Goal: Task Accomplishment & Management: Use online tool/utility

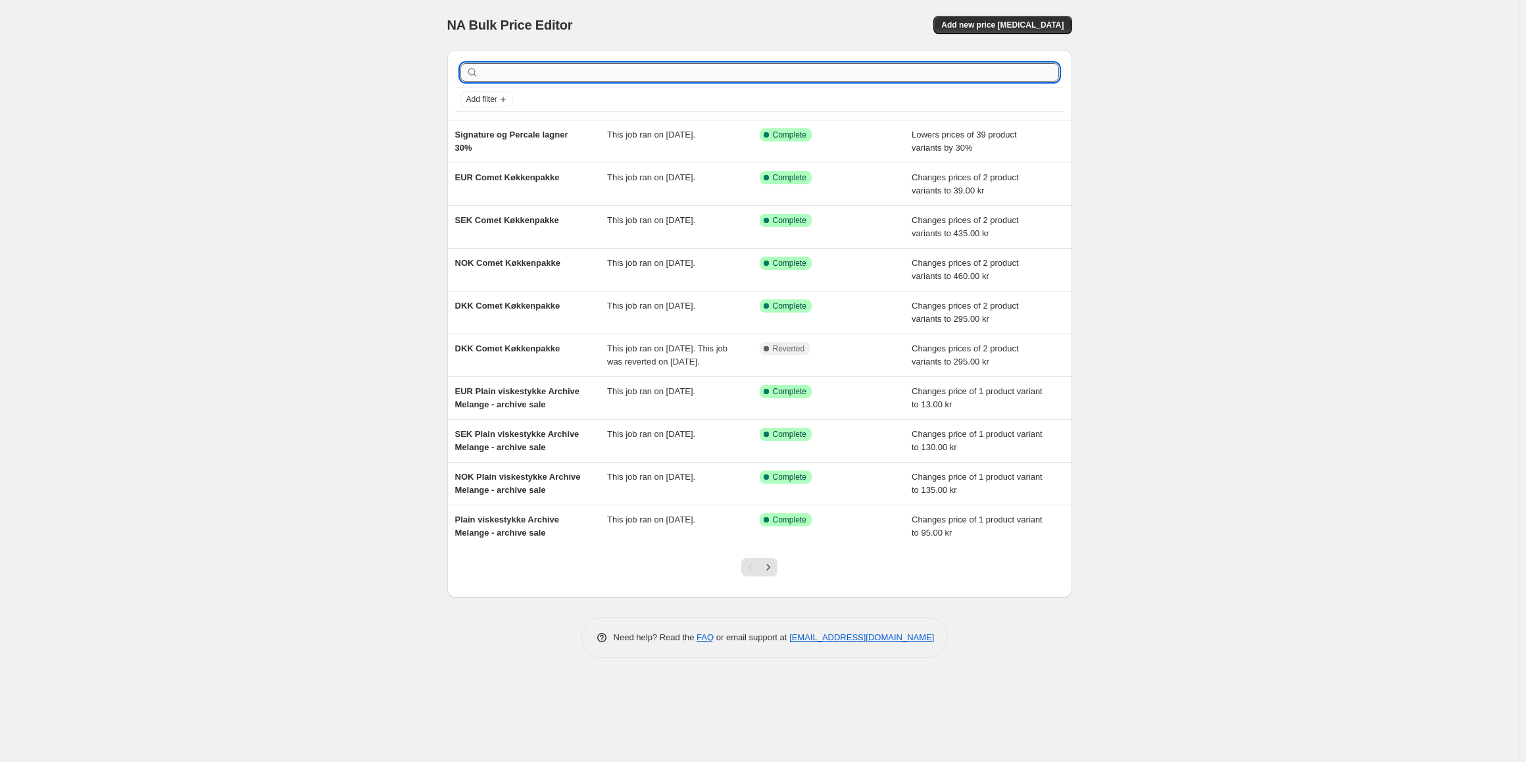
click at [824, 74] on input "text" at bounding box center [771, 72] width 578 height 18
type input "a"
click at [799, 73] on input "text" at bounding box center [771, 72] width 578 height 18
type input "andedun"
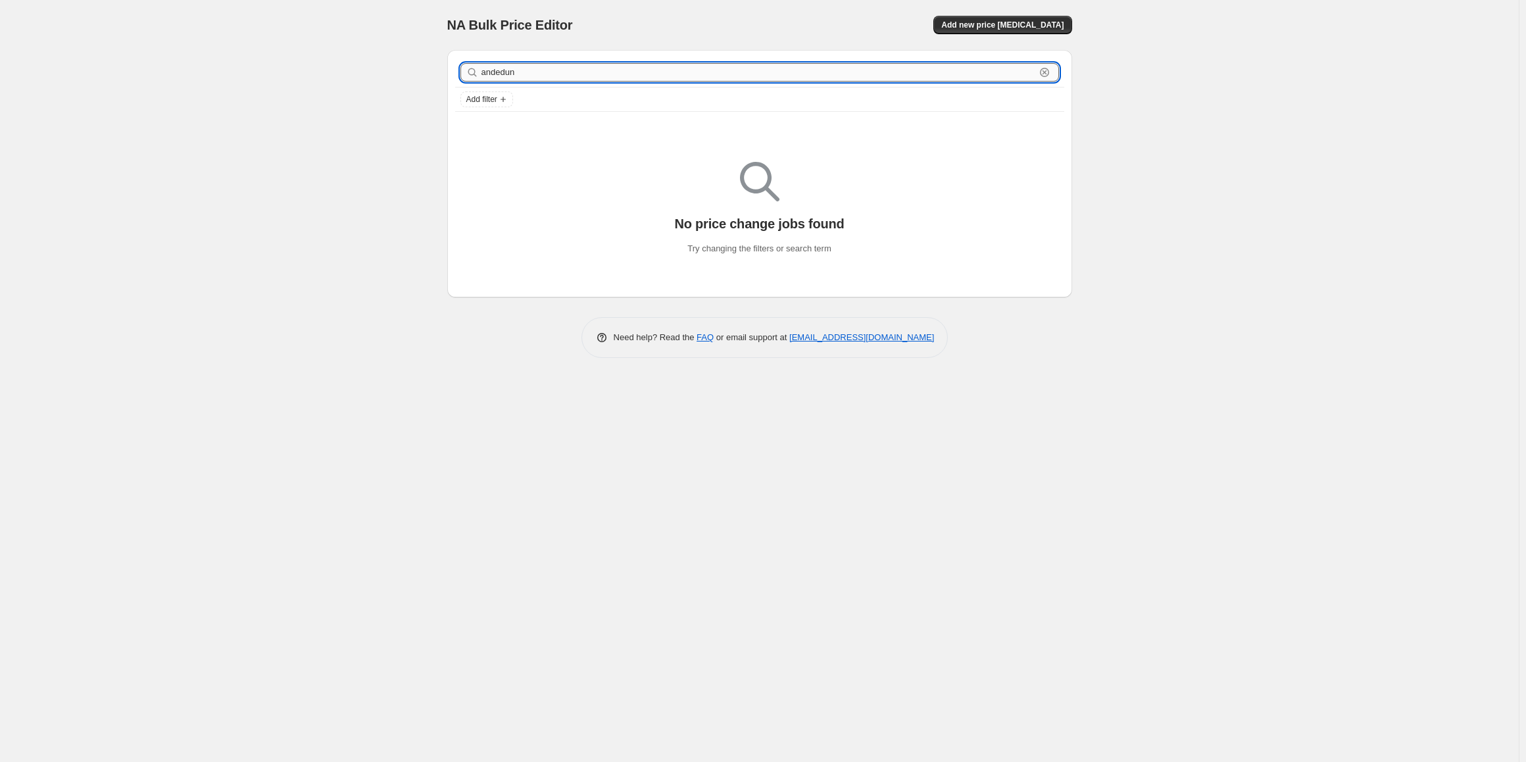
click at [639, 74] on input "andedun" at bounding box center [759, 72] width 554 height 18
type input "dyne and"
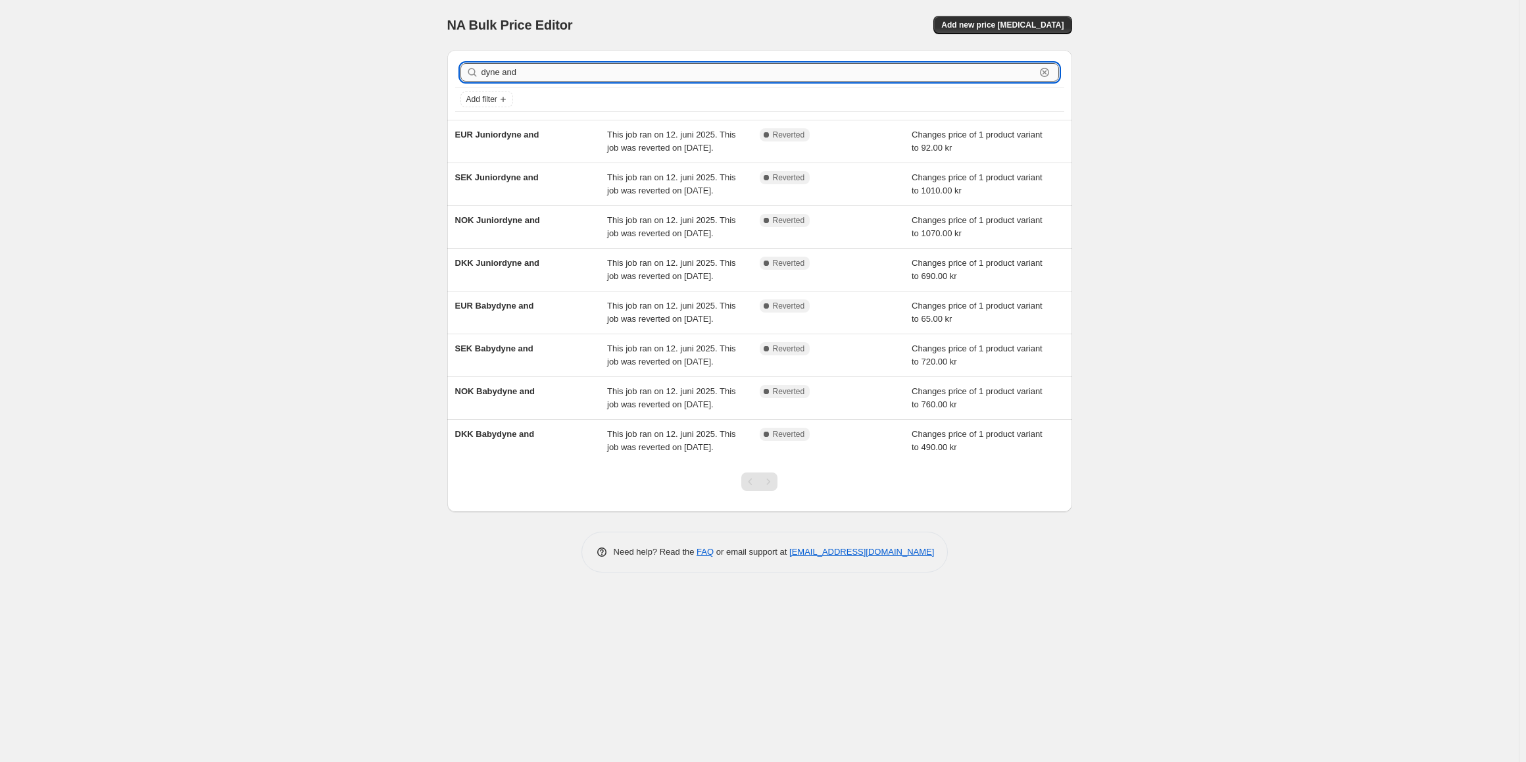
click at [709, 63] on input "dyne and" at bounding box center [759, 72] width 554 height 18
type input "and"
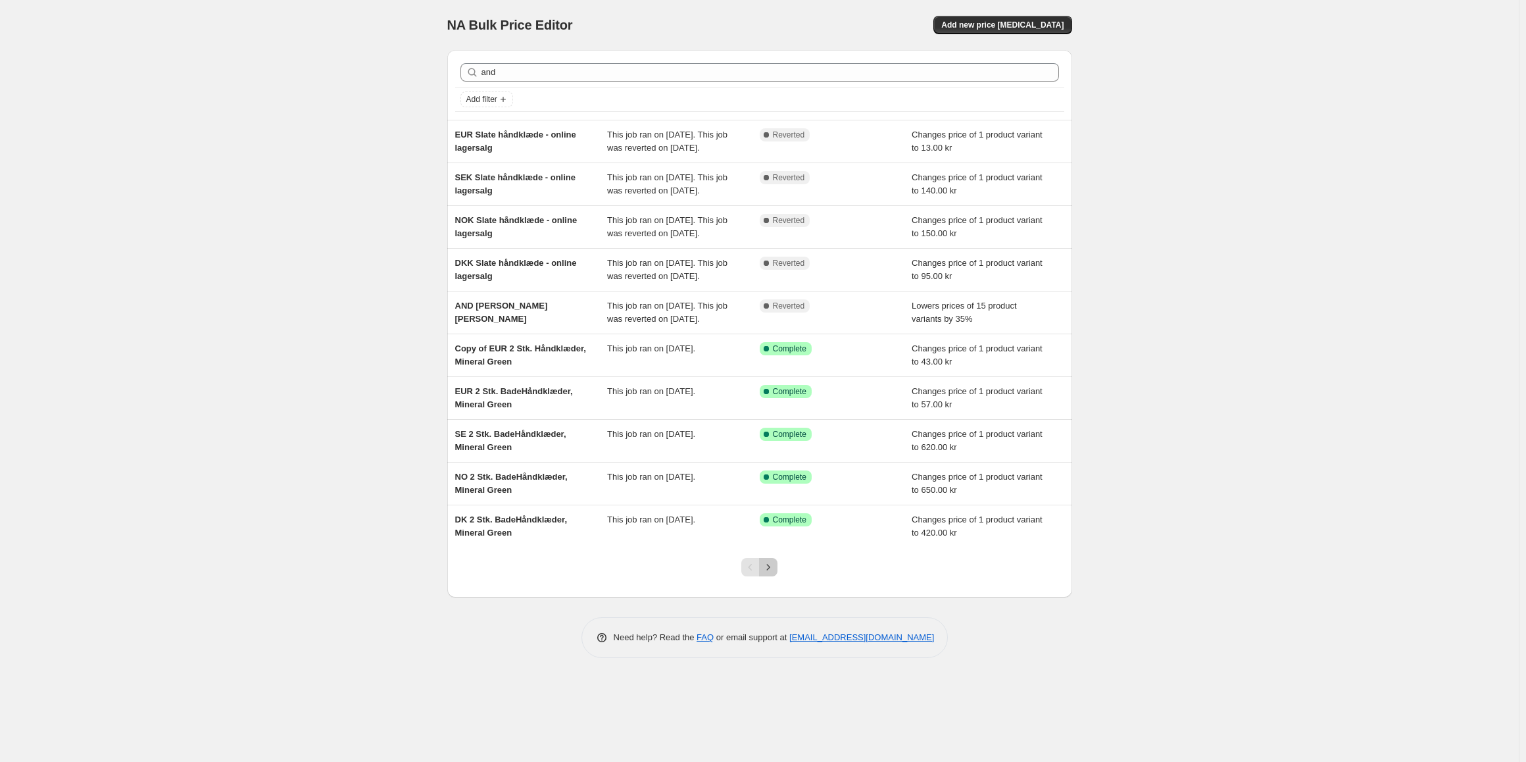
click at [764, 574] on icon "Next" at bounding box center [768, 566] width 13 height 13
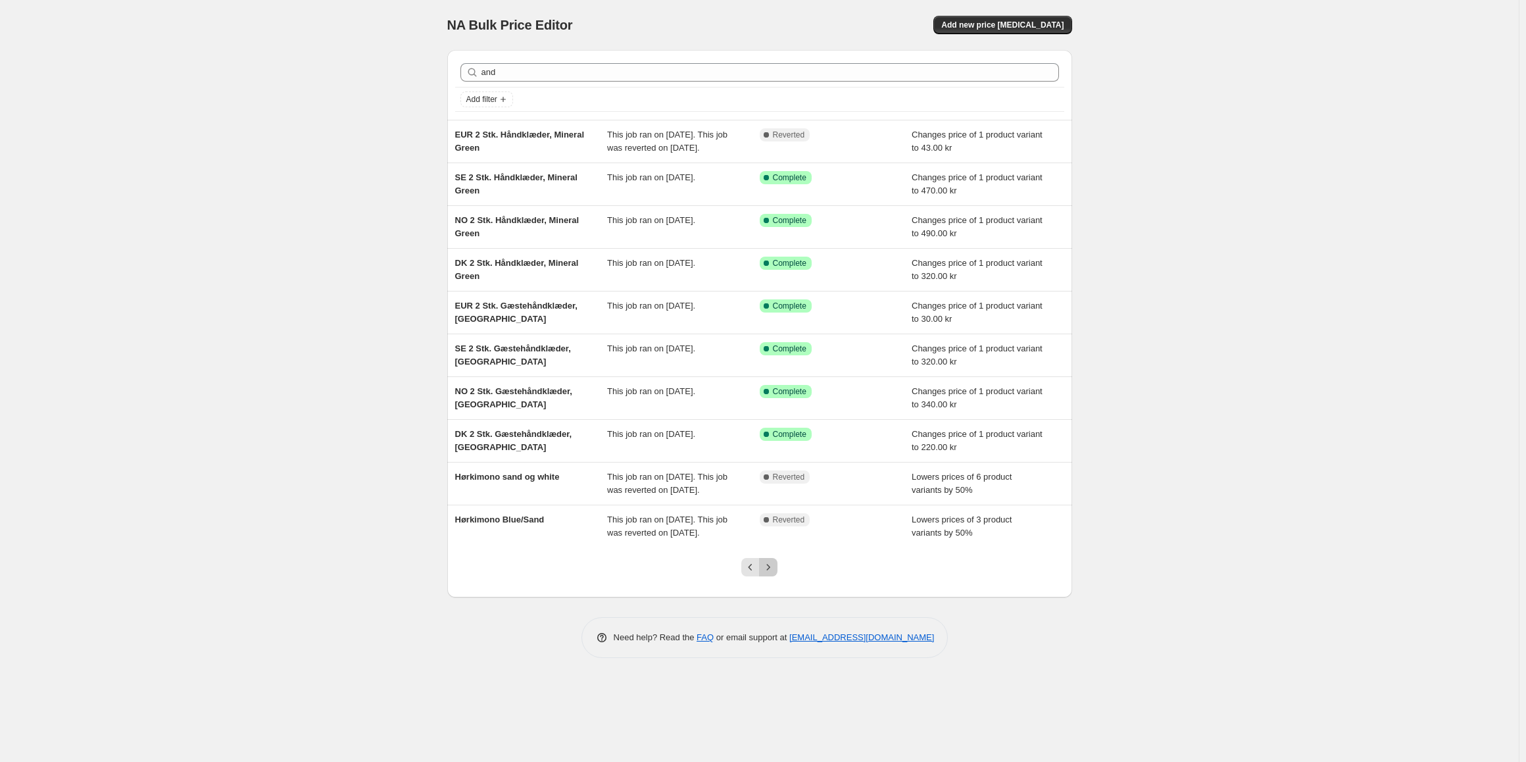
click at [768, 574] on icon "Next" at bounding box center [768, 566] width 13 height 13
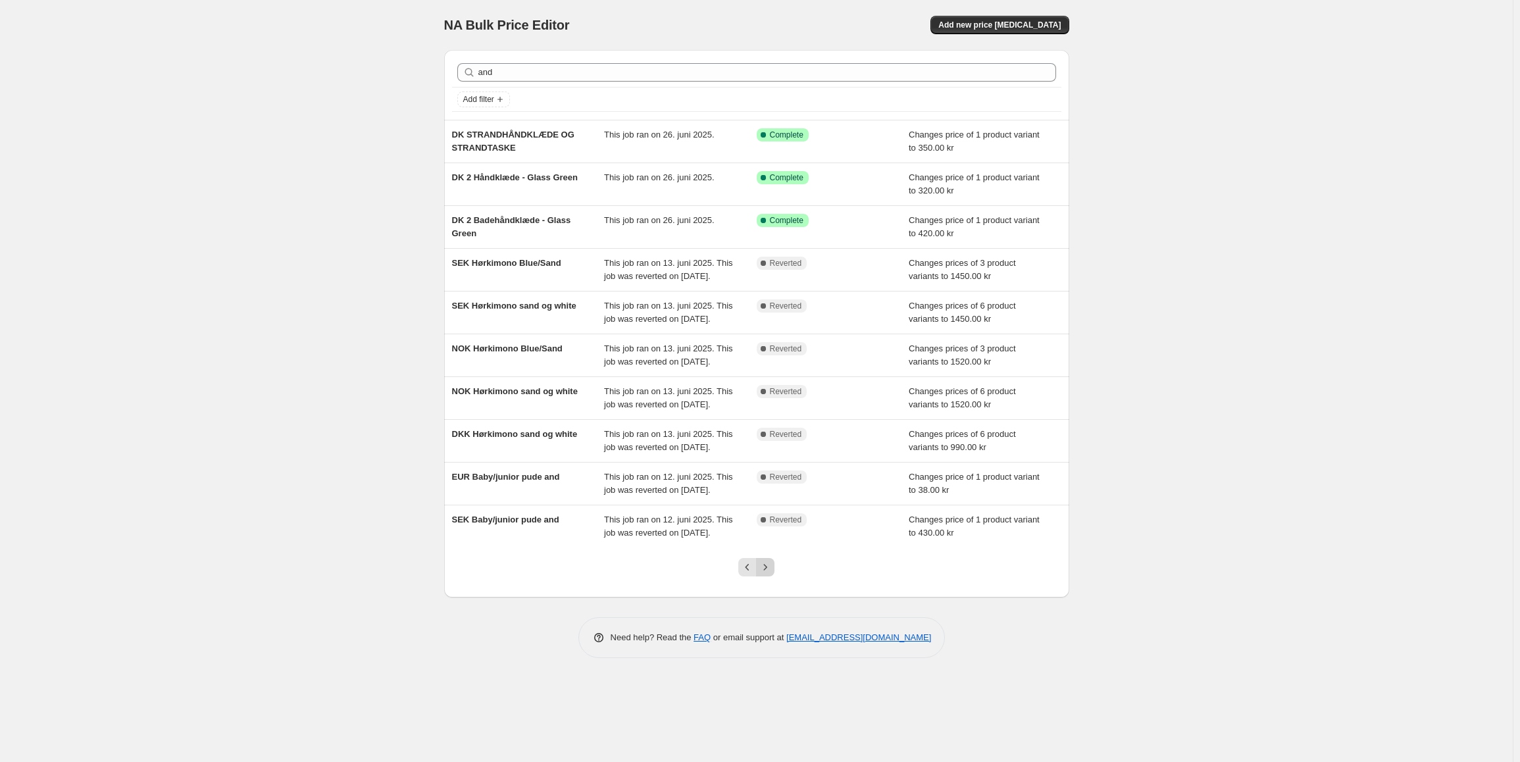
click at [772, 574] on icon "Next" at bounding box center [765, 566] width 13 height 13
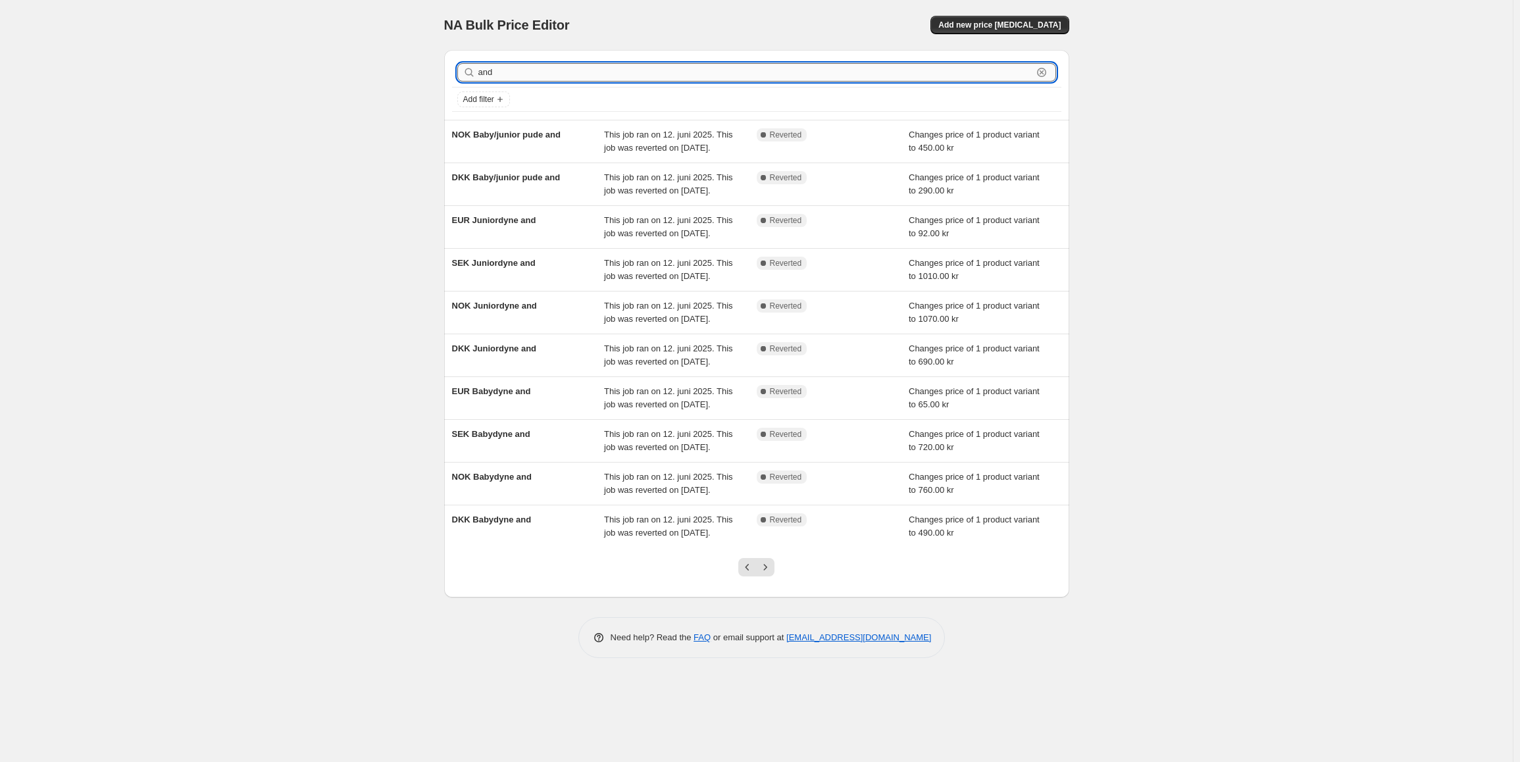
click at [493, 74] on input "and" at bounding box center [755, 72] width 554 height 18
type input "dkk"
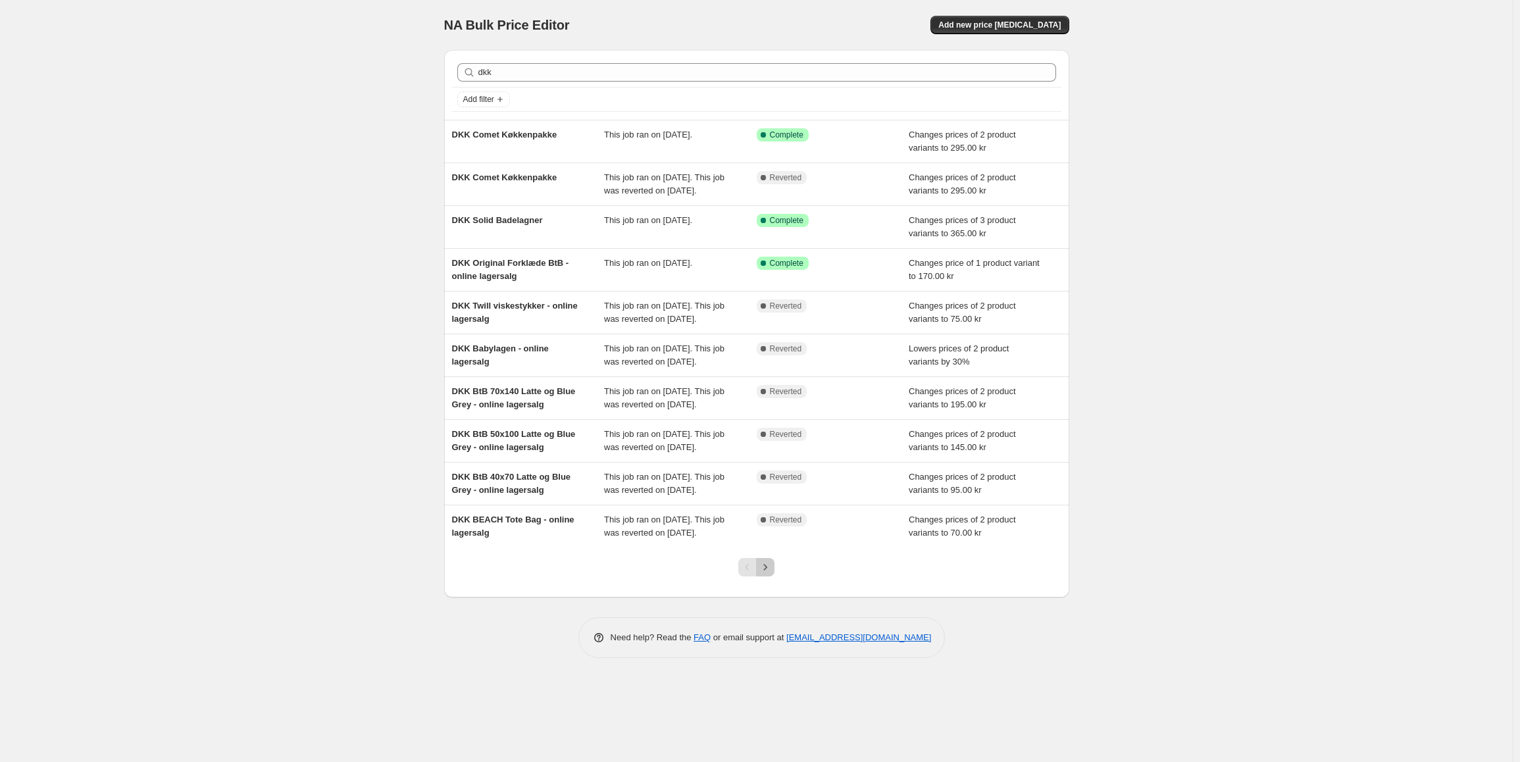
click at [772, 576] on button "Next" at bounding box center [765, 567] width 18 height 18
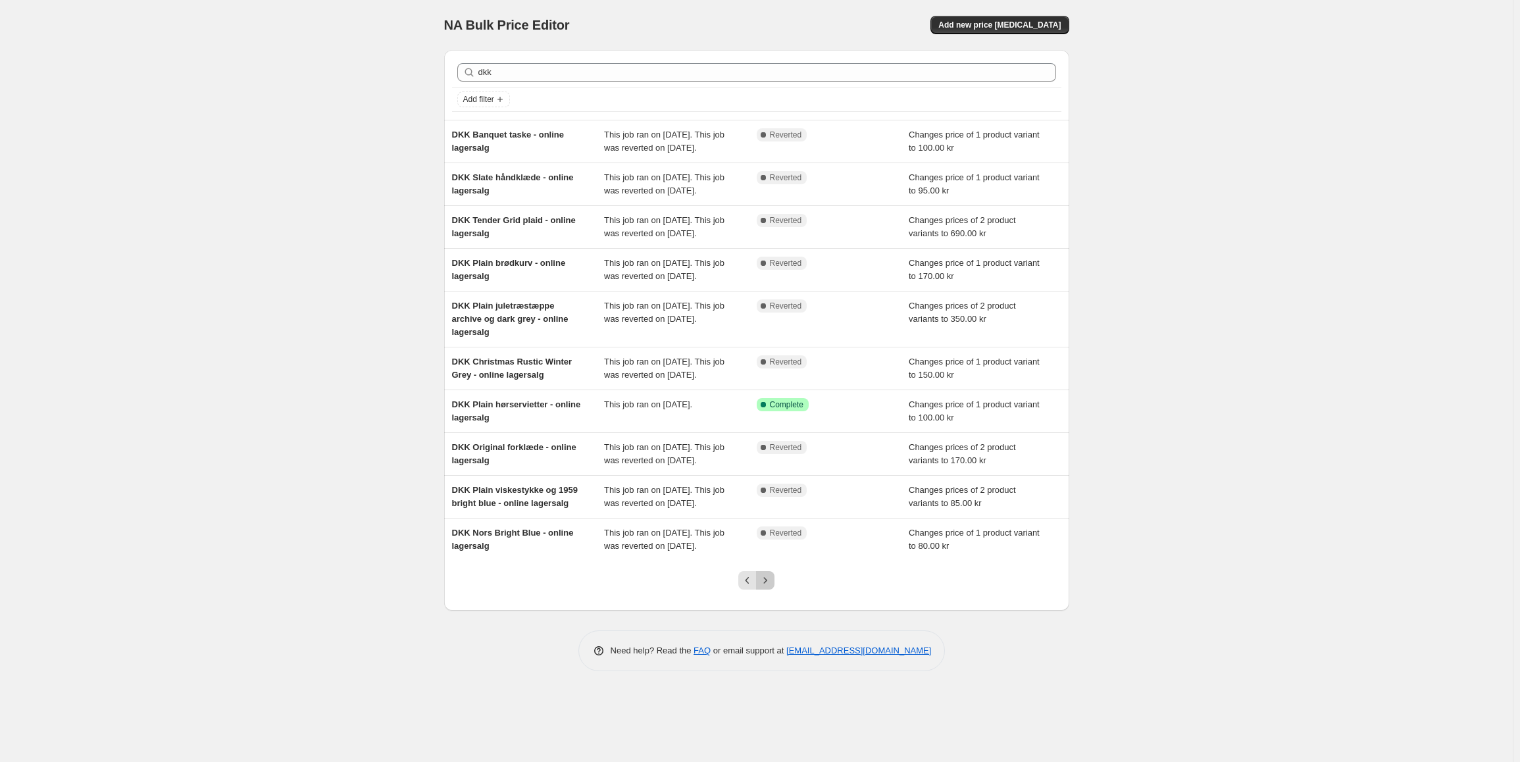
click at [774, 589] on button "Next" at bounding box center [765, 580] width 18 height 18
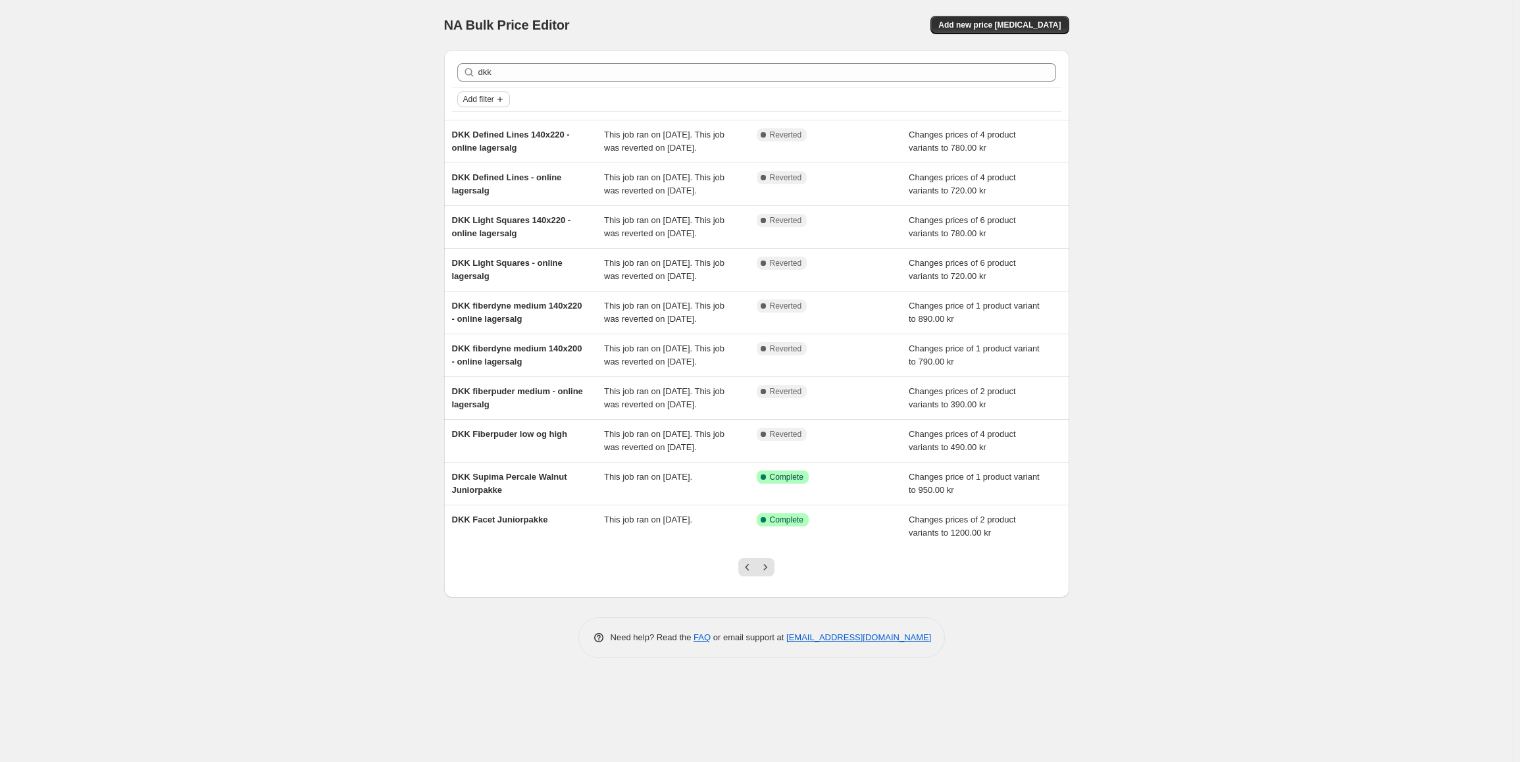
click at [484, 105] on button "Add filter" at bounding box center [483, 99] width 53 height 16
click at [486, 130] on span "Job status" at bounding box center [487, 125] width 39 height 10
click at [474, 179] on input "Complete" at bounding box center [474, 183] width 11 height 11
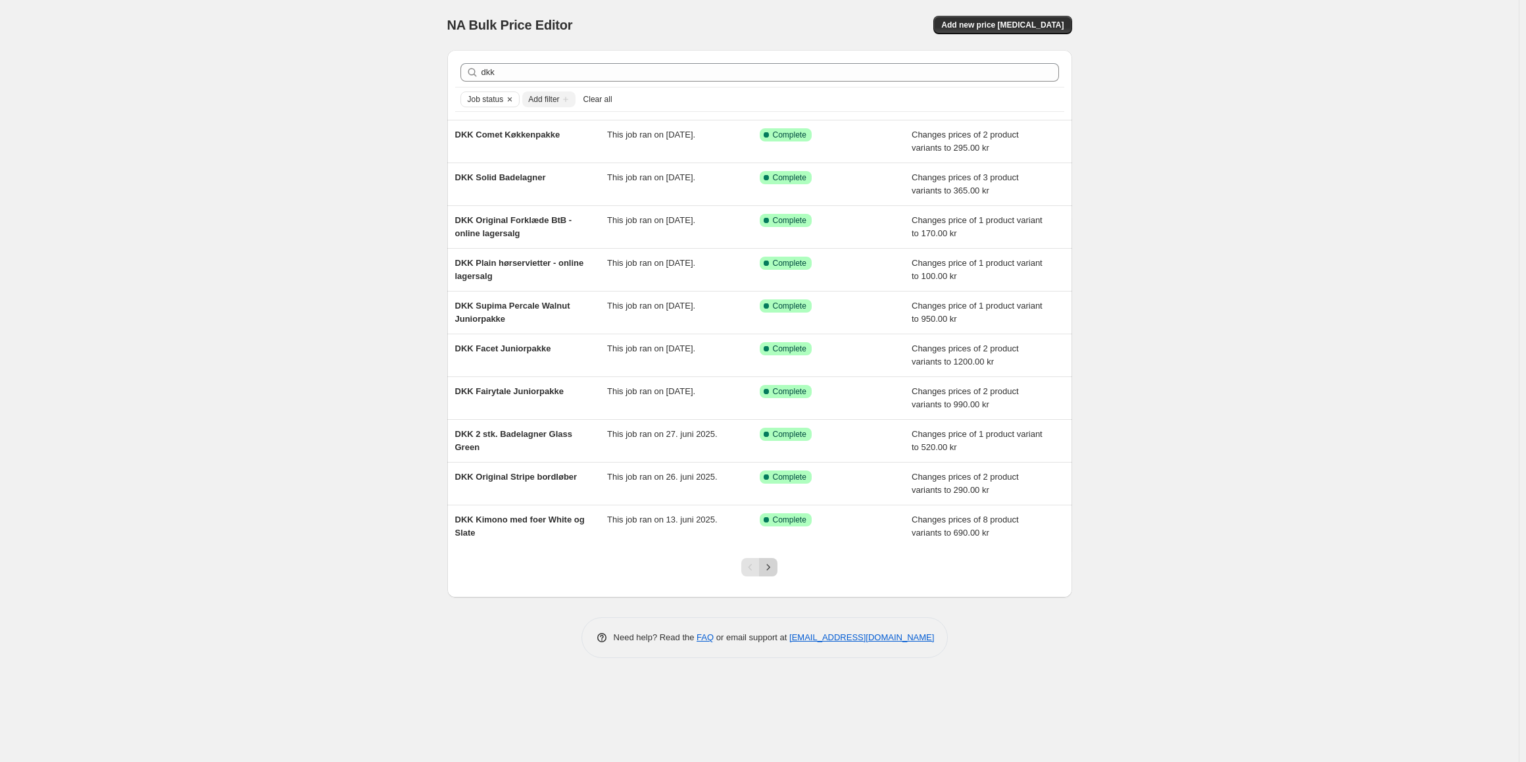
click at [770, 568] on icon "Next" at bounding box center [768, 566] width 13 height 13
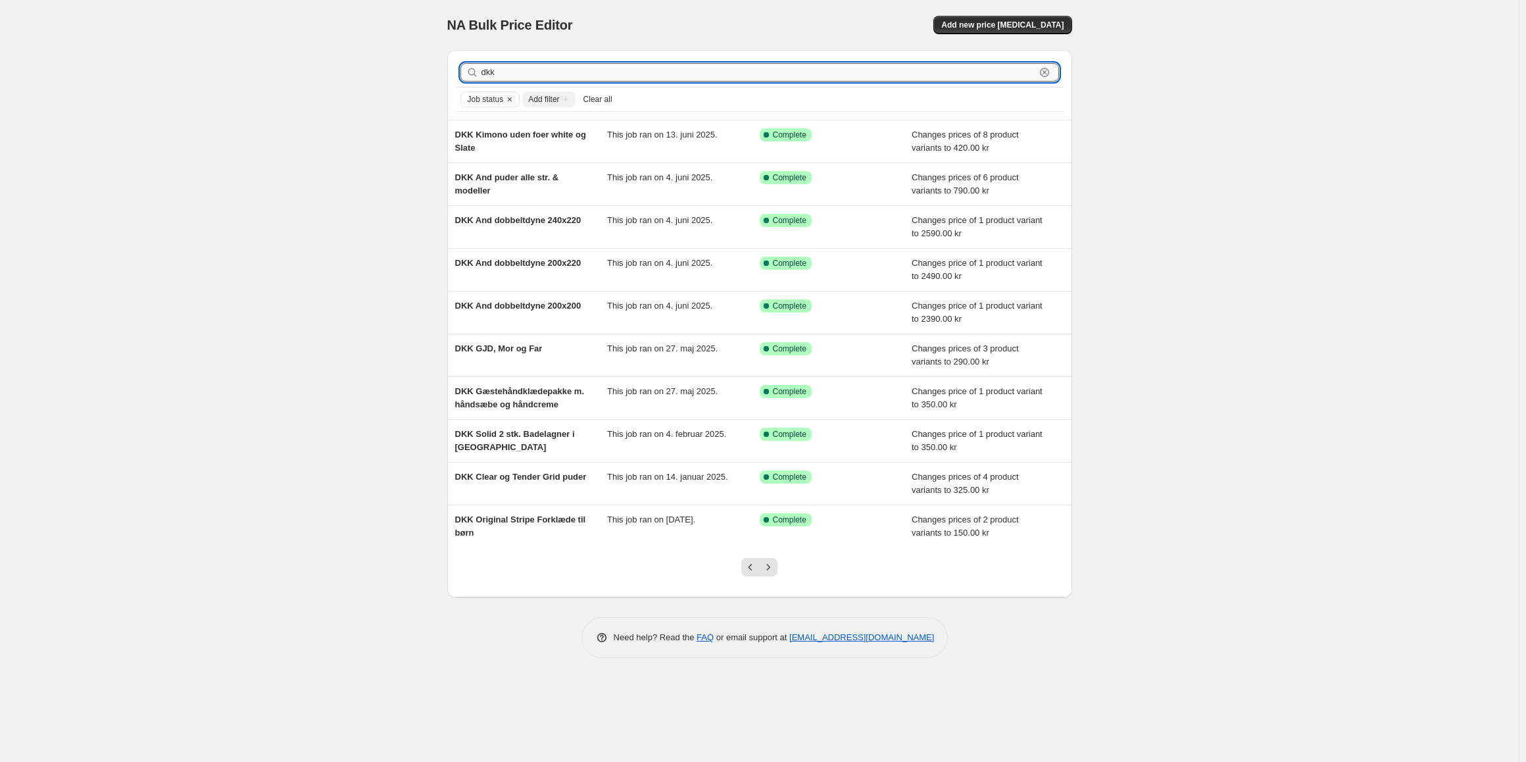
click at [521, 75] on input "dkk" at bounding box center [759, 72] width 554 height 18
type input "dkk and"
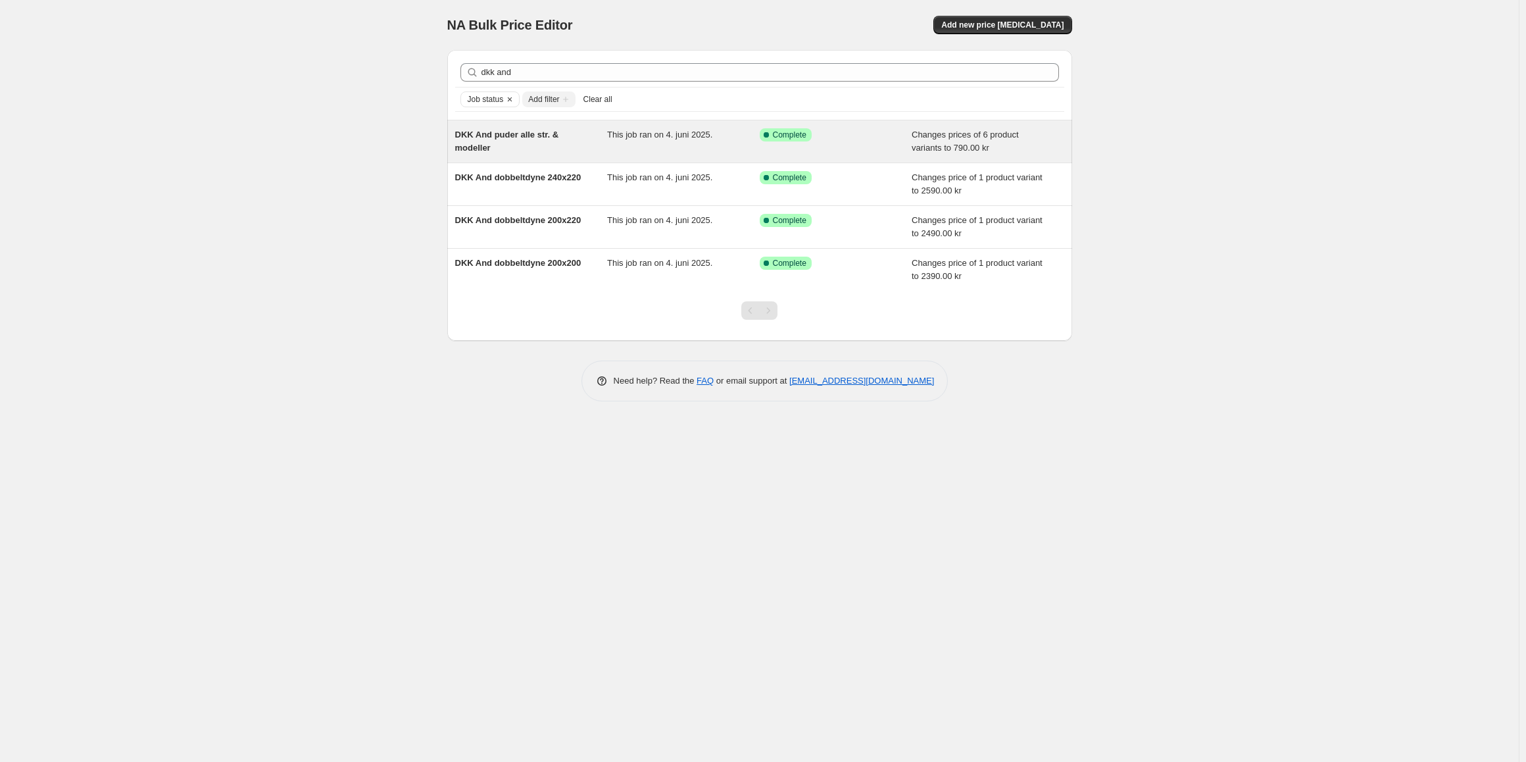
click at [549, 140] on div "DKK And puder alle str. & modeller" at bounding box center [531, 141] width 153 height 26
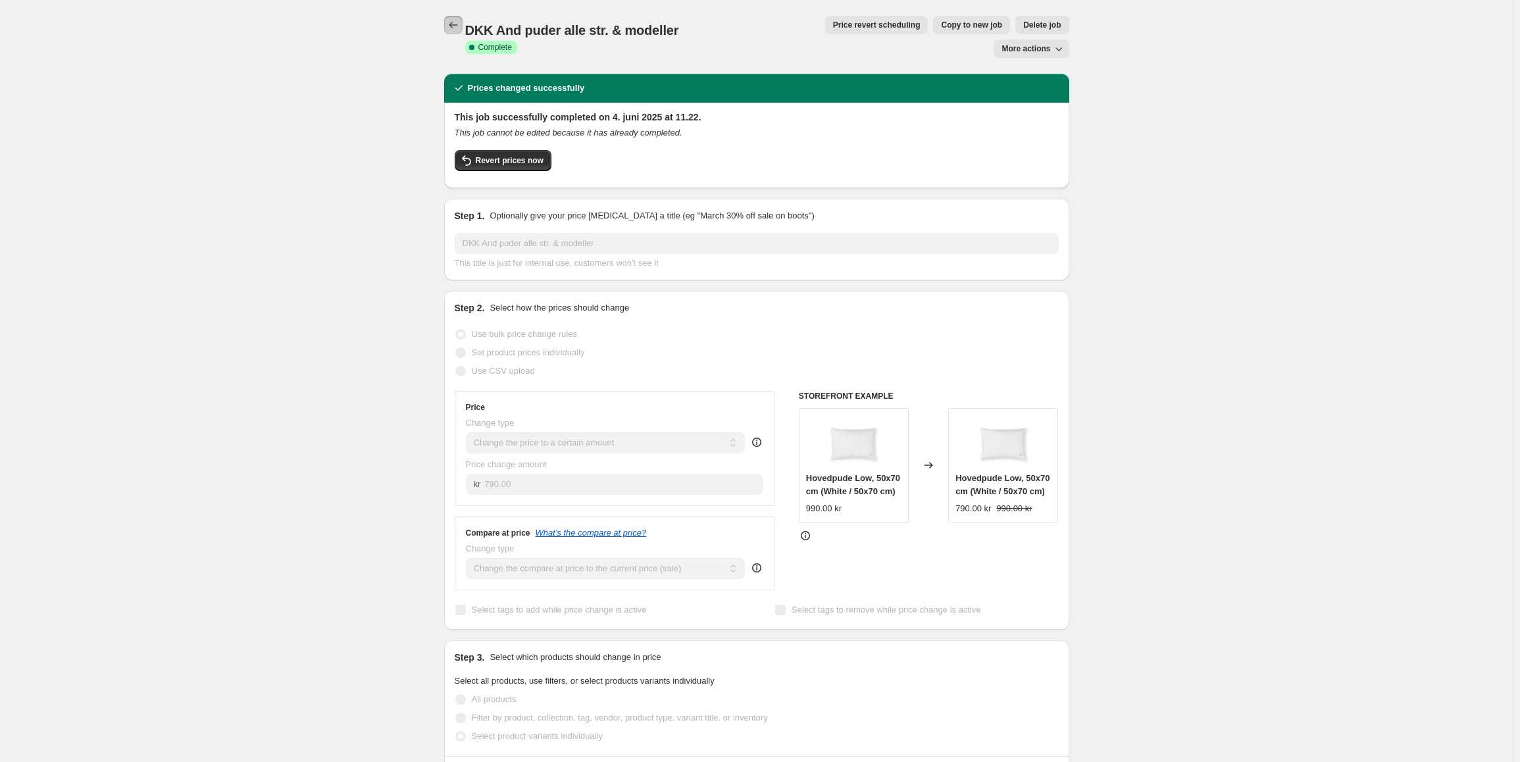
click at [448, 27] on button "Price change jobs" at bounding box center [453, 25] width 18 height 18
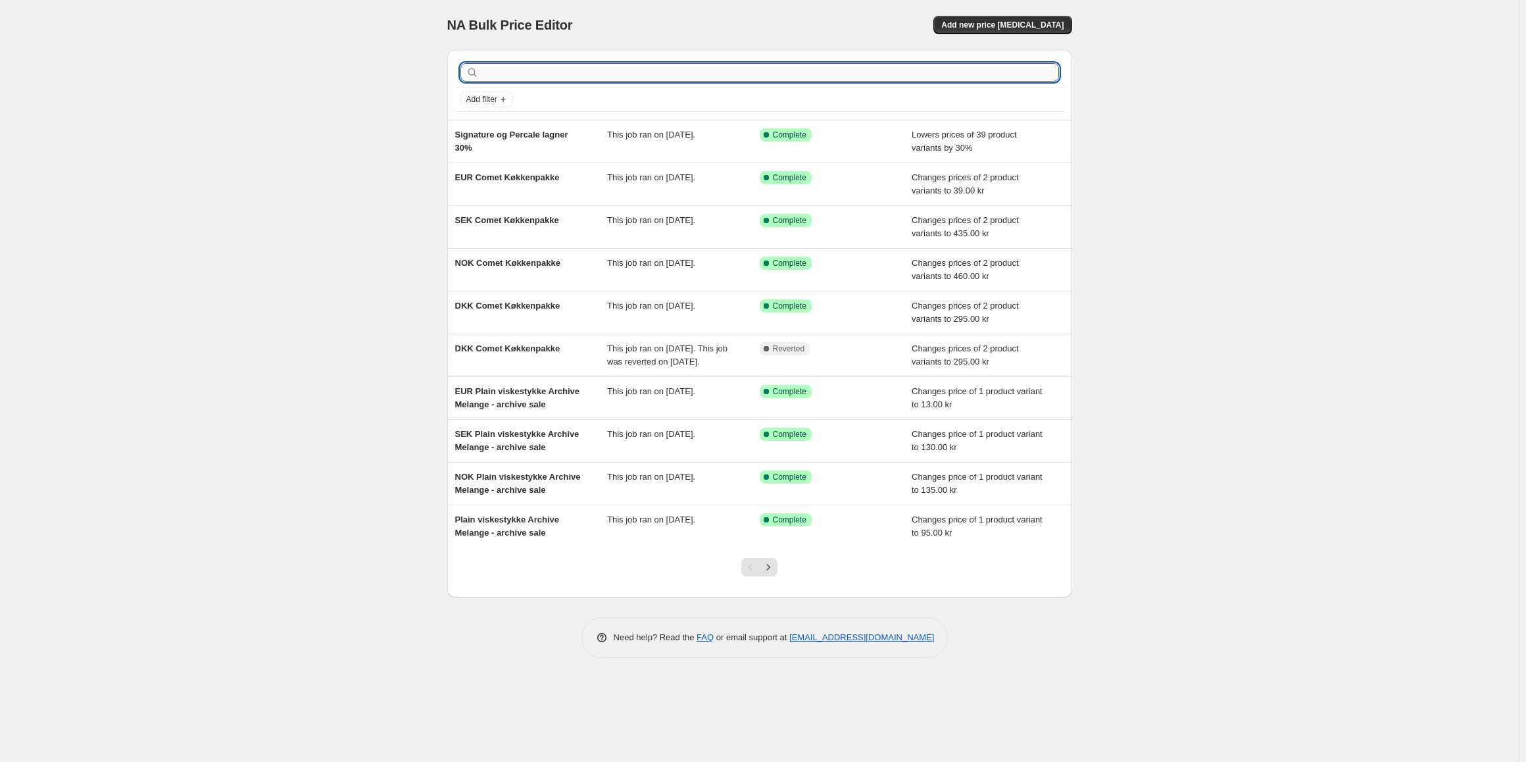
click at [535, 68] on input "text" at bounding box center [771, 72] width 578 height 18
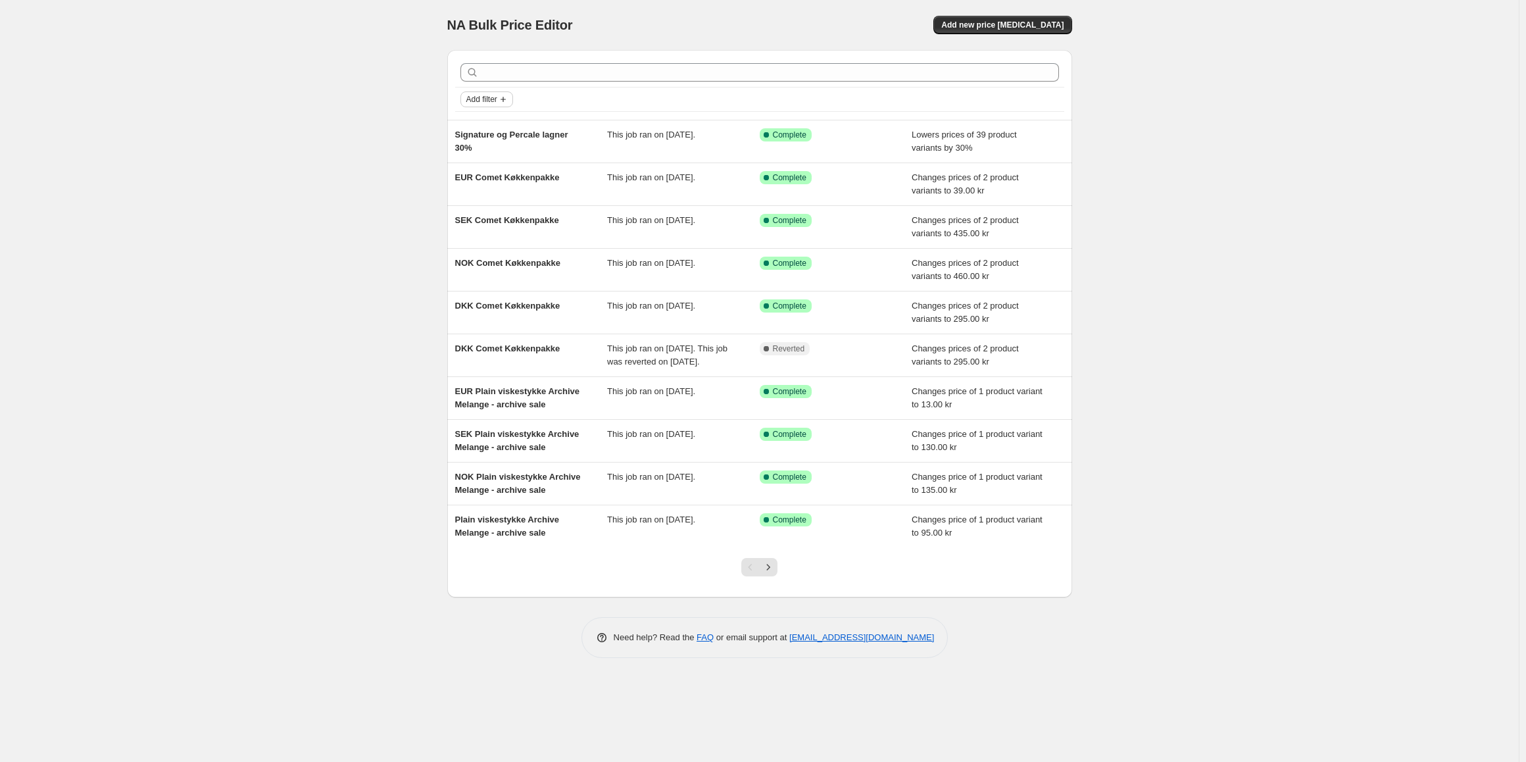
click at [482, 97] on span "Add filter" at bounding box center [481, 99] width 31 height 11
click at [485, 120] on span "Job status" at bounding box center [487, 125] width 39 height 10
click at [465, 182] on div "Job status Pending Queued In progress Complete Reverting Reverted Clear" at bounding box center [522, 180] width 122 height 138
click at [474, 182] on input "Complete" at bounding box center [474, 183] width 11 height 11
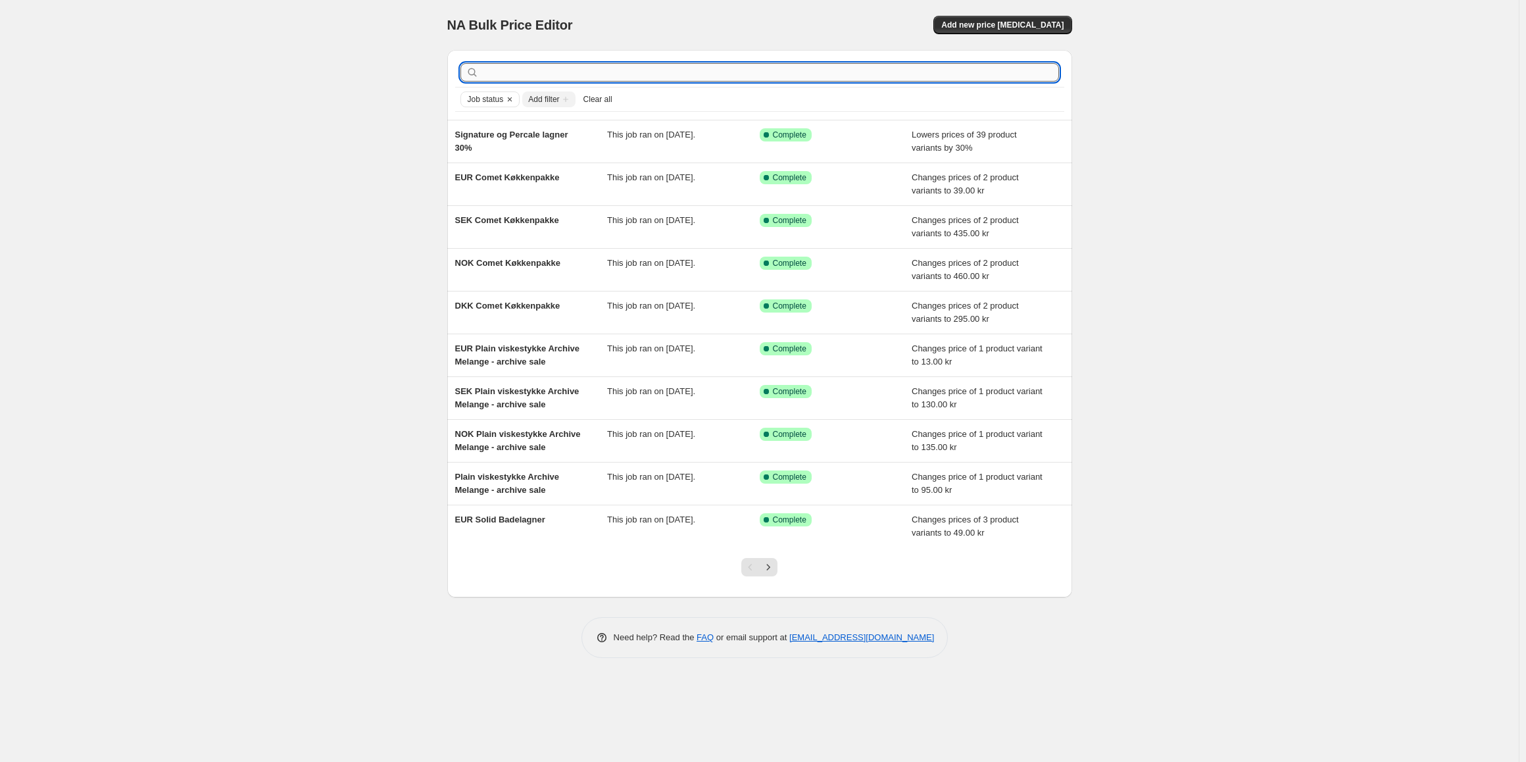
click at [528, 68] on input "text" at bounding box center [771, 72] width 578 height 18
type input "and"
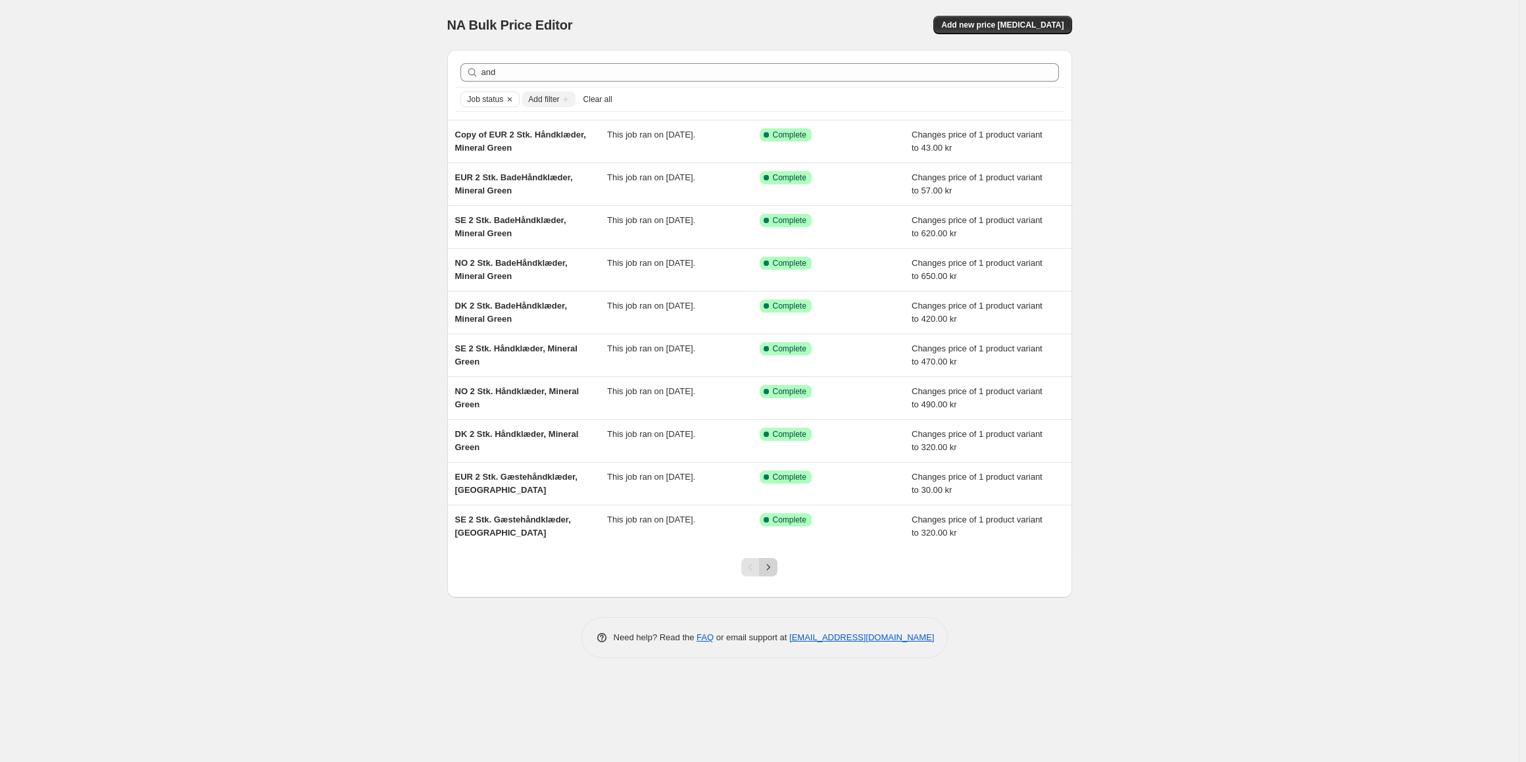
click at [772, 565] on icon "Next" at bounding box center [768, 566] width 13 height 13
click at [765, 562] on icon "Next" at bounding box center [768, 566] width 13 height 13
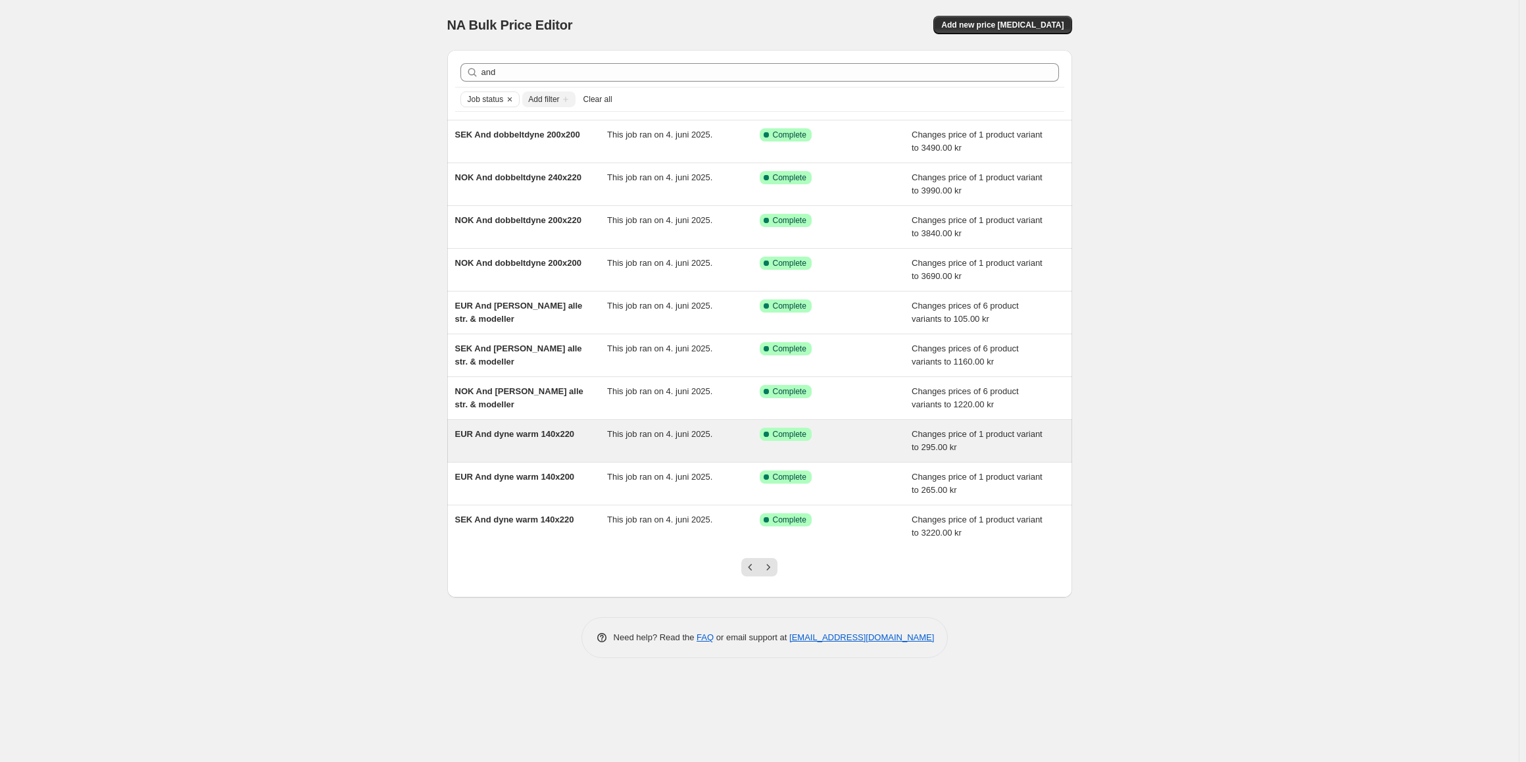
click at [526, 452] on div "EUR And dyne warm 140x220" at bounding box center [531, 441] width 153 height 26
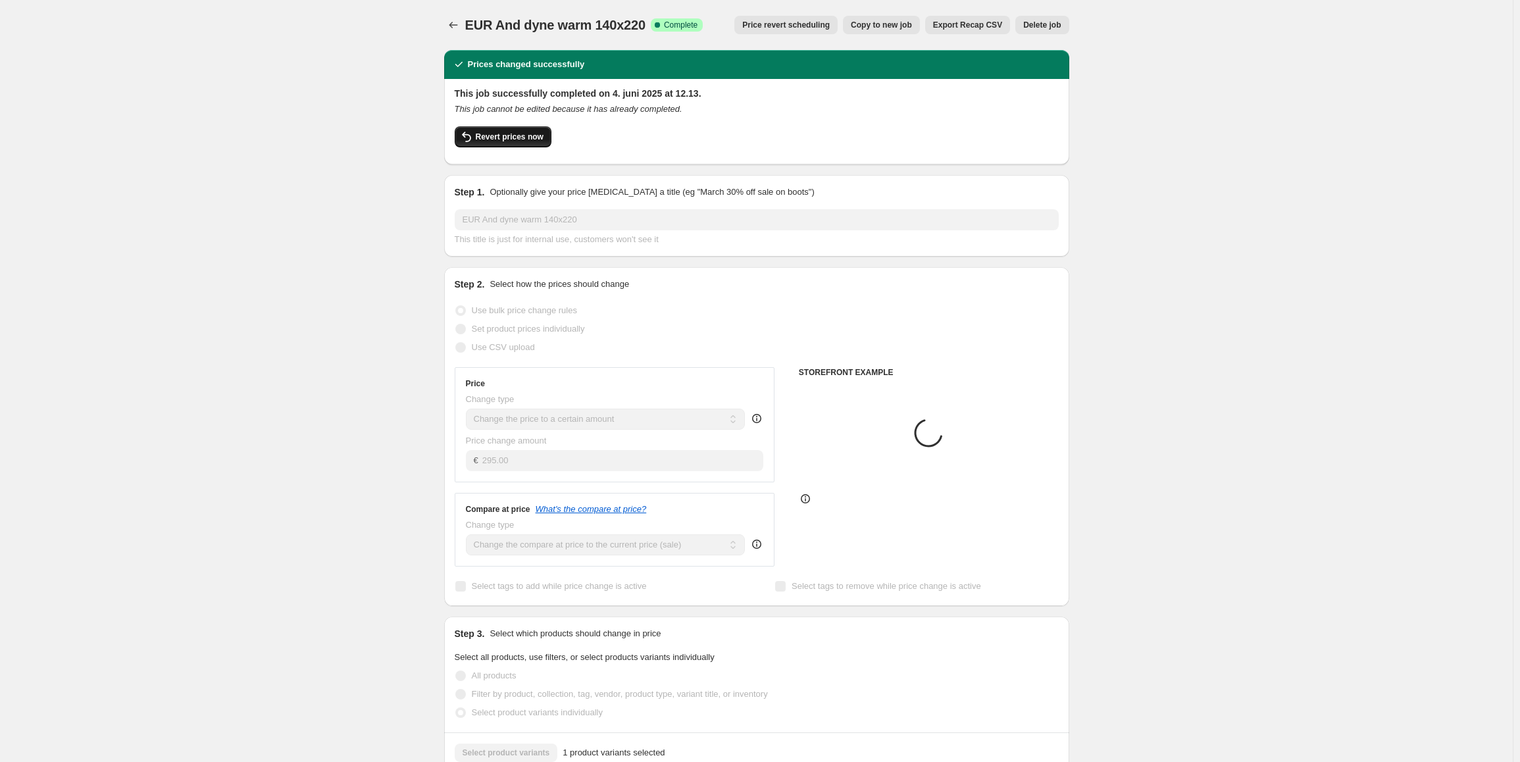
click at [521, 136] on span "Revert prices now" at bounding box center [510, 137] width 68 height 11
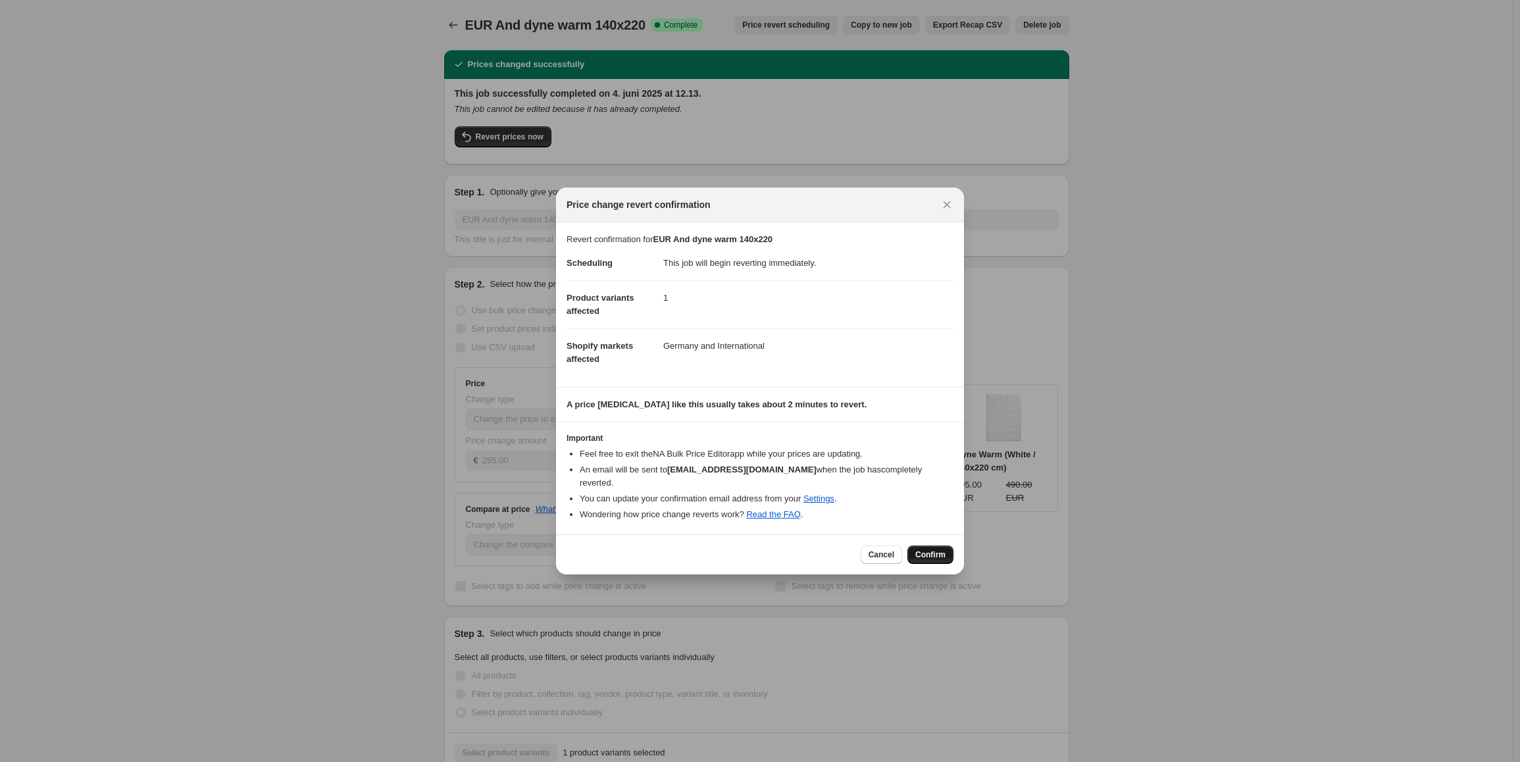
click at [930, 545] on button "Confirm" at bounding box center [930, 554] width 46 height 18
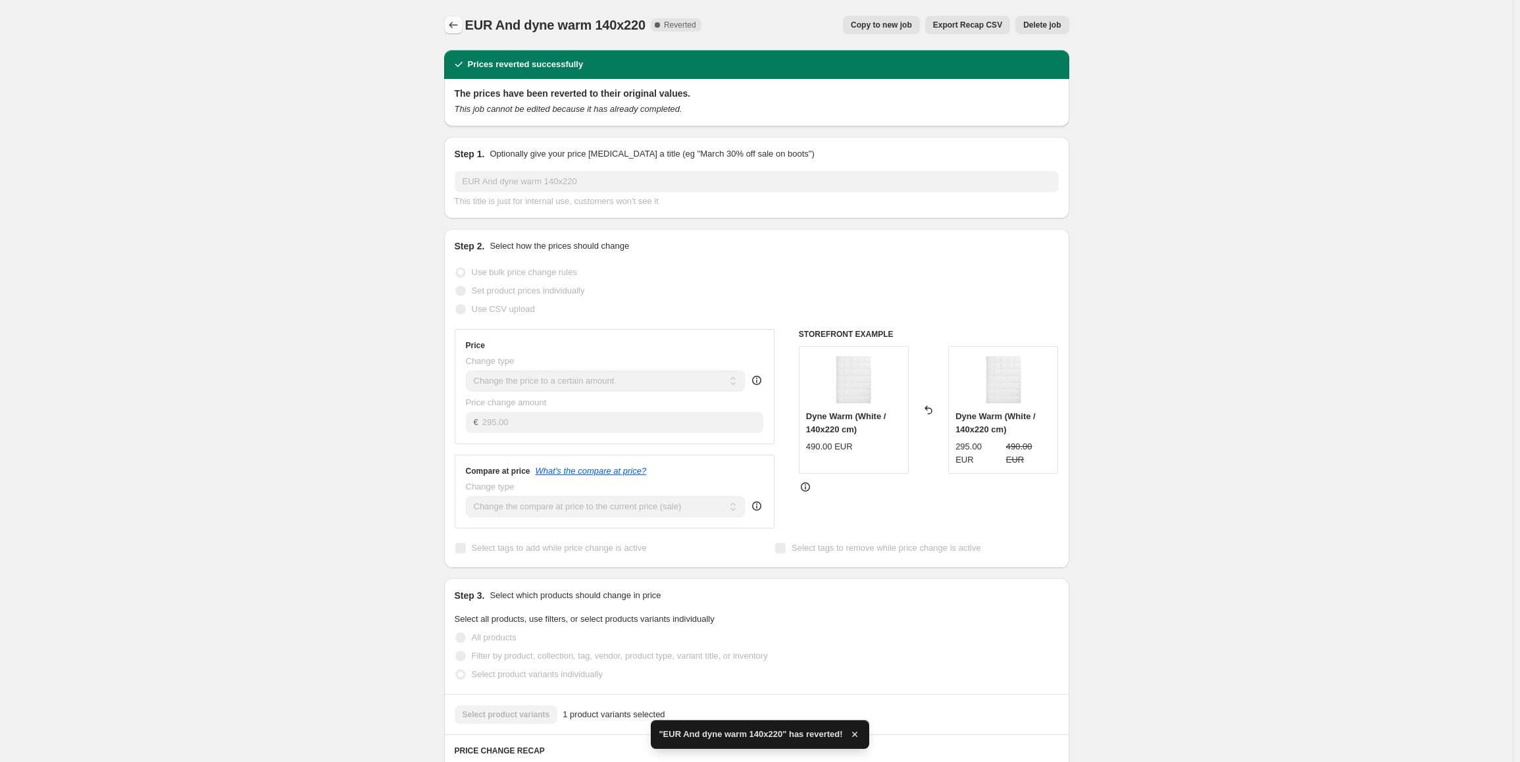
click at [450, 29] on icon "Price change jobs" at bounding box center [453, 24] width 13 height 13
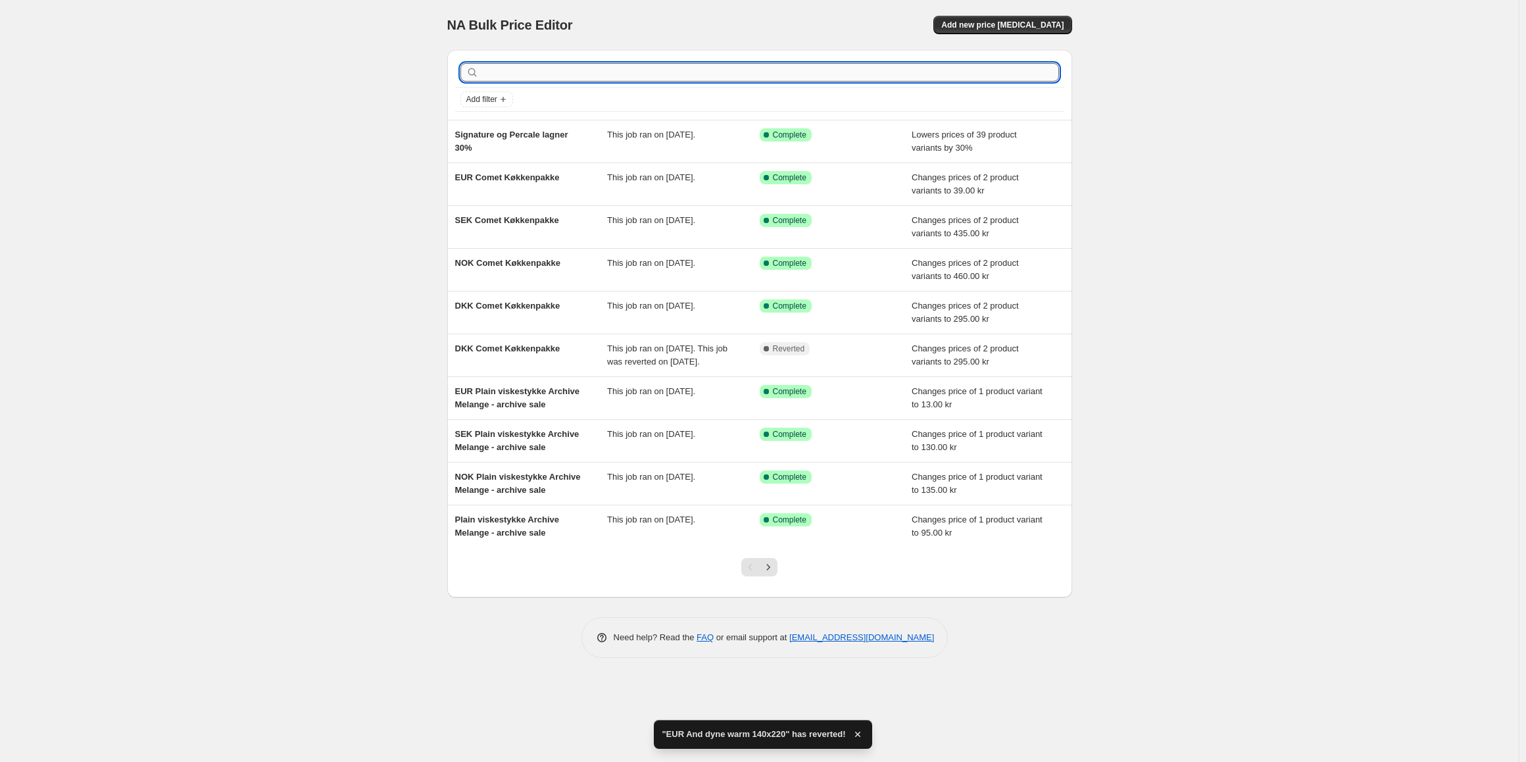
click at [541, 76] on input "text" at bounding box center [771, 72] width 578 height 18
type input "and dyne"
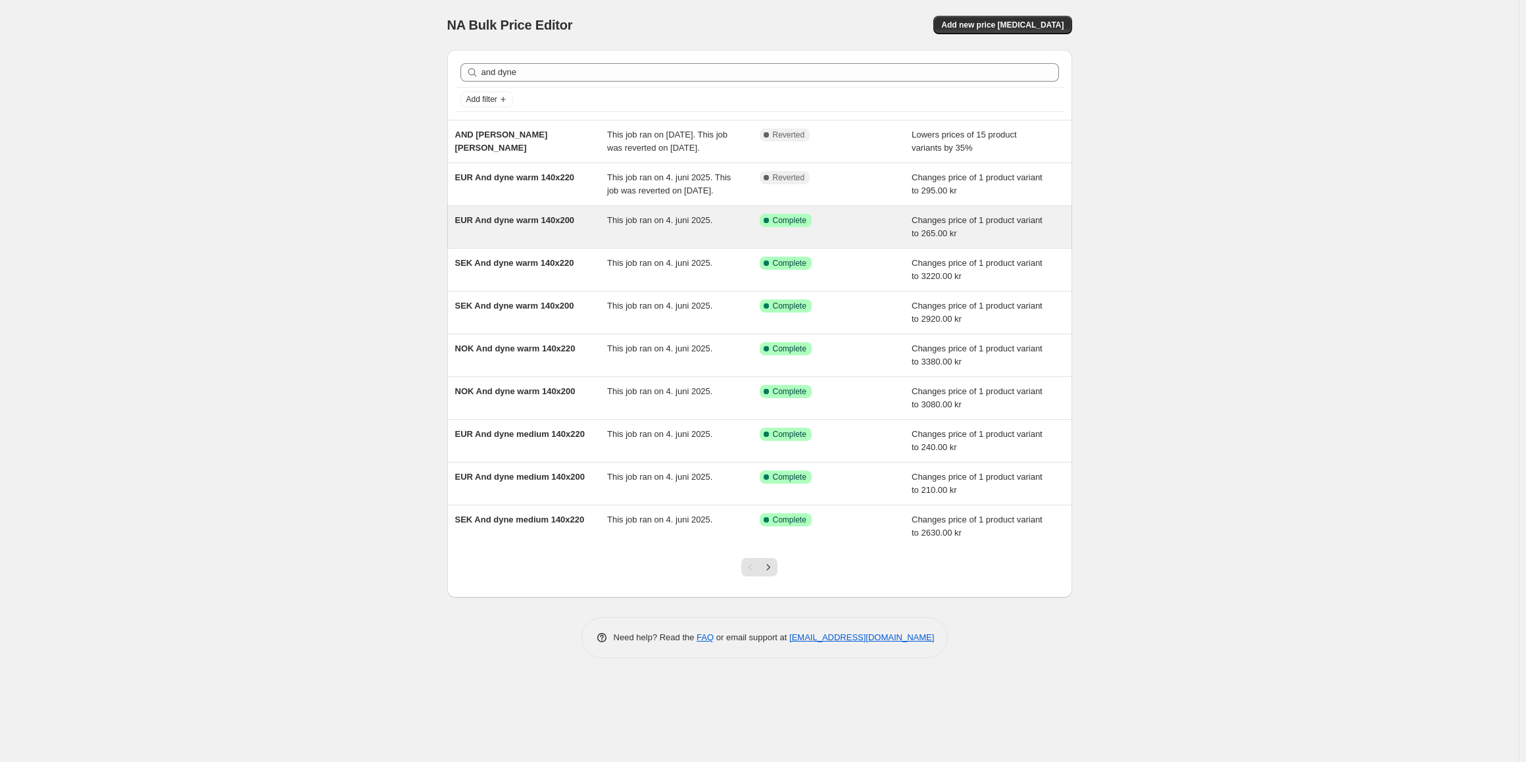
click at [546, 240] on div "EUR And dyne warm 140x200" at bounding box center [531, 227] width 153 height 26
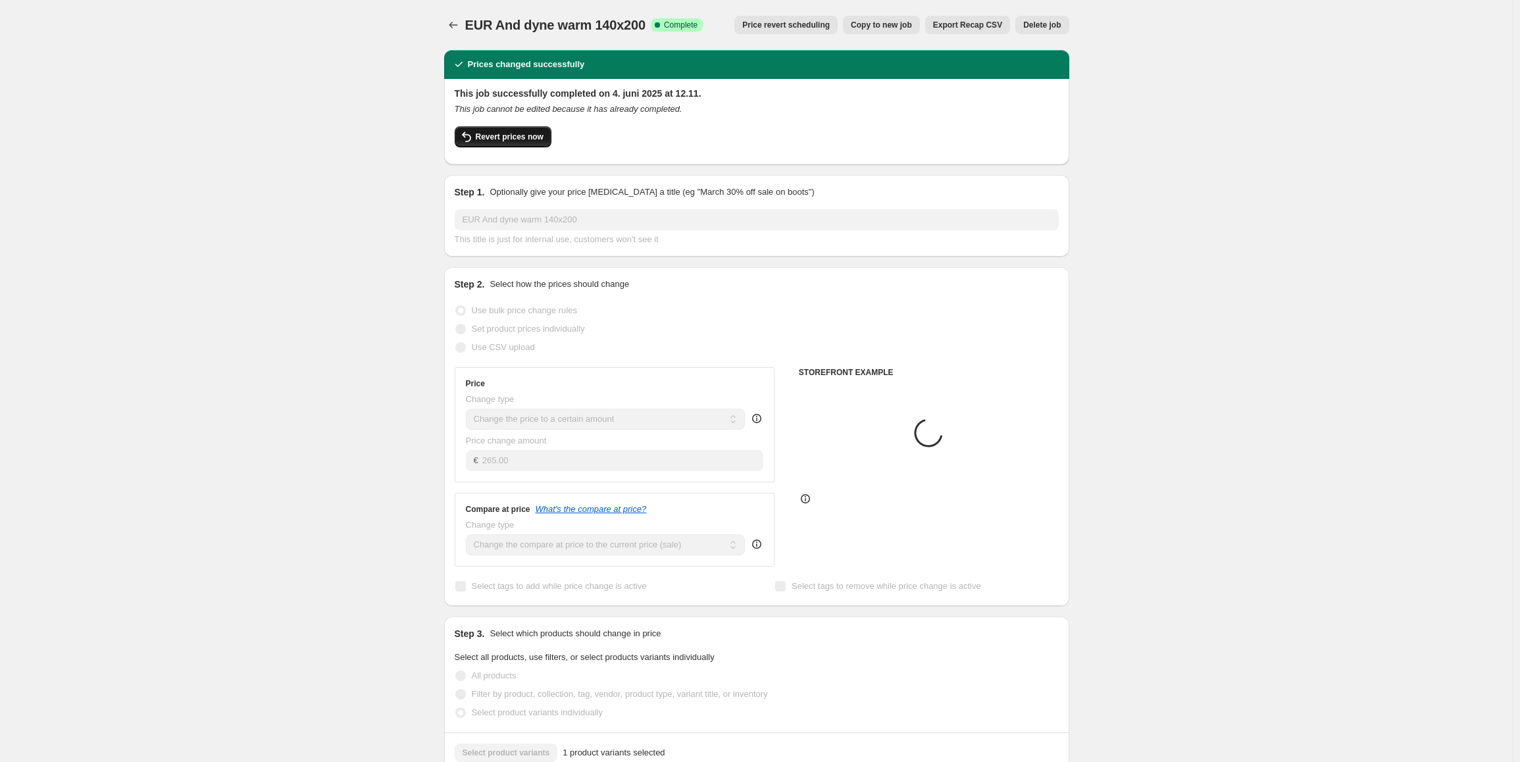
click at [526, 141] on span "Revert prices now" at bounding box center [510, 137] width 68 height 11
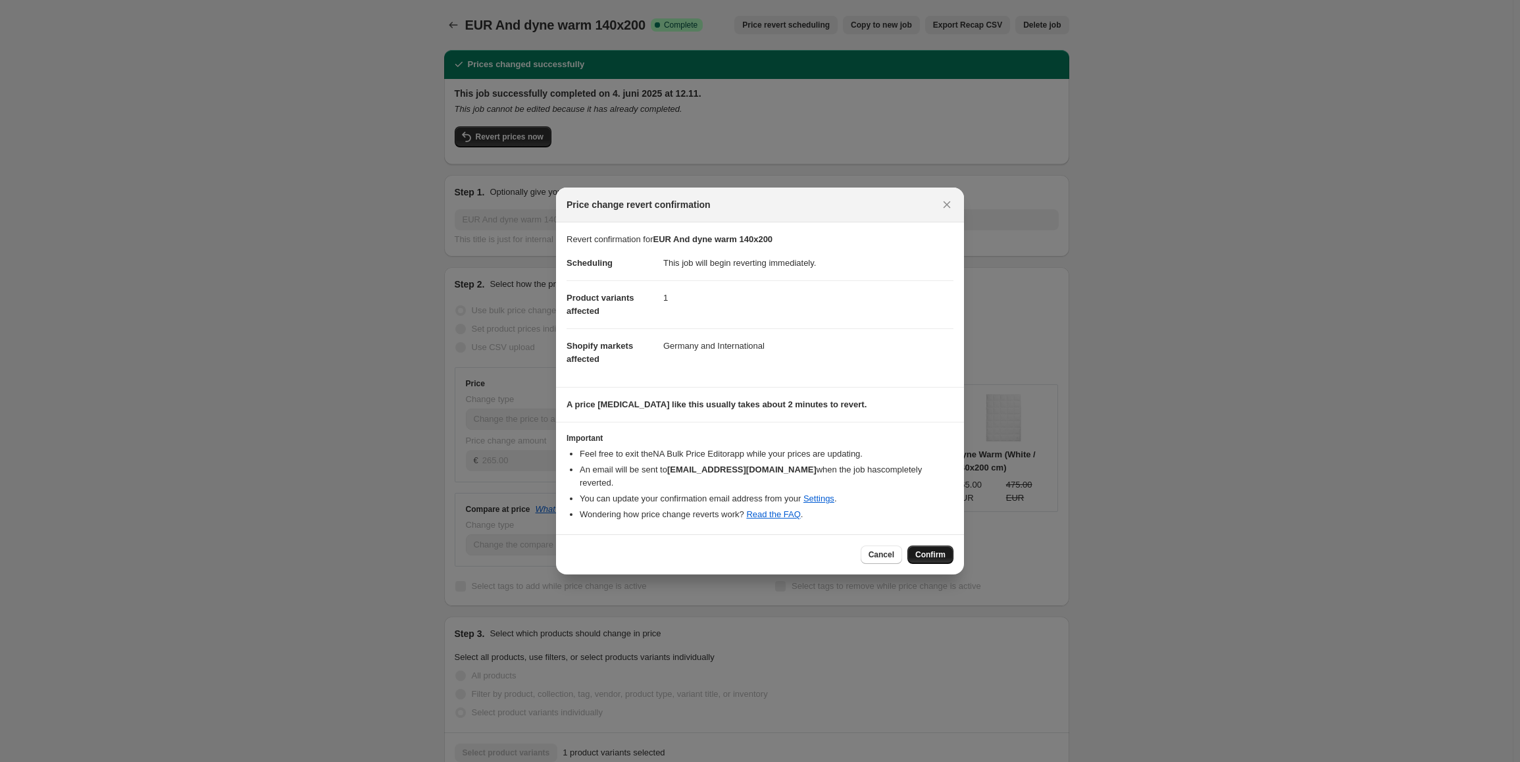
click at [929, 549] on span "Confirm" at bounding box center [930, 554] width 30 height 11
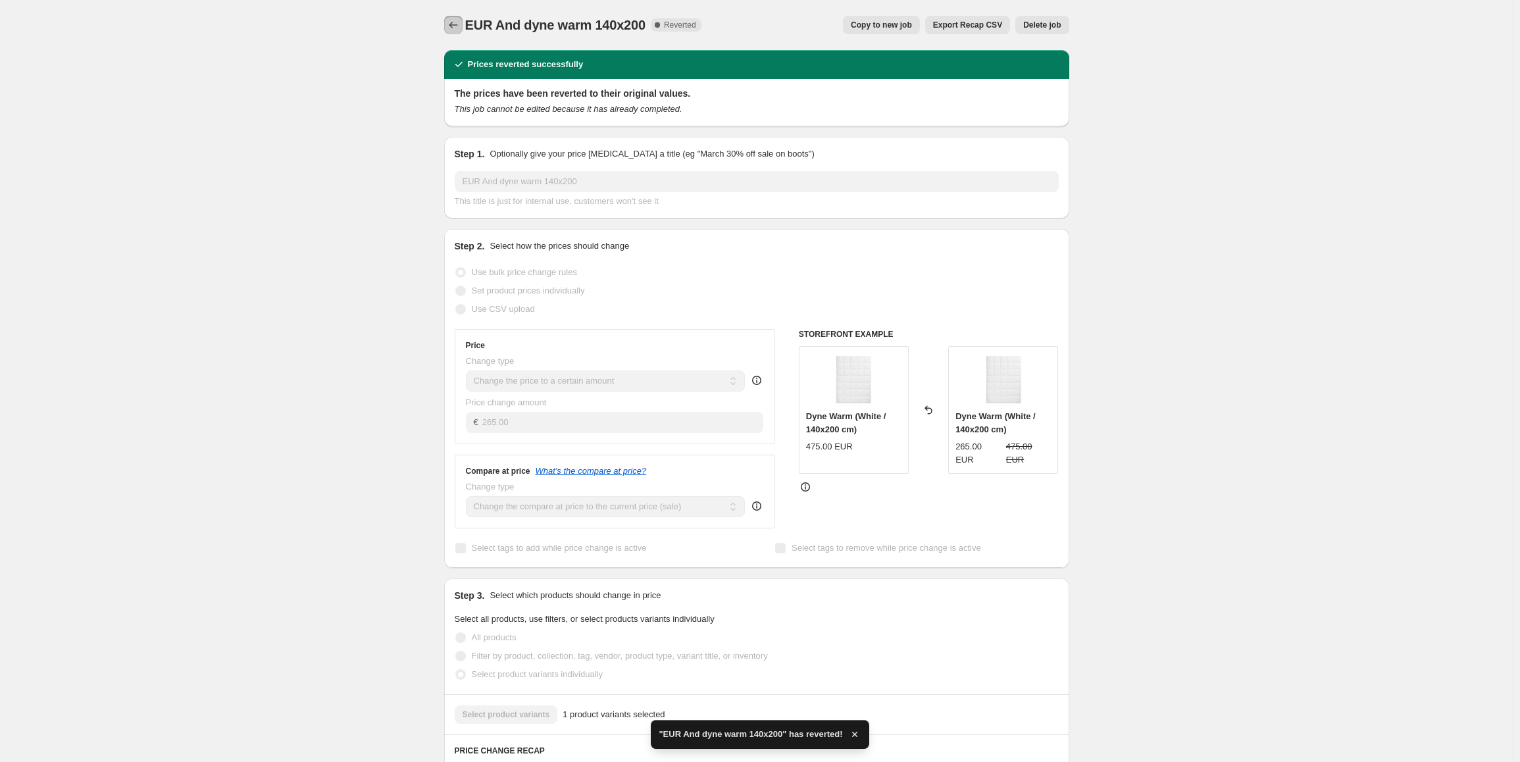
click at [459, 28] on icon "Price change jobs" at bounding box center [453, 24] width 13 height 13
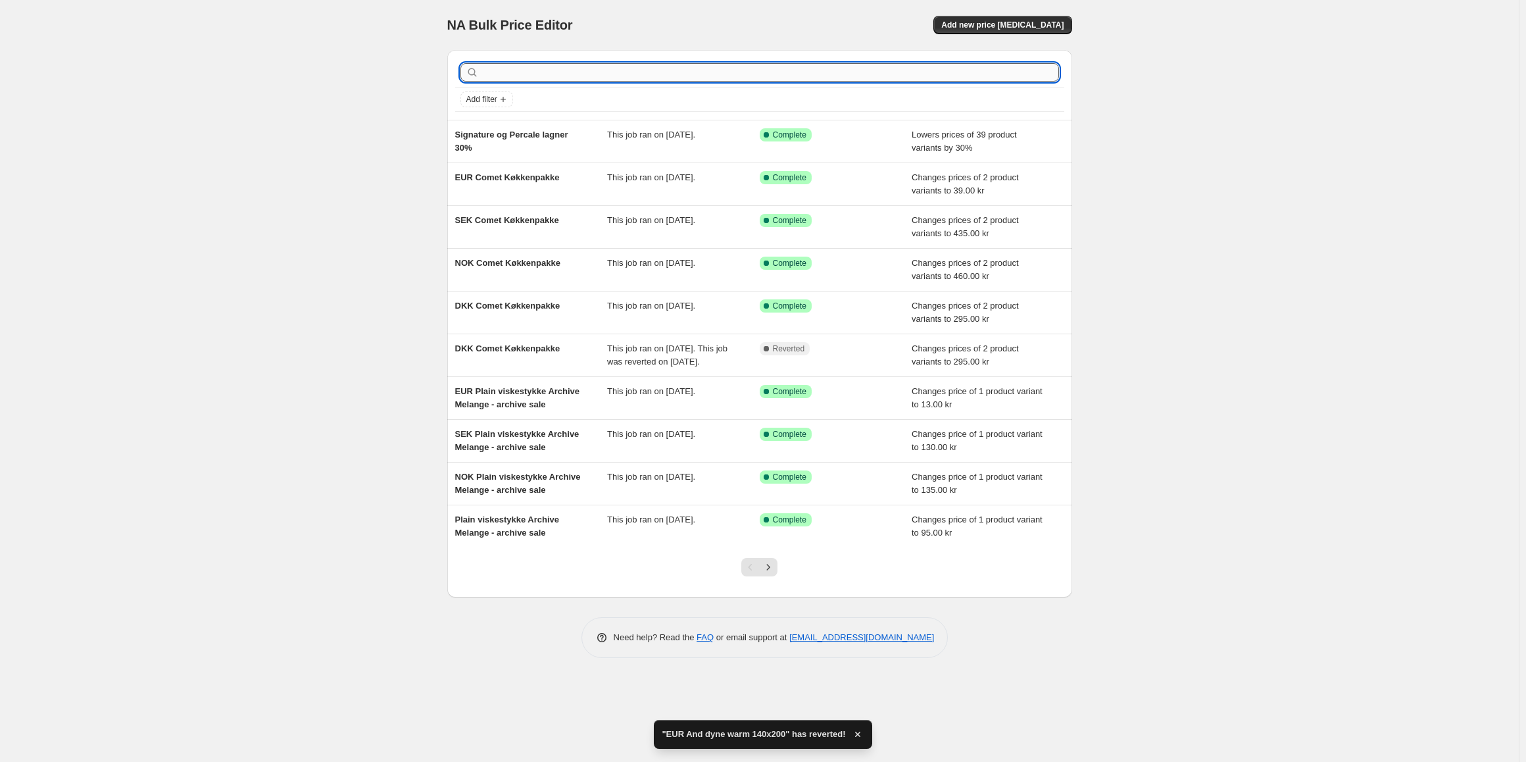
click at [553, 76] on input "text" at bounding box center [771, 72] width 578 height 18
type input "and dyne wa"
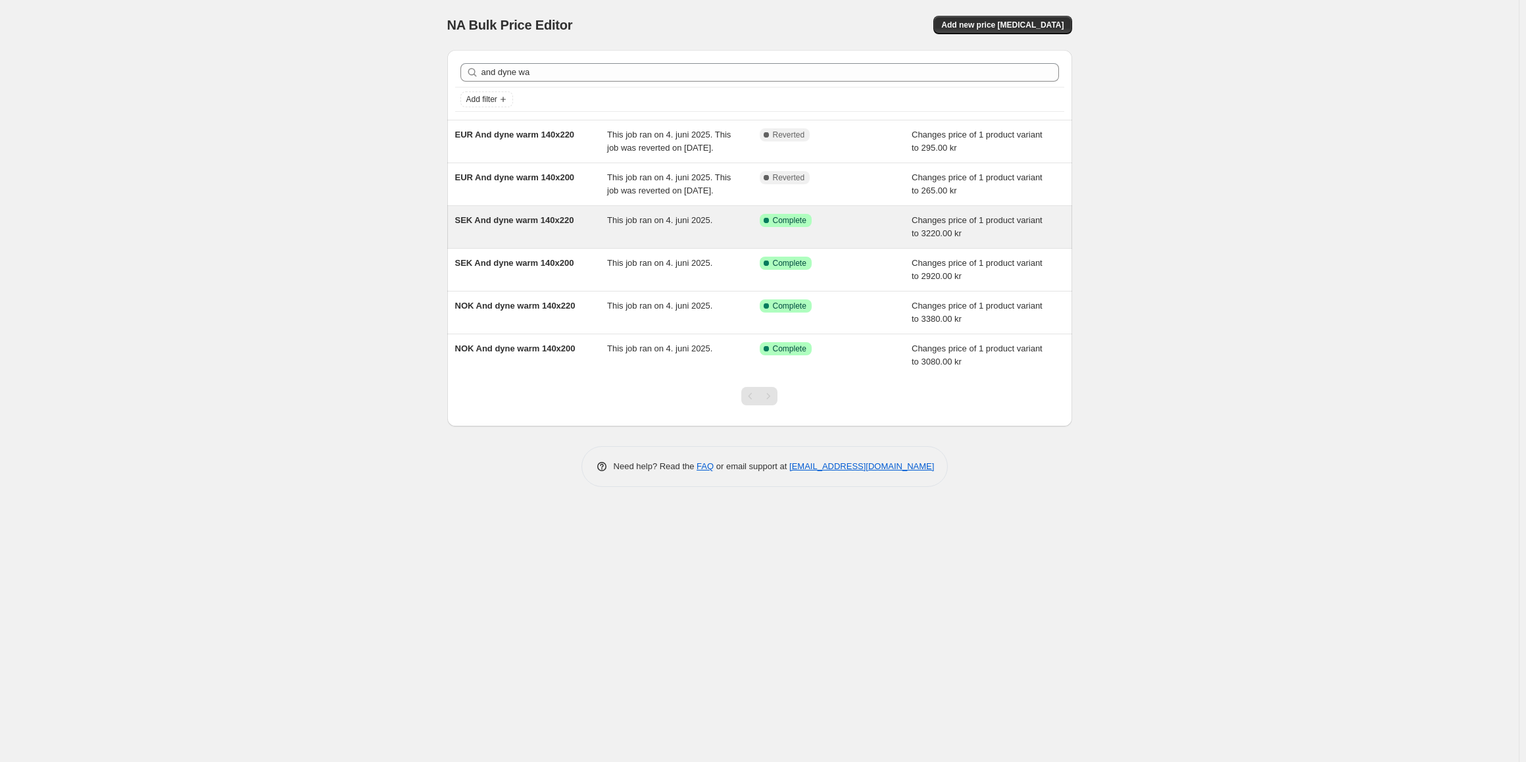
click at [588, 248] on div "SEK And dyne warm 140x220 This job ran on 4. juni 2025. Success Complete Comple…" at bounding box center [759, 227] width 625 height 42
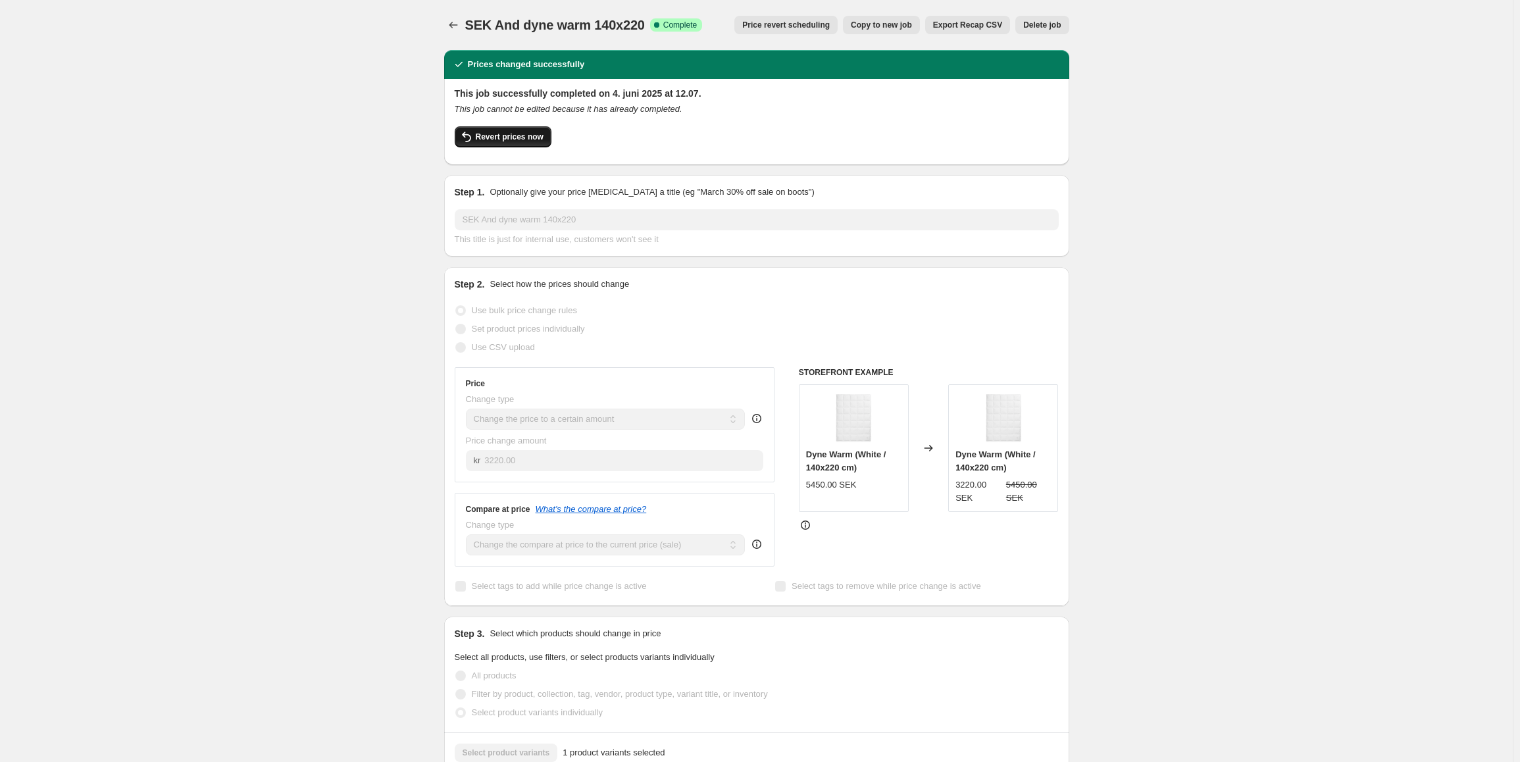
click at [528, 130] on button "Revert prices now" at bounding box center [503, 136] width 97 height 21
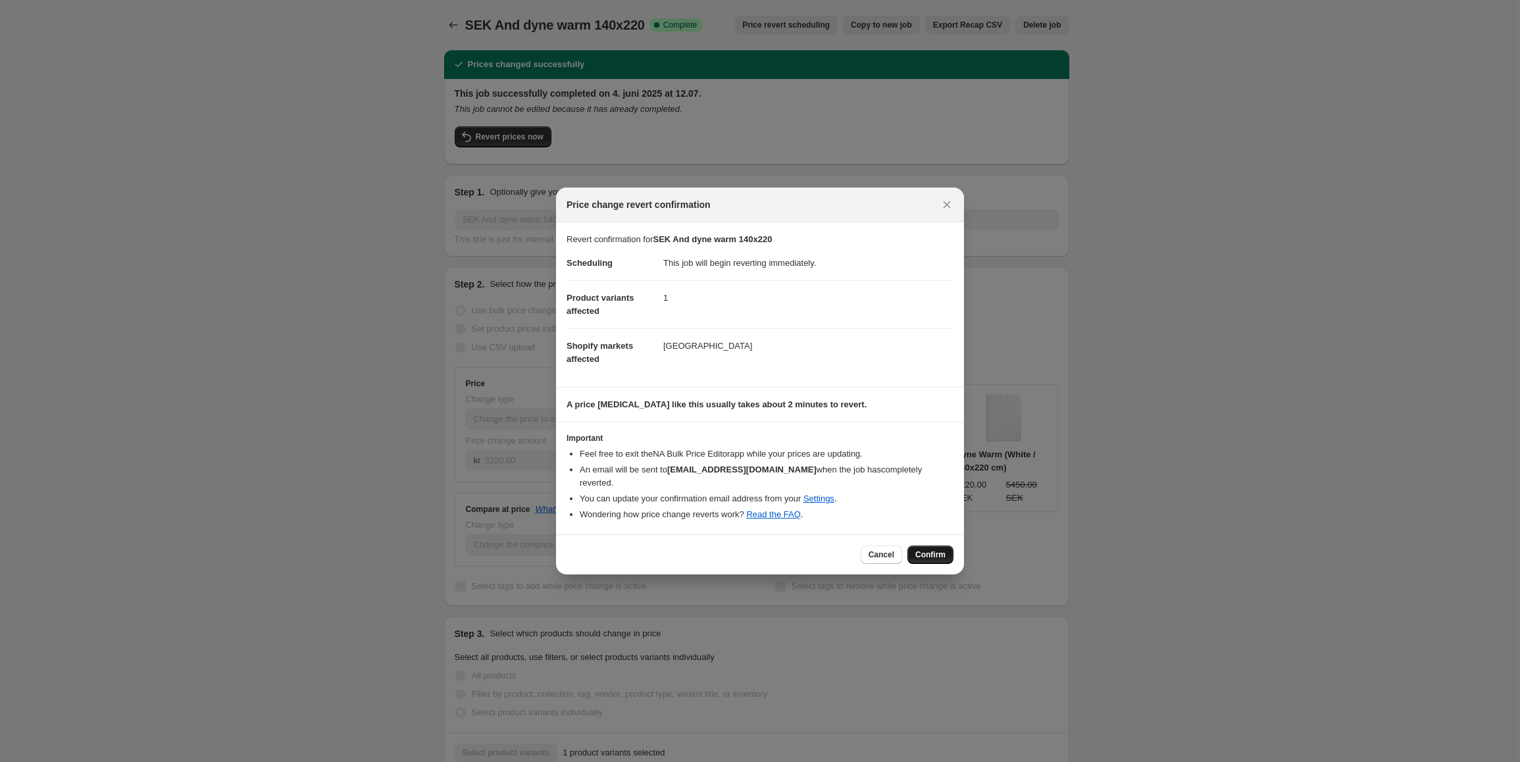
click at [947, 555] on button "Confirm" at bounding box center [930, 554] width 46 height 18
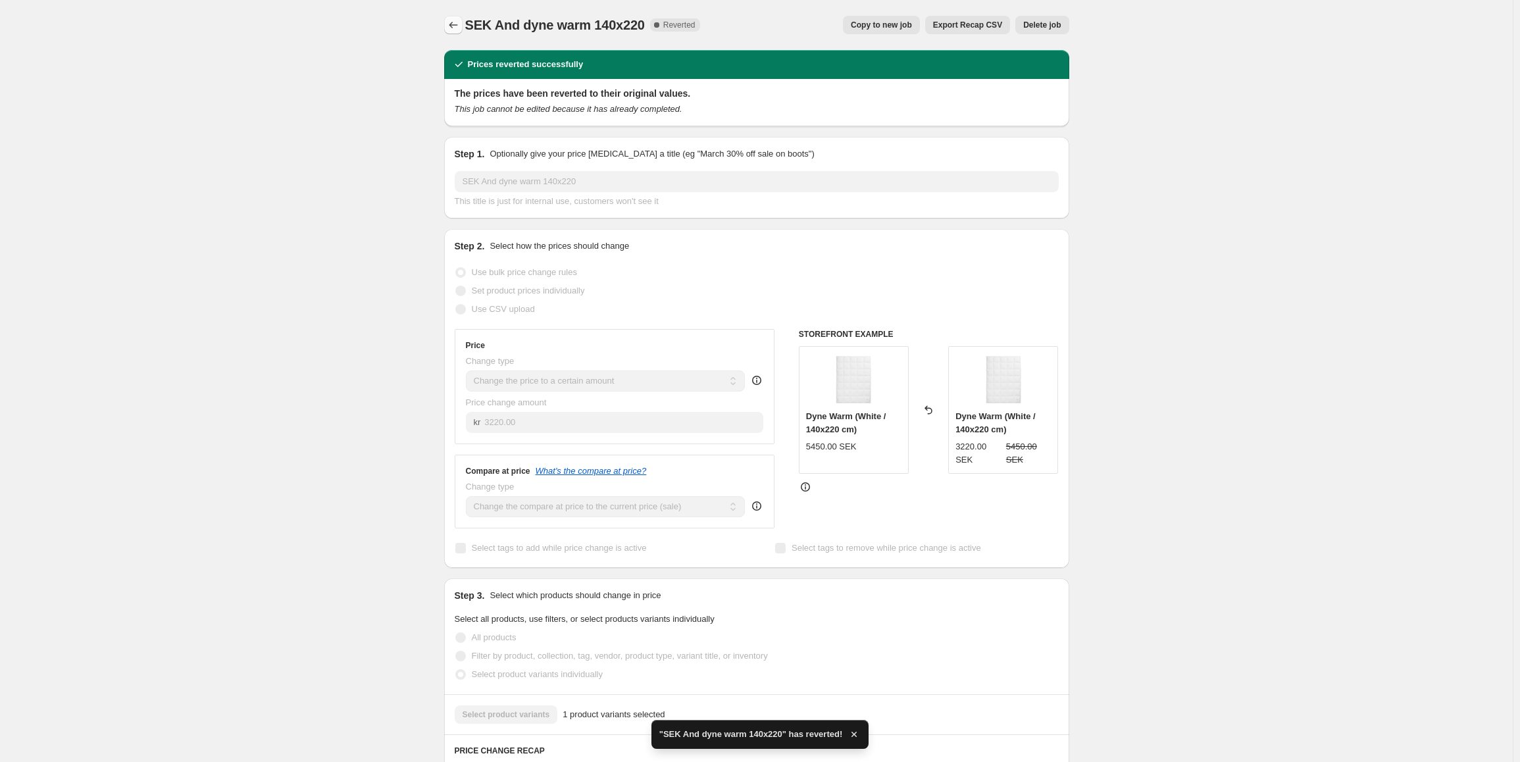
click at [457, 22] on icon "Price change jobs" at bounding box center [453, 24] width 13 height 13
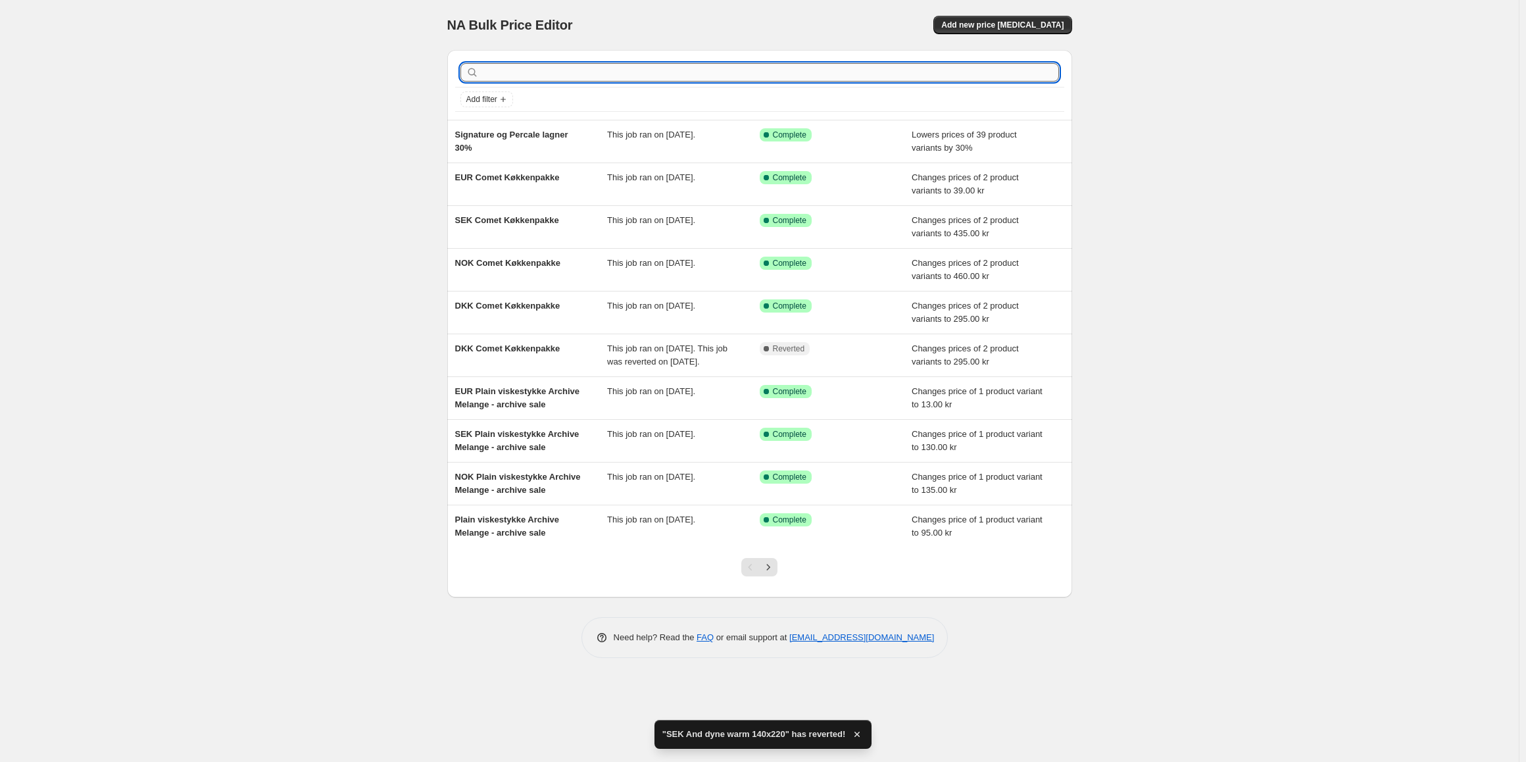
click at [535, 67] on input "text" at bounding box center [771, 72] width 578 height 18
type input "and dyne warm"
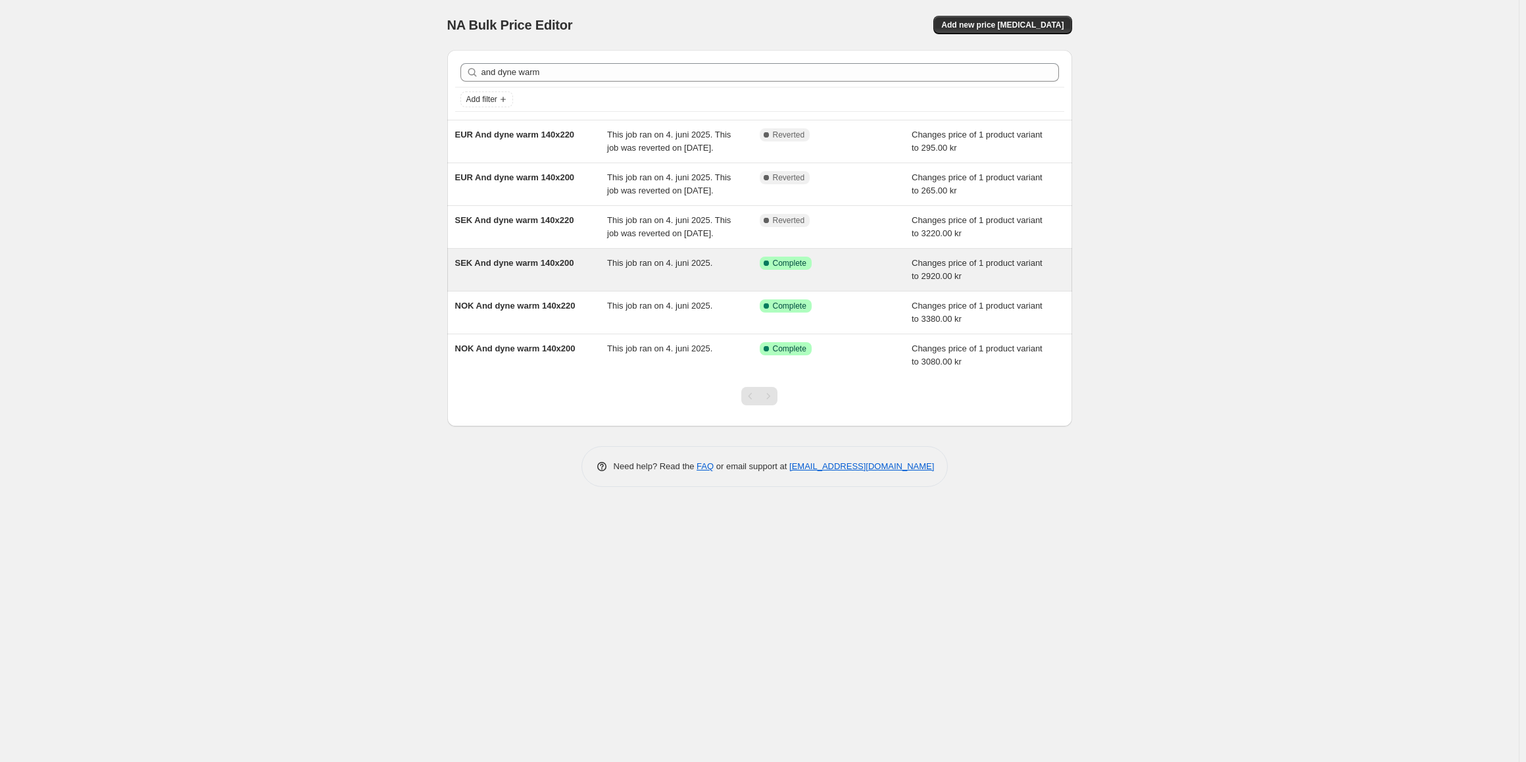
click at [649, 291] on div "SEK And dyne warm 140x200 This job ran on 4. juni 2025. Success Complete Comple…" at bounding box center [759, 270] width 625 height 42
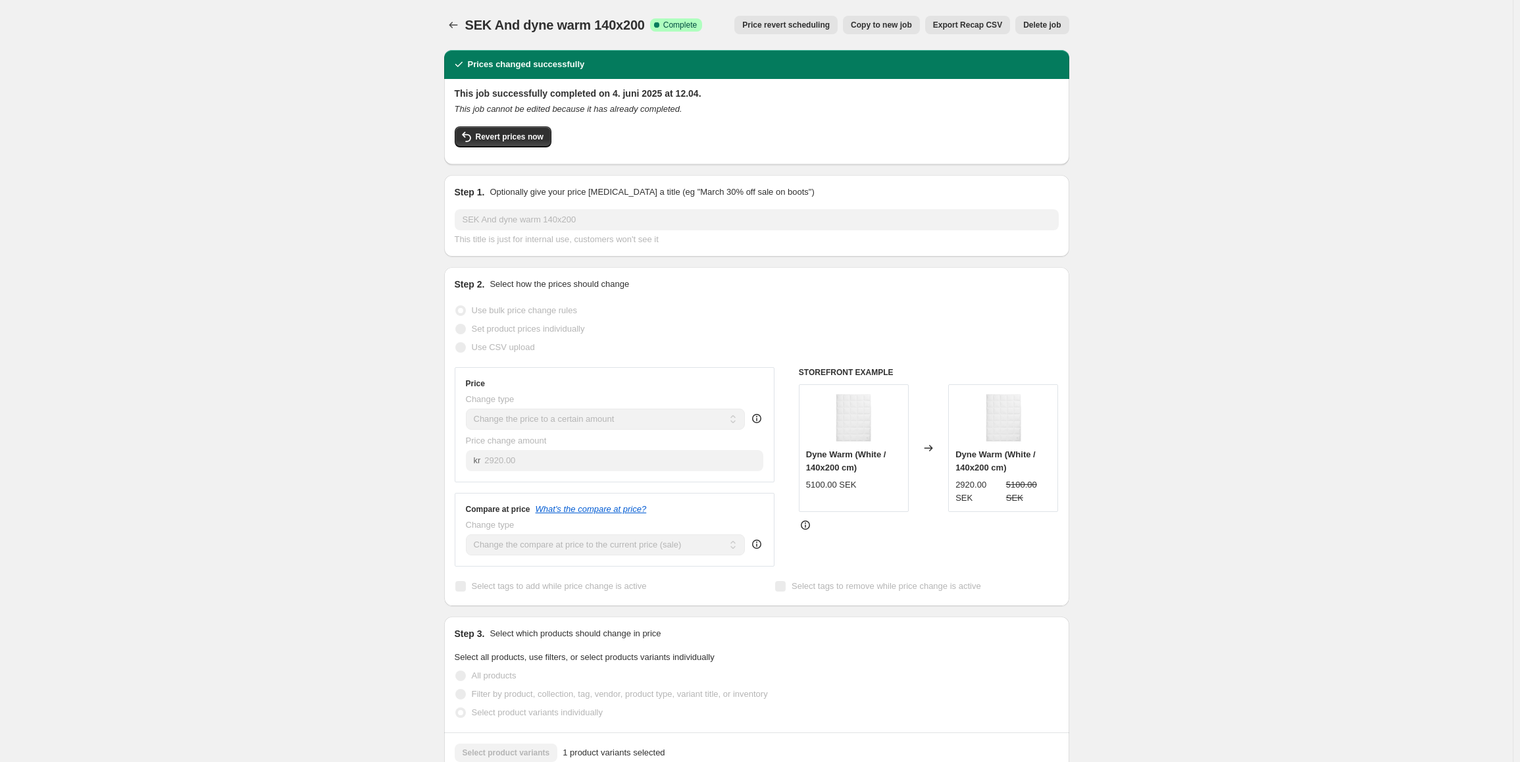
click at [552, 137] on div "Revert prices now" at bounding box center [757, 140] width 604 height 28
click at [516, 140] on span "Revert prices now" at bounding box center [510, 137] width 68 height 11
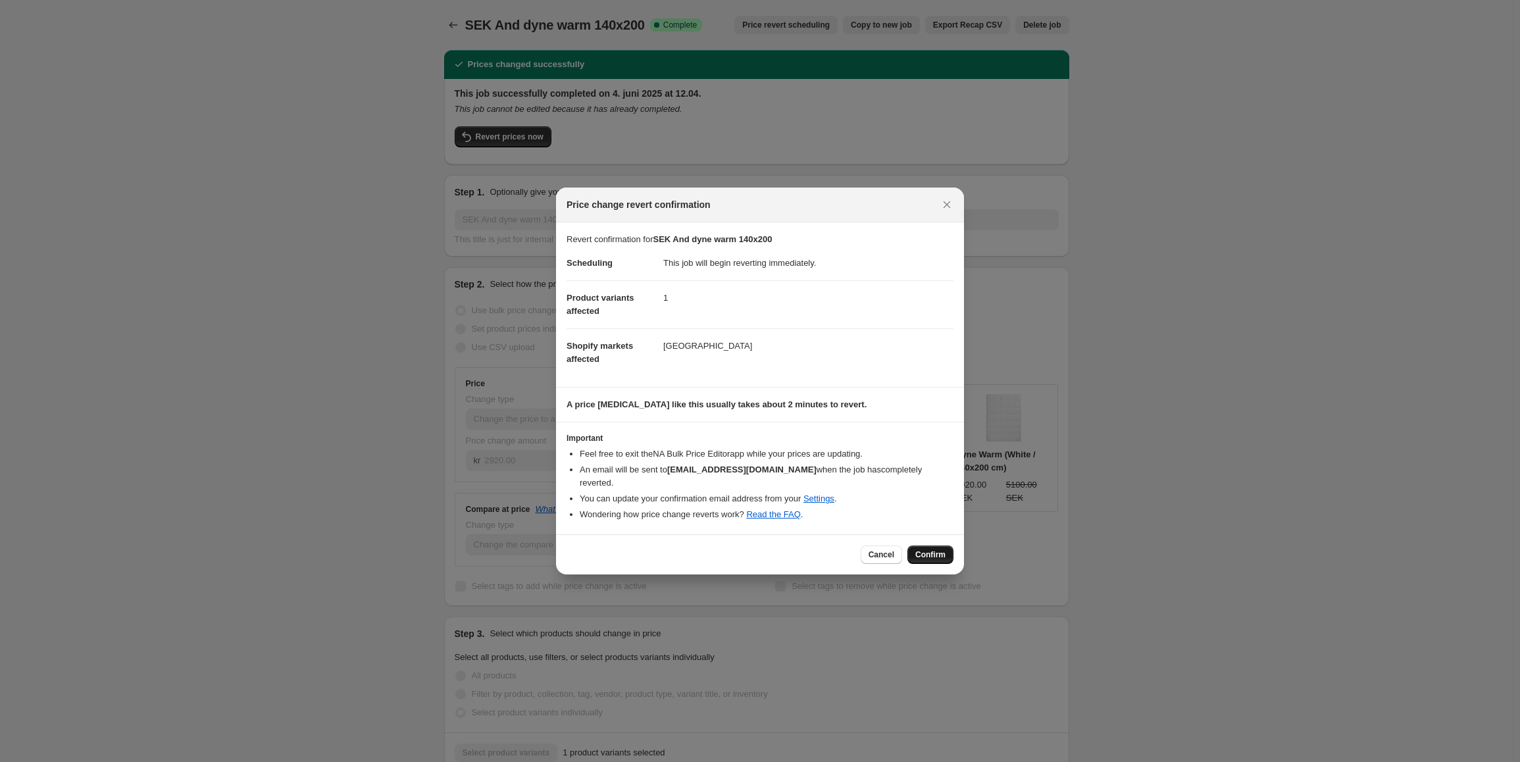
click at [932, 552] on span "Confirm" at bounding box center [930, 554] width 30 height 11
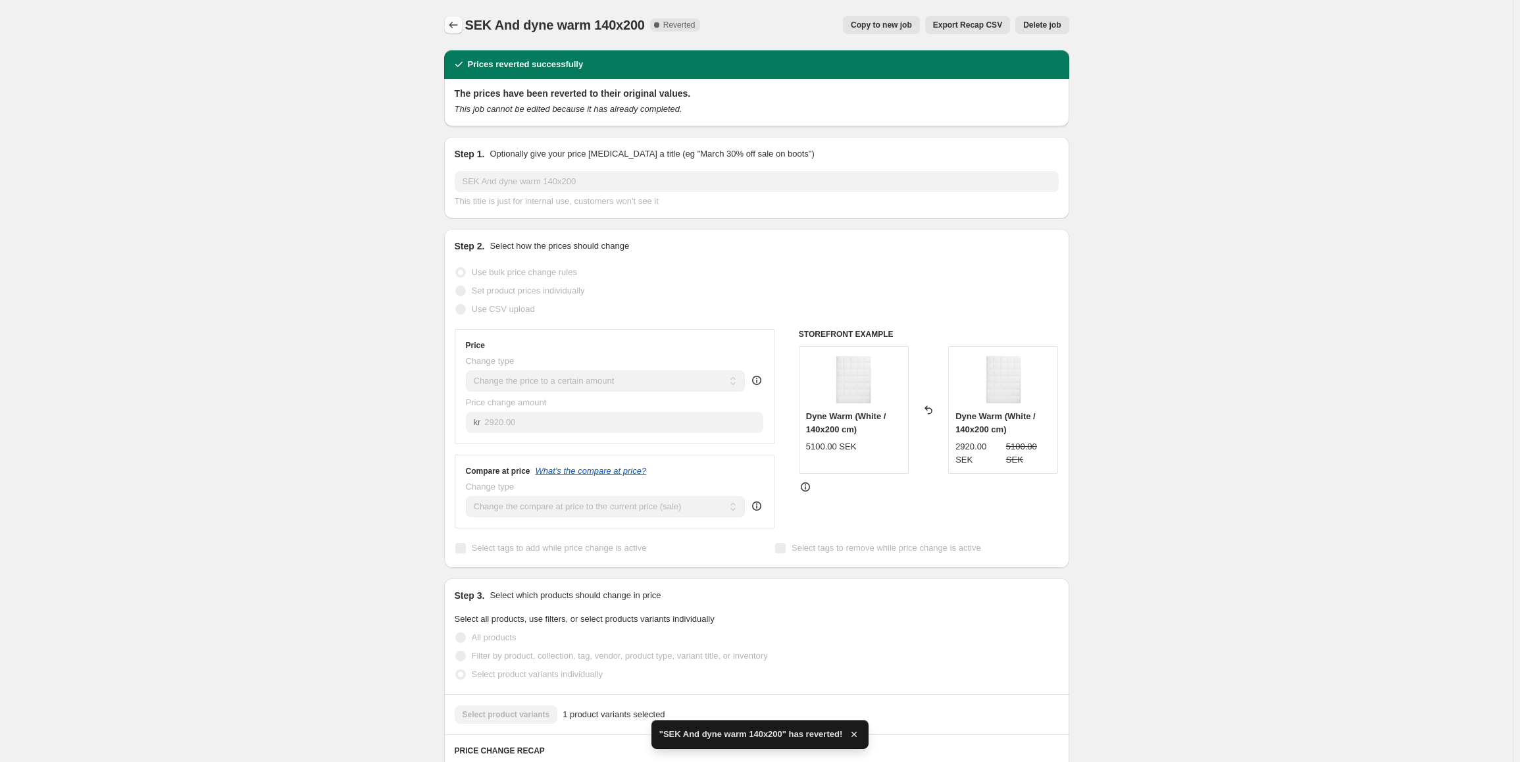
click at [459, 24] on icon "Price change jobs" at bounding box center [453, 24] width 13 height 13
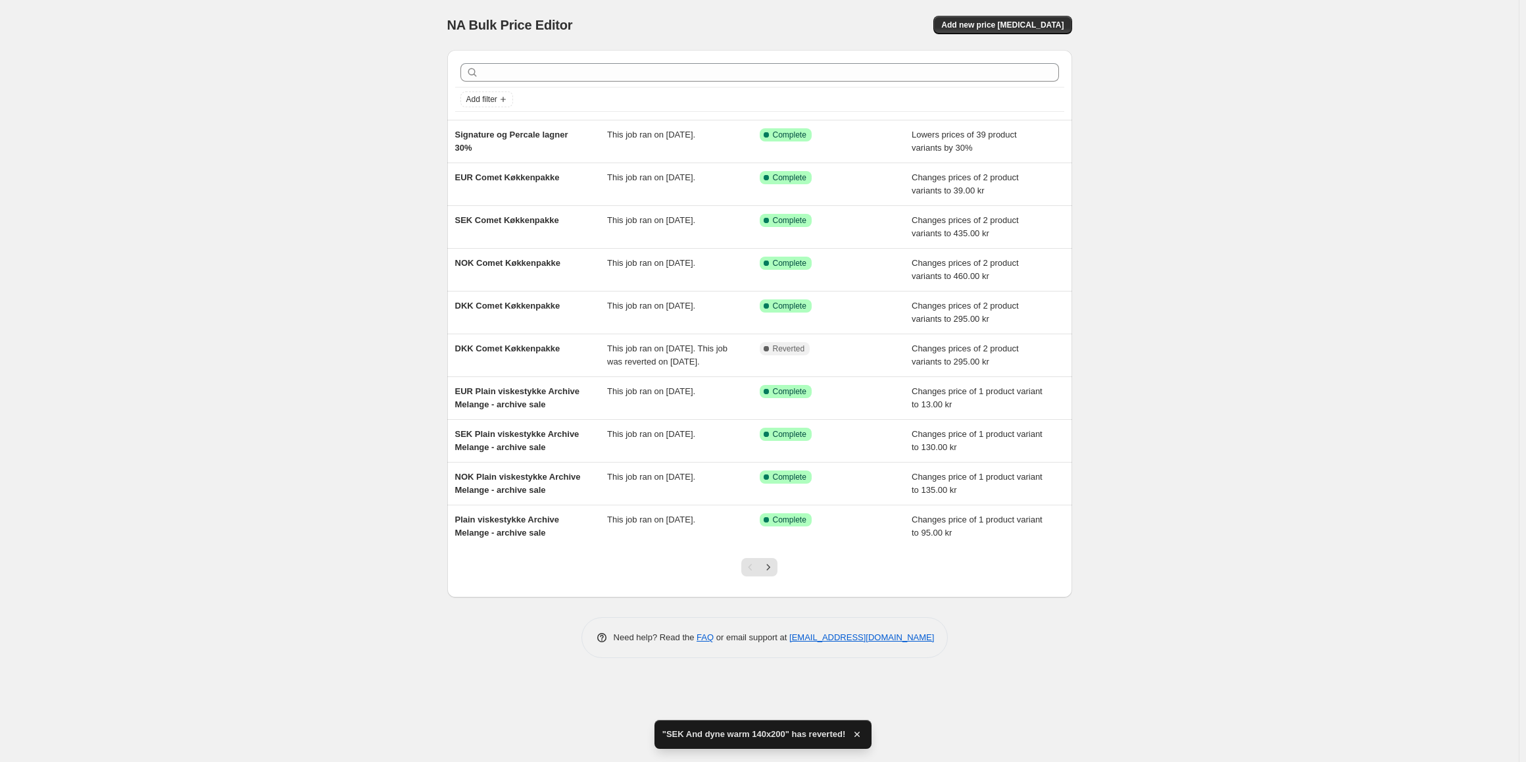
click at [521, 84] on div at bounding box center [759, 72] width 609 height 29
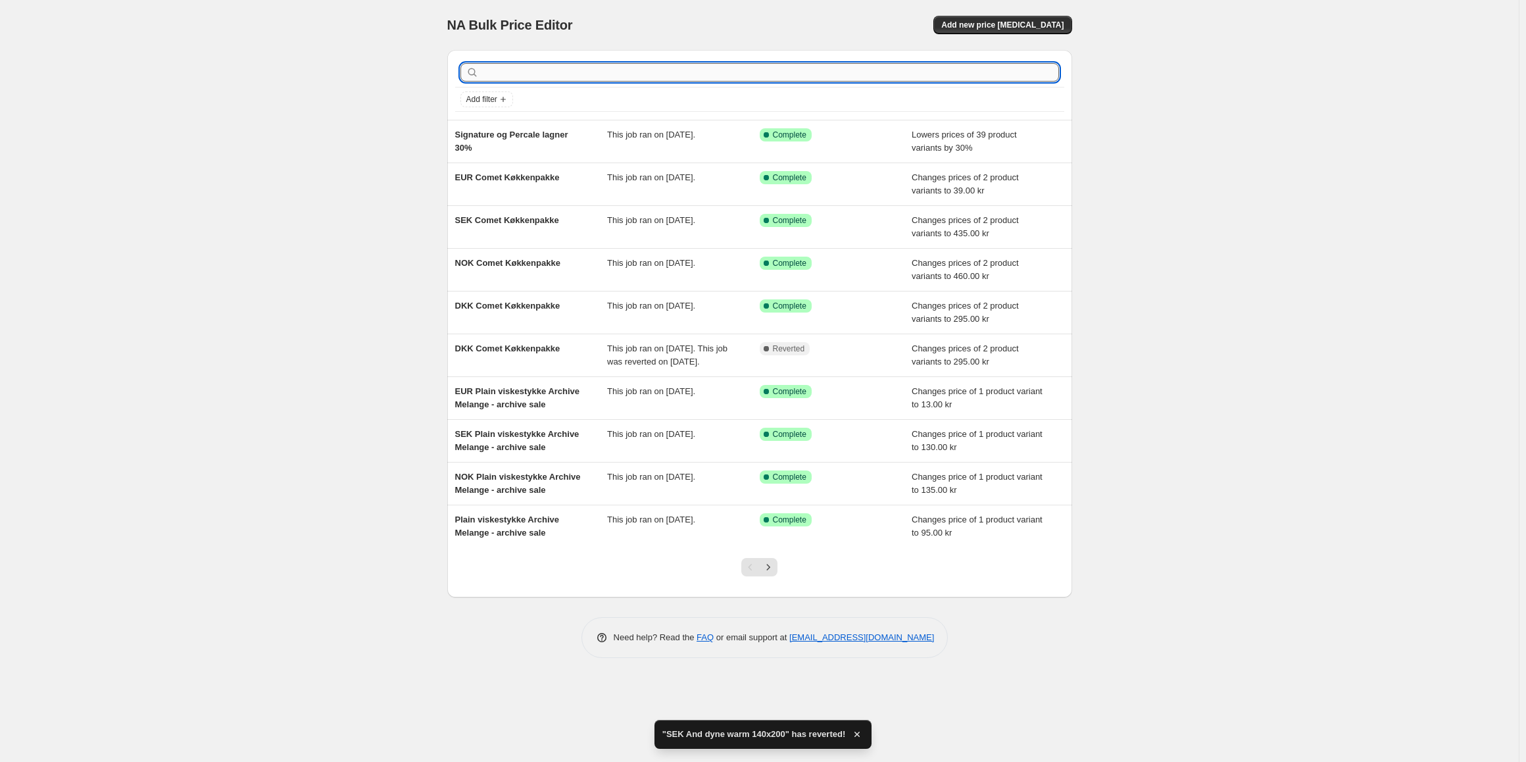
click at [522, 76] on input "text" at bounding box center [771, 72] width 578 height 18
type input "and dyne wa"
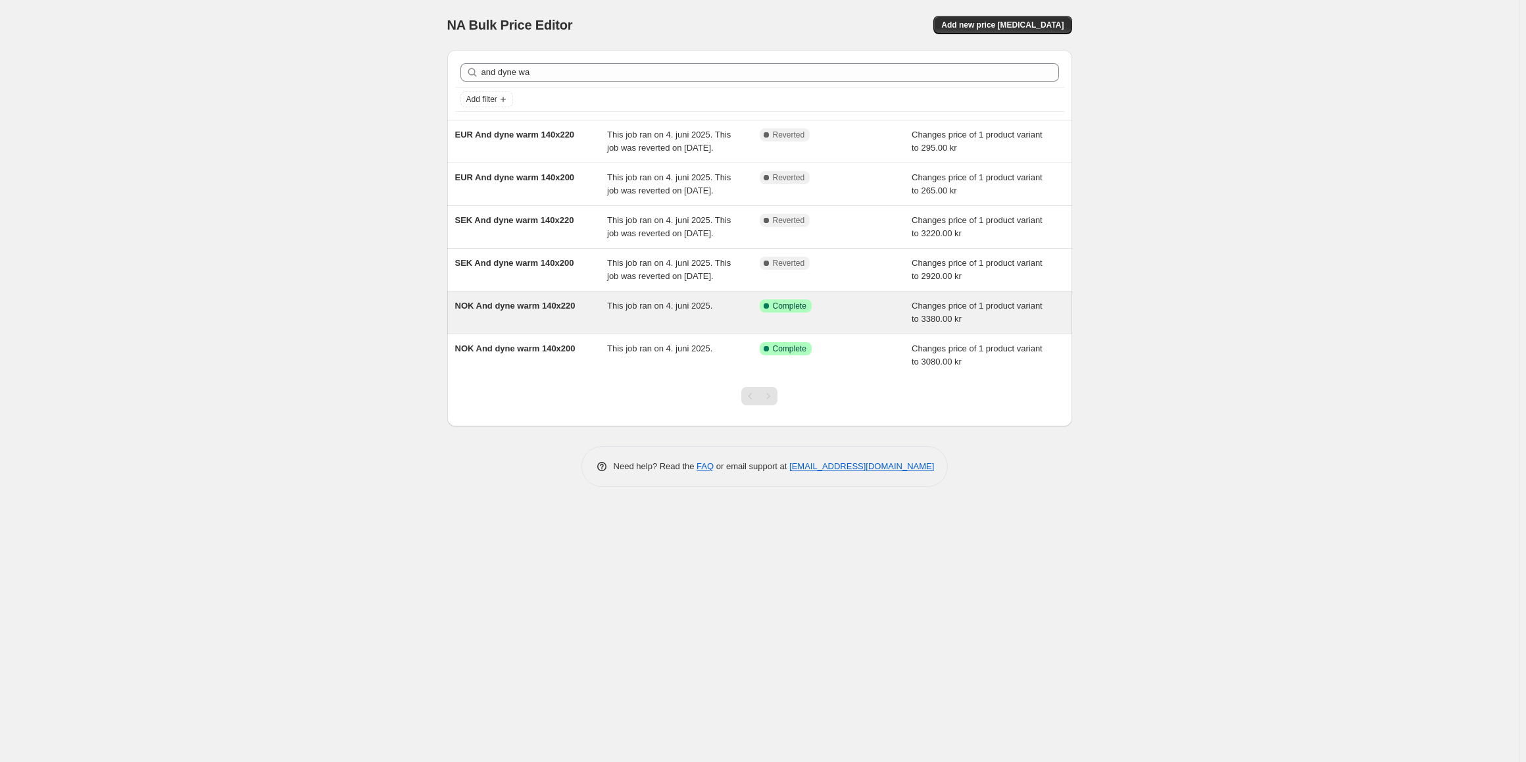
click at [623, 311] on span "This job ran on 4. juni 2025." at bounding box center [659, 306] width 105 height 10
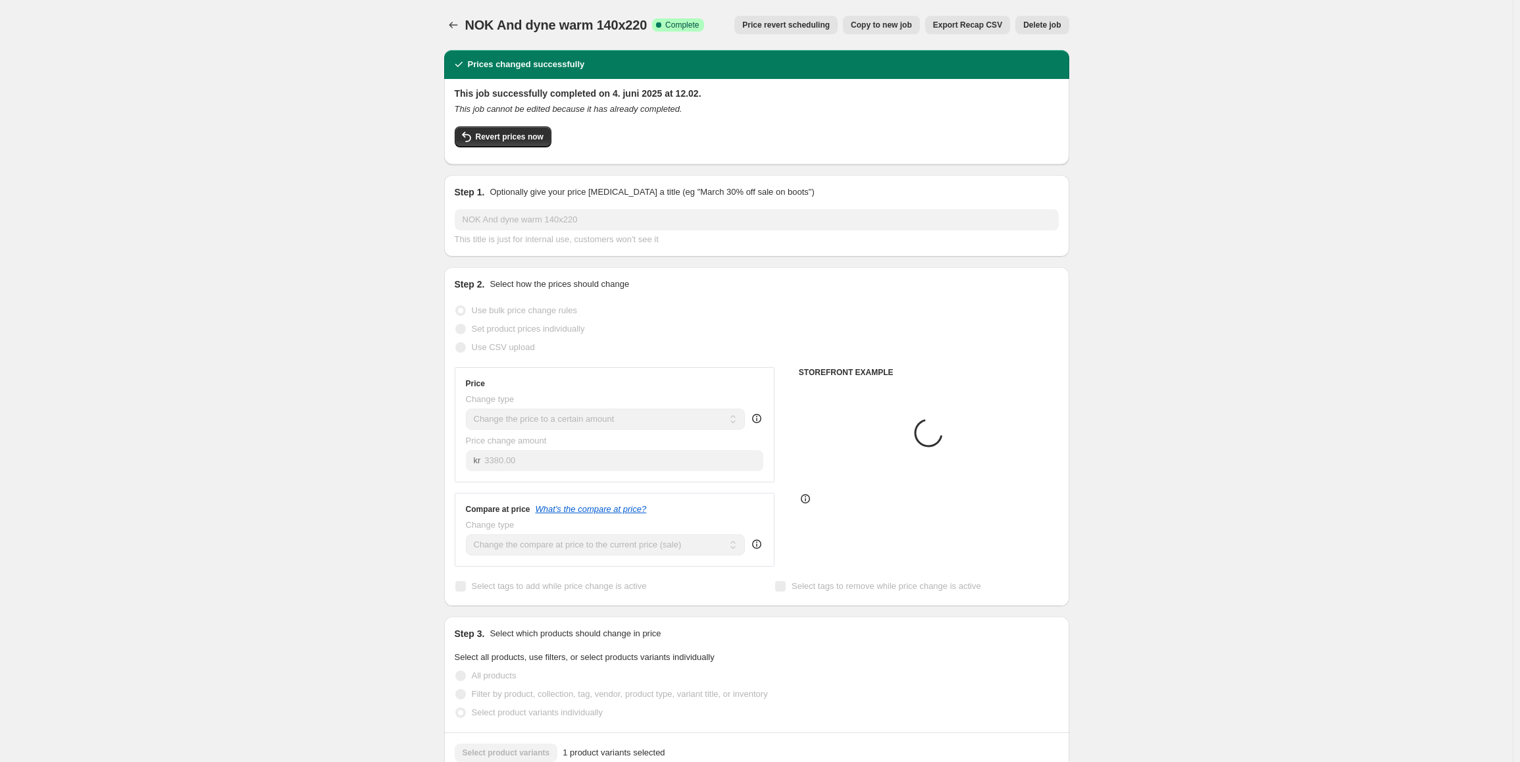
click at [515, 148] on div "Revert prices now" at bounding box center [757, 140] width 604 height 28
click at [516, 140] on span "Revert prices now" at bounding box center [510, 137] width 68 height 11
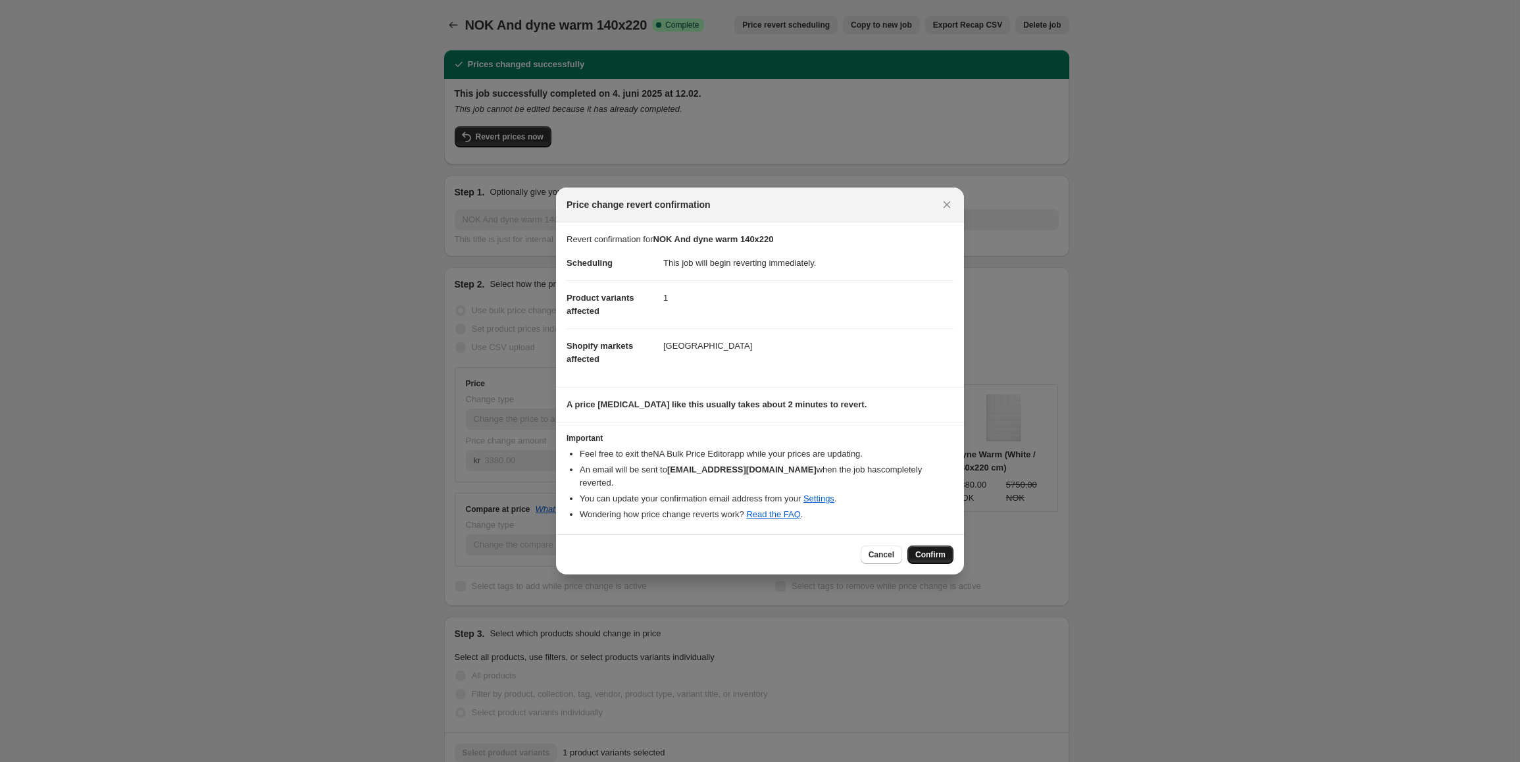
click at [926, 549] on span "Confirm" at bounding box center [930, 554] width 30 height 11
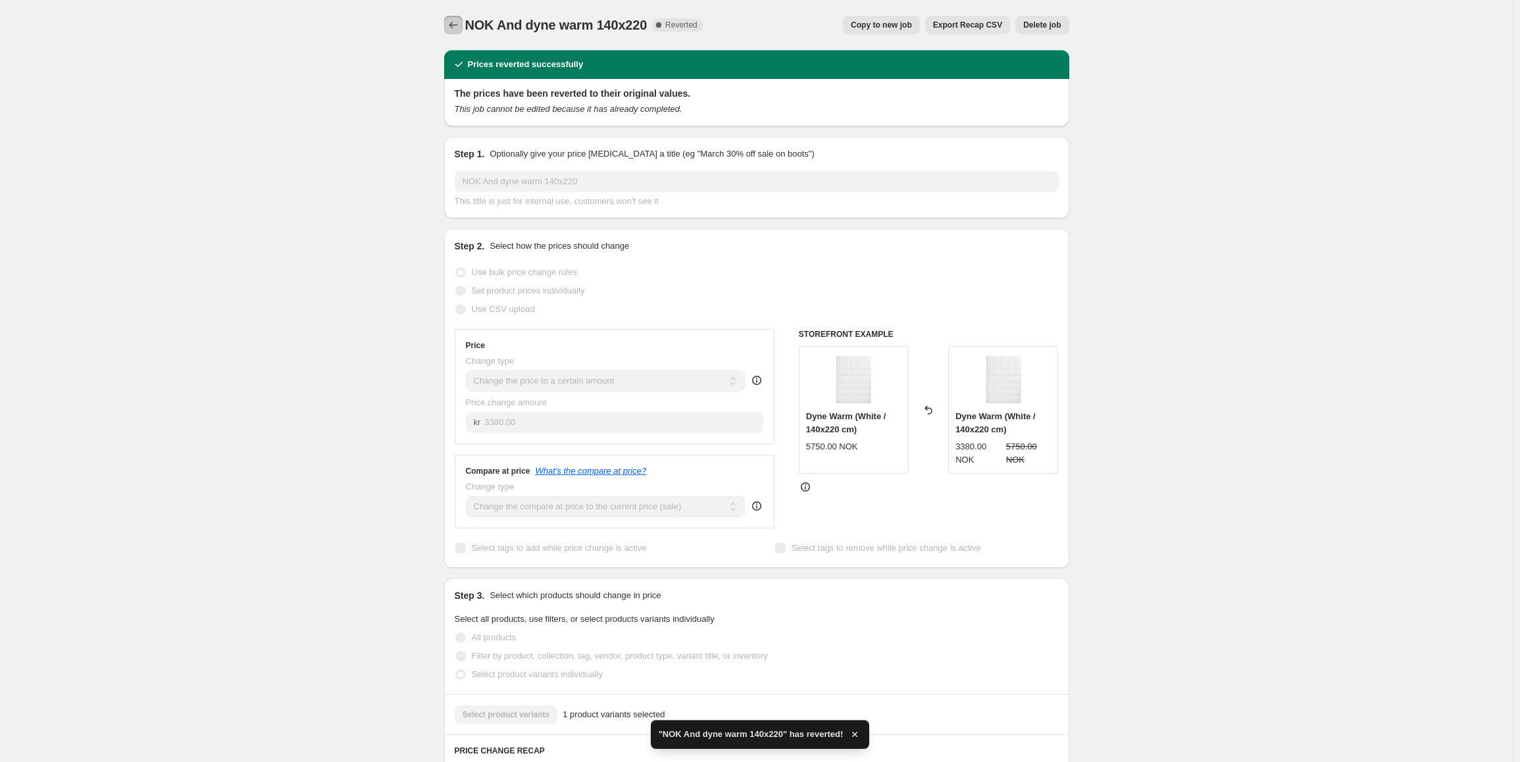
click at [453, 24] on icon "Price change jobs" at bounding box center [453, 25] width 9 height 7
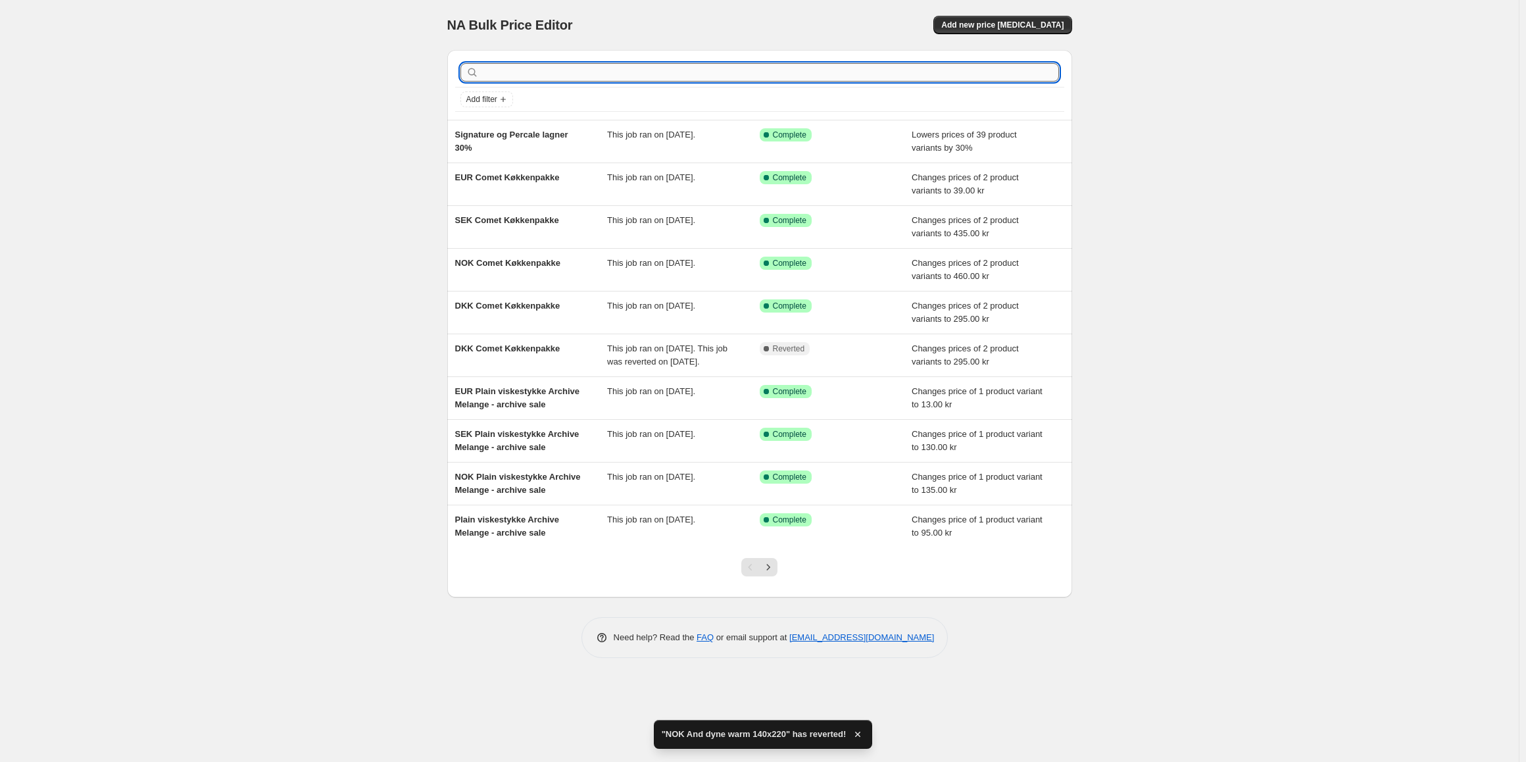
click at [537, 70] on input "text" at bounding box center [771, 72] width 578 height 18
type input "and dyne wa"
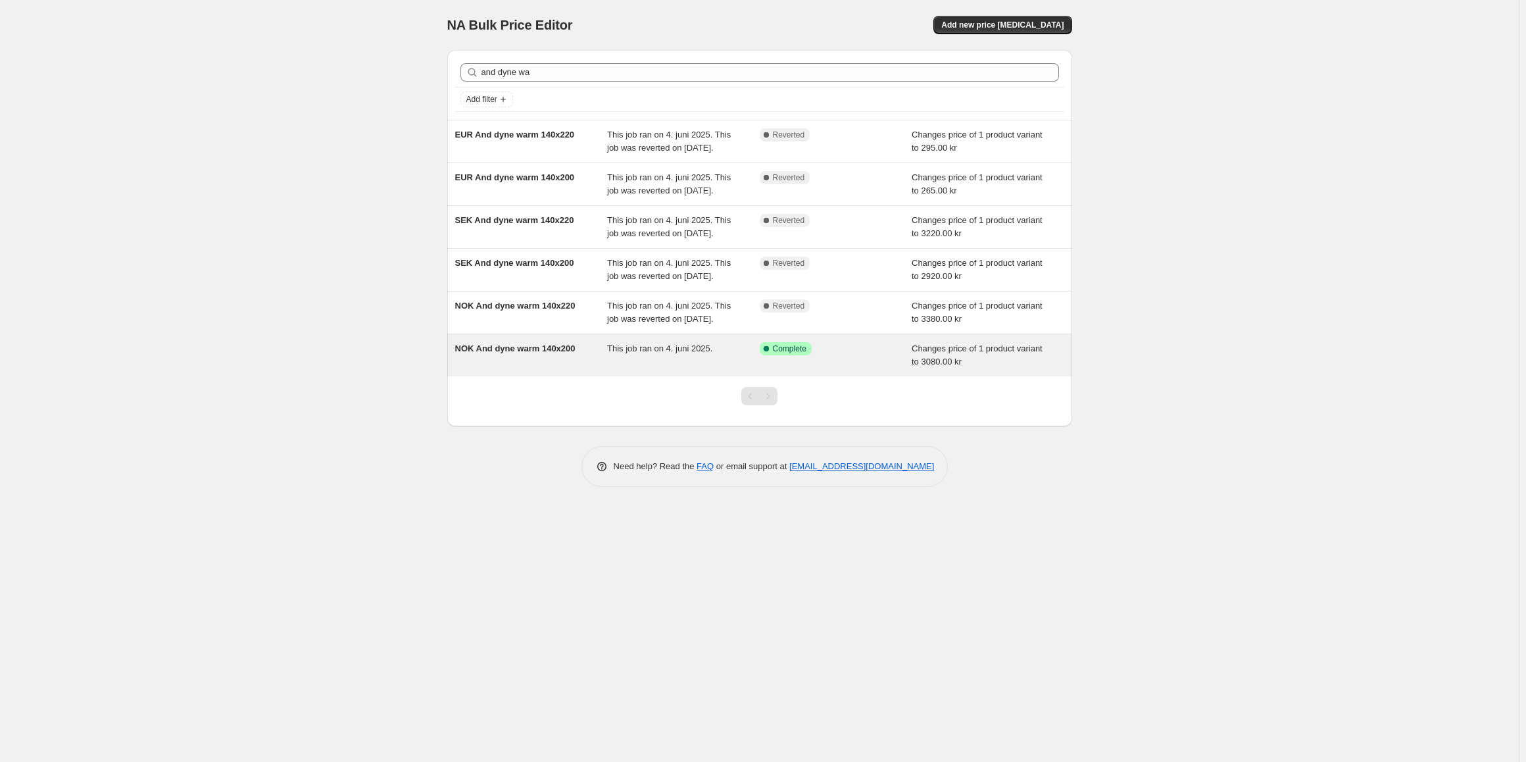
click at [585, 368] on div "NOK And dyne warm 140x200" at bounding box center [531, 355] width 153 height 26
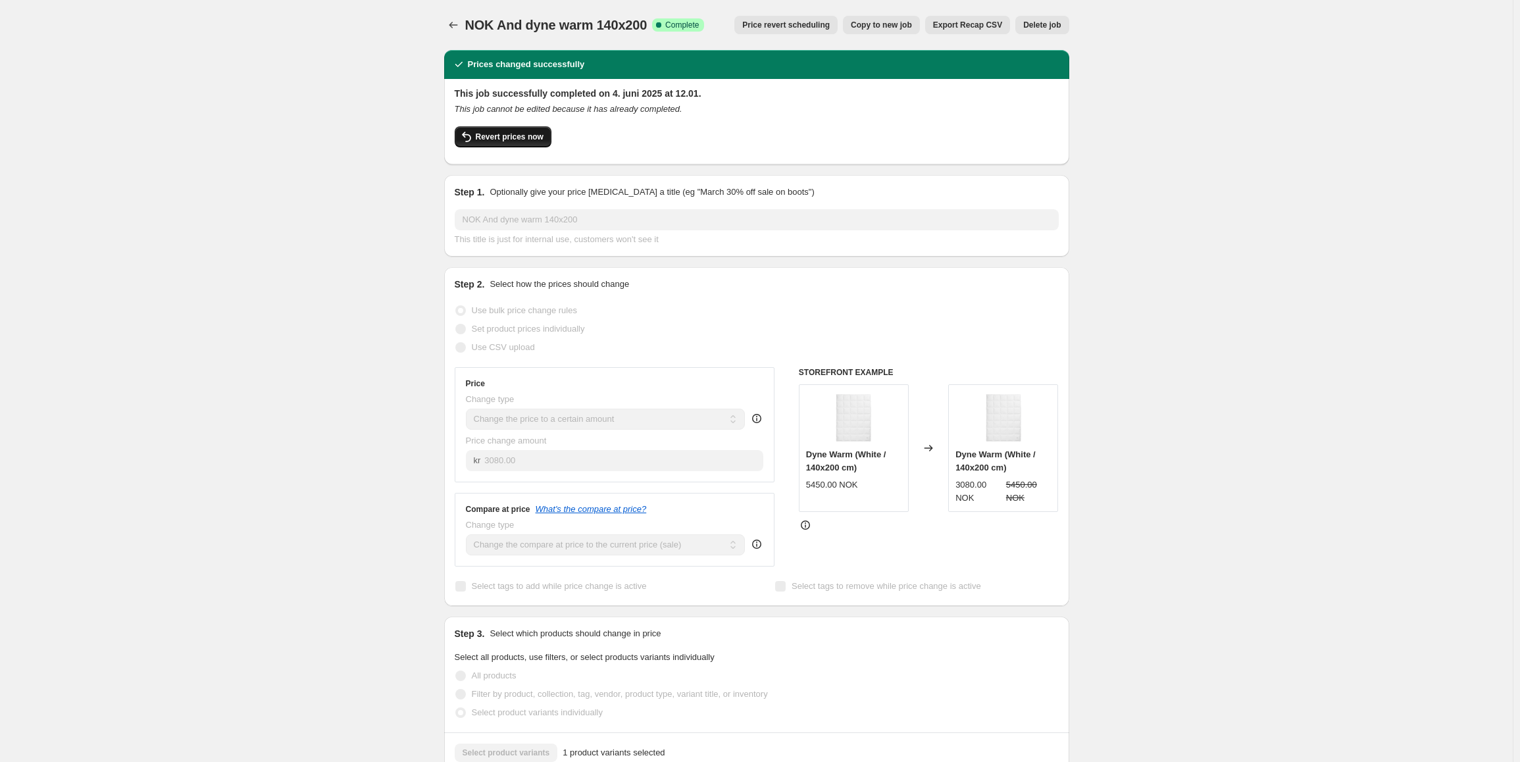
click at [516, 143] on button "Revert prices now" at bounding box center [503, 136] width 97 height 21
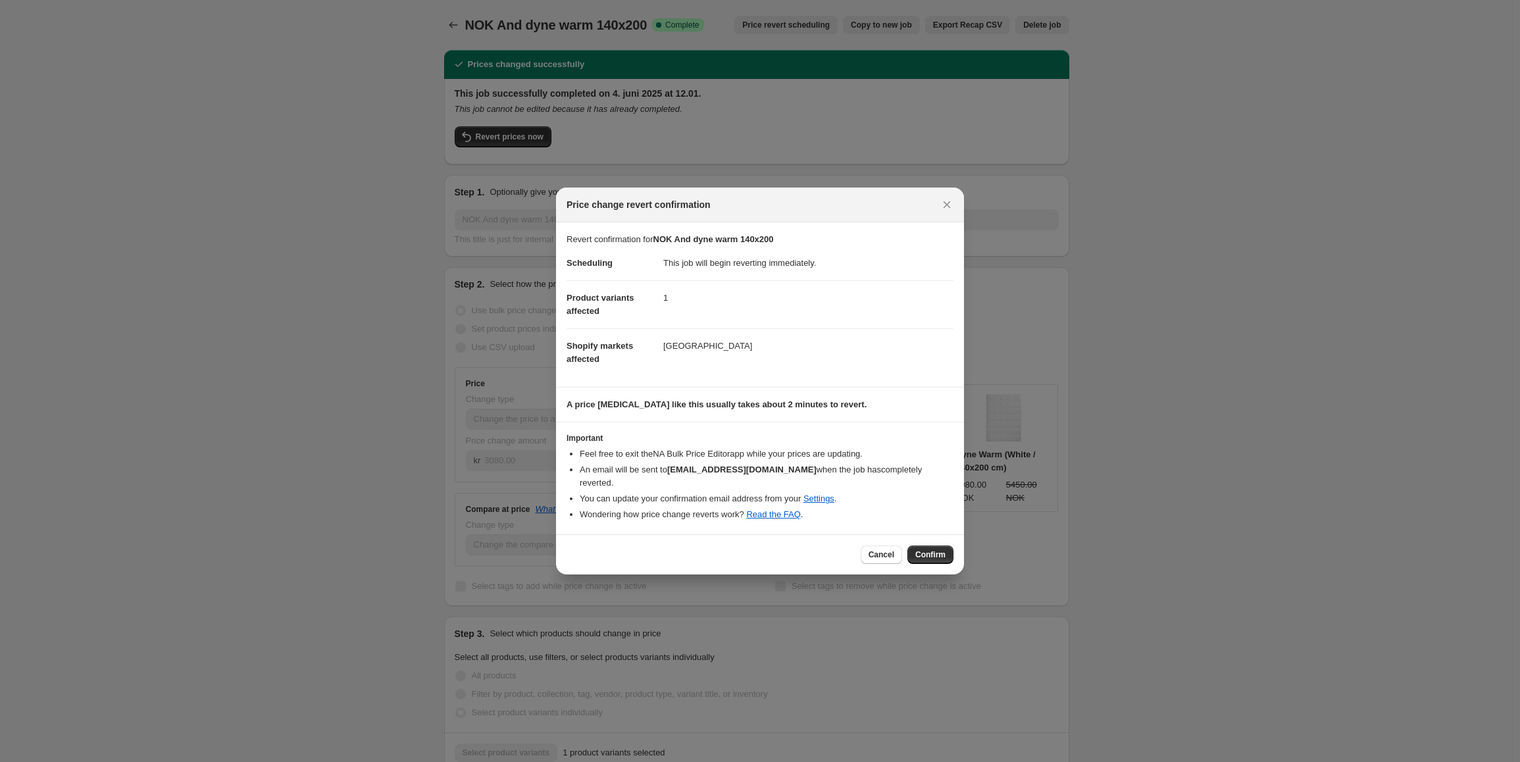
click at [907, 545] on div "Cancel Confirm" at bounding box center [906, 554] width 93 height 18
click at [925, 549] on span "Confirm" at bounding box center [930, 554] width 30 height 11
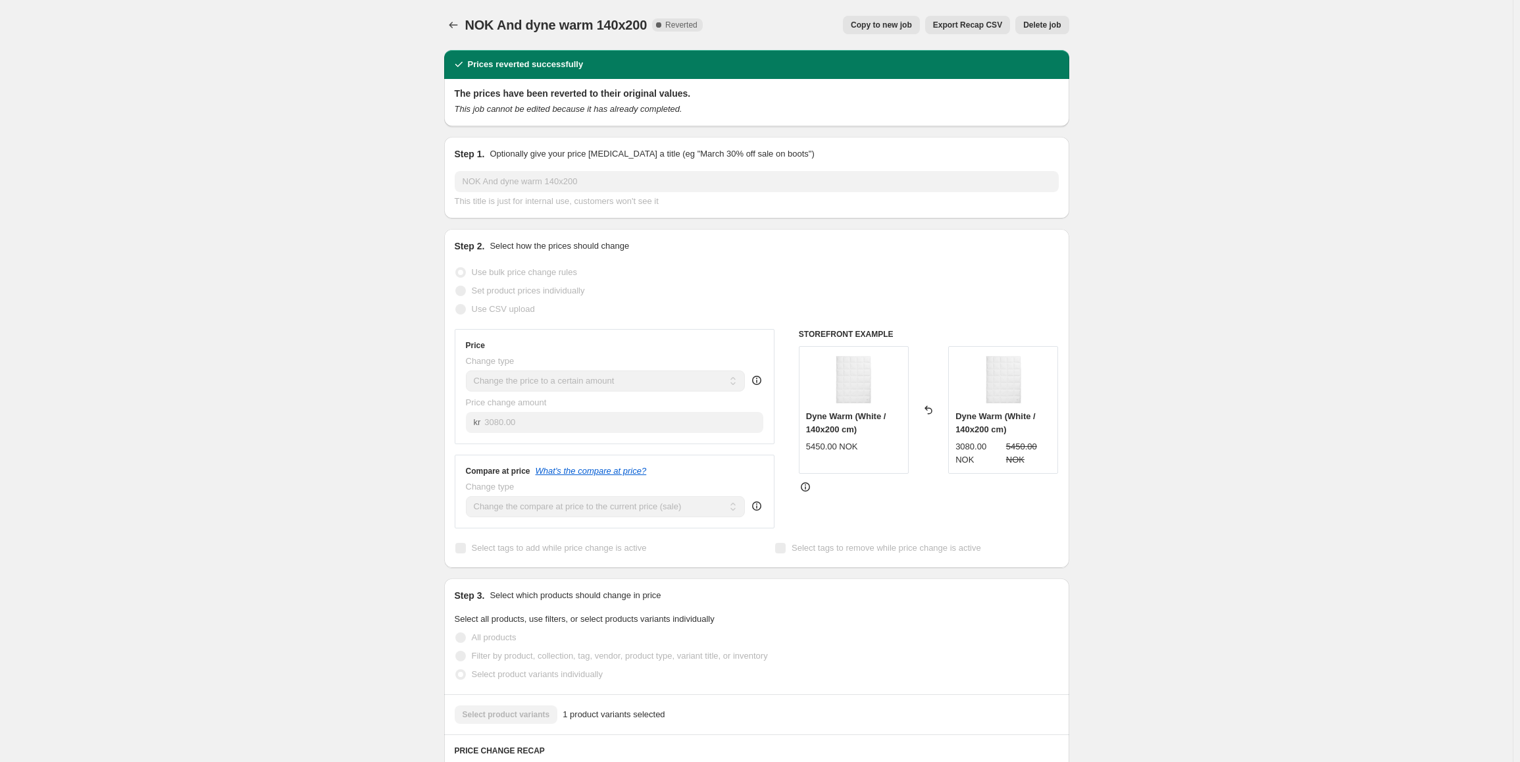
click at [443, 28] on div "NOK And dyne warm 140x200. This page is ready NOK And dyne warm 140x200 Complet…" at bounding box center [756, 660] width 657 height 1321
click at [451, 23] on icon "Price change jobs" at bounding box center [453, 24] width 13 height 13
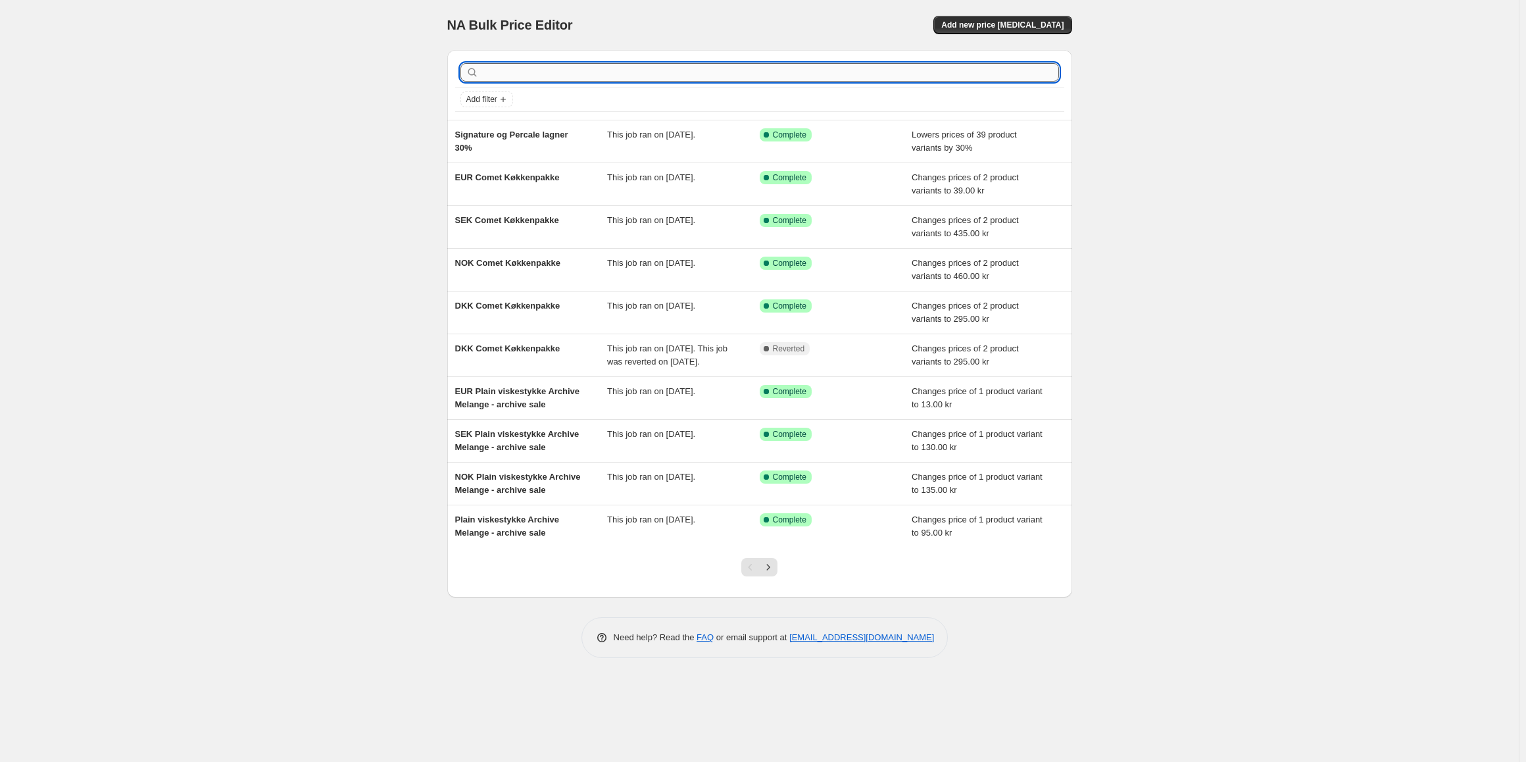
click at [522, 74] on input "text" at bounding box center [771, 72] width 578 height 18
type input "b"
type input "and dy"
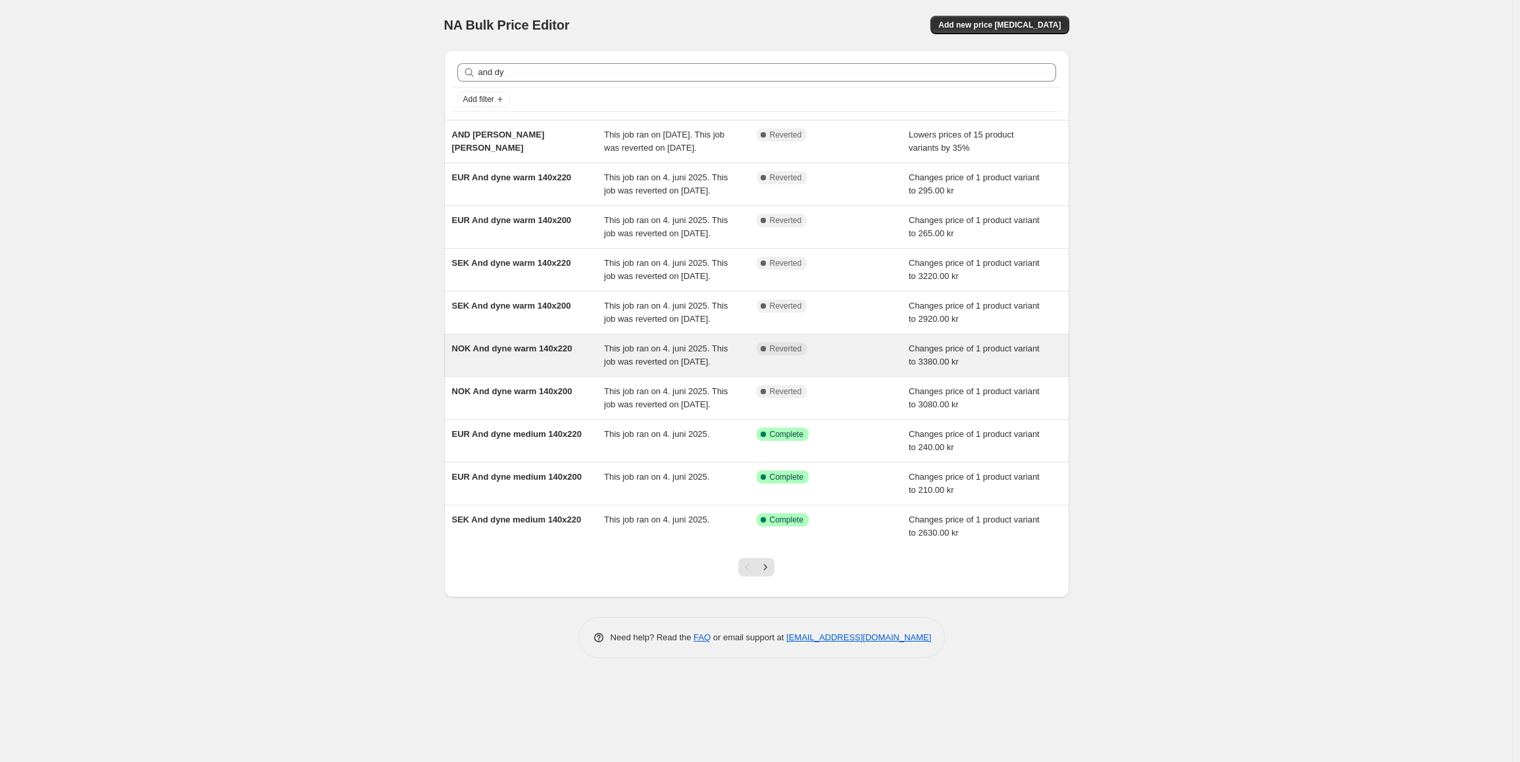
scroll to position [8, 0]
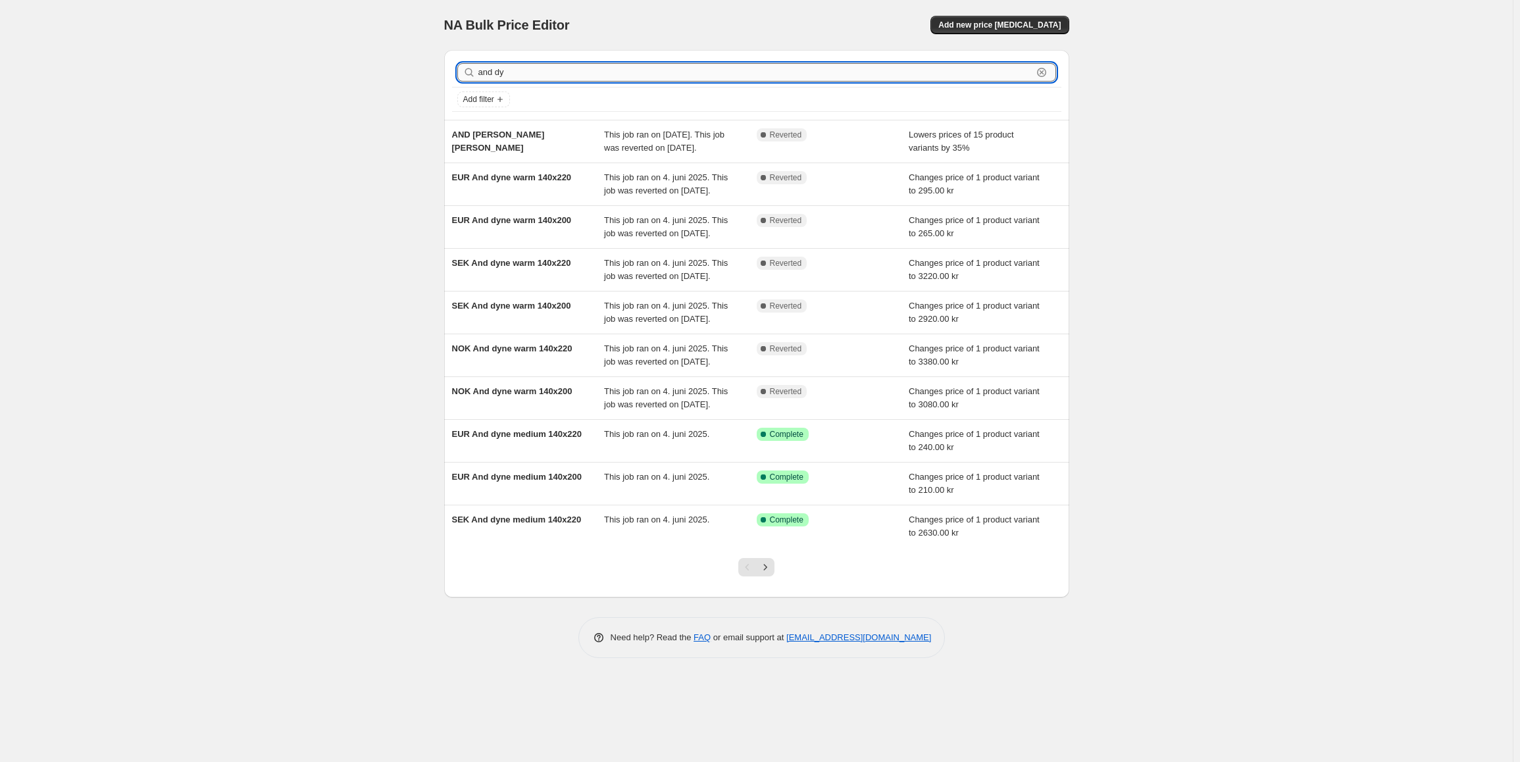
click at [541, 69] on input "and dy" at bounding box center [755, 72] width 554 height 18
type input "and dyne war"
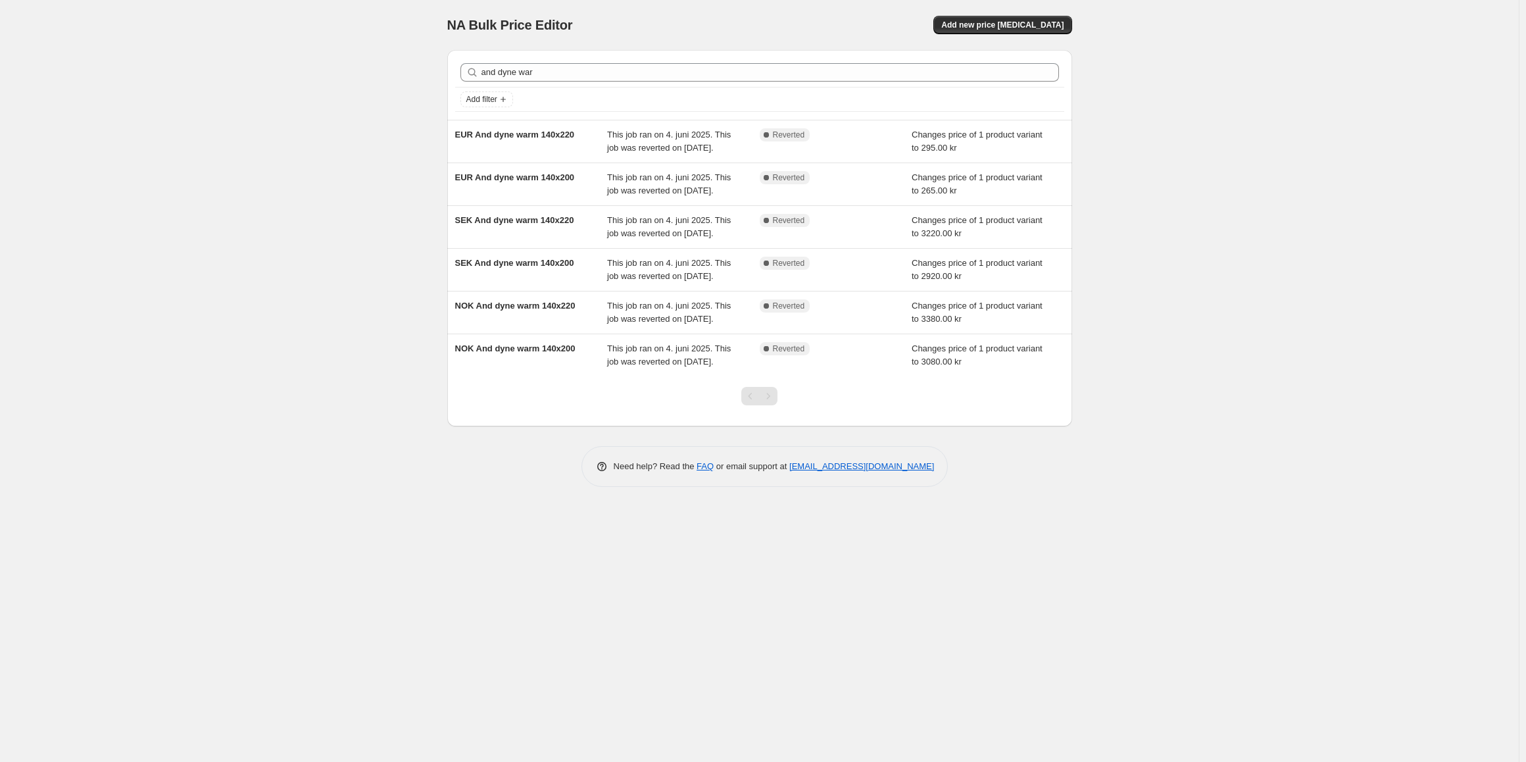
click at [768, 405] on div "Pagination" at bounding box center [768, 396] width 18 height 18
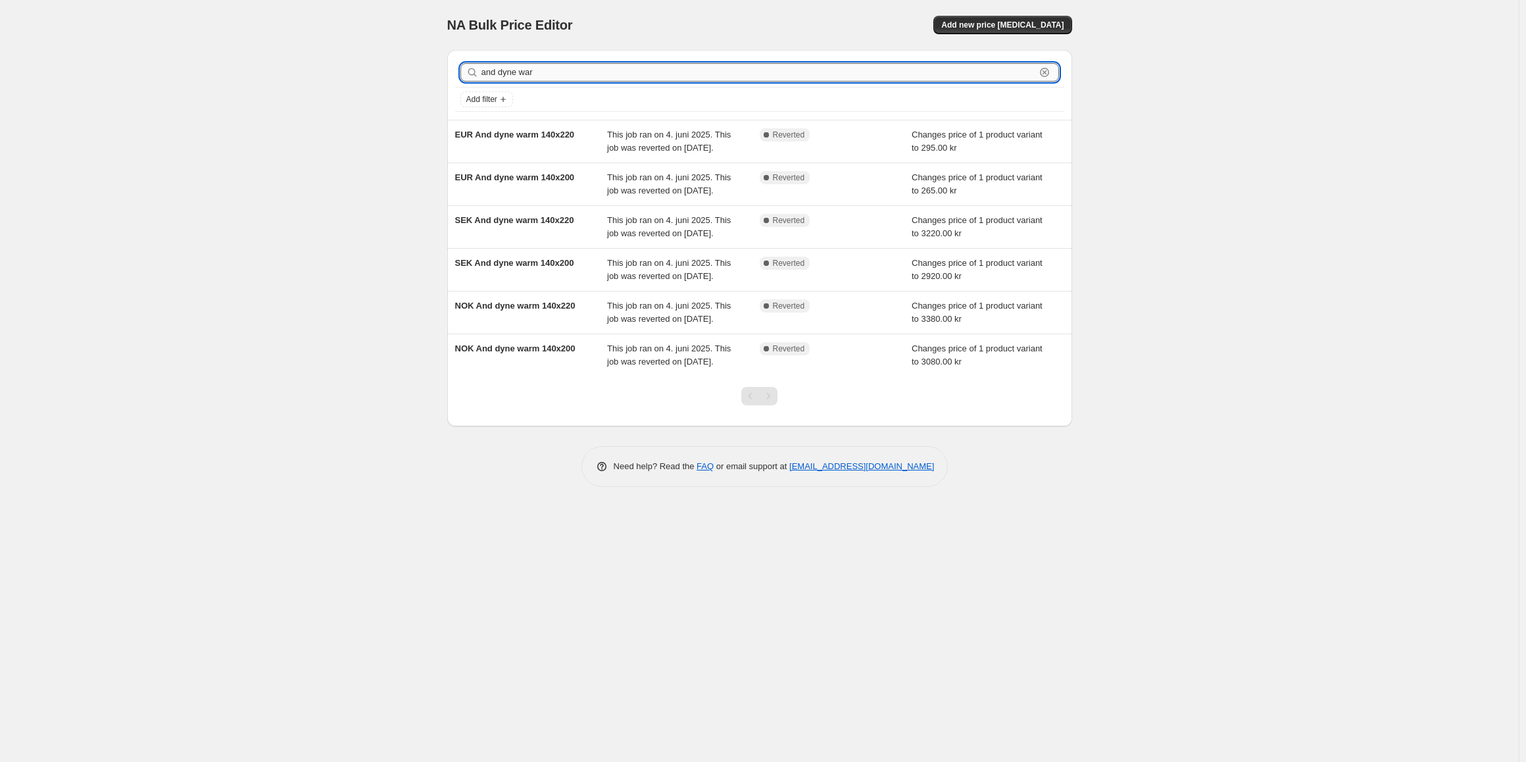
click at [551, 76] on input "and dyne war" at bounding box center [759, 72] width 554 height 18
click at [557, 66] on input "and dyne war" at bounding box center [759, 72] width 554 height 18
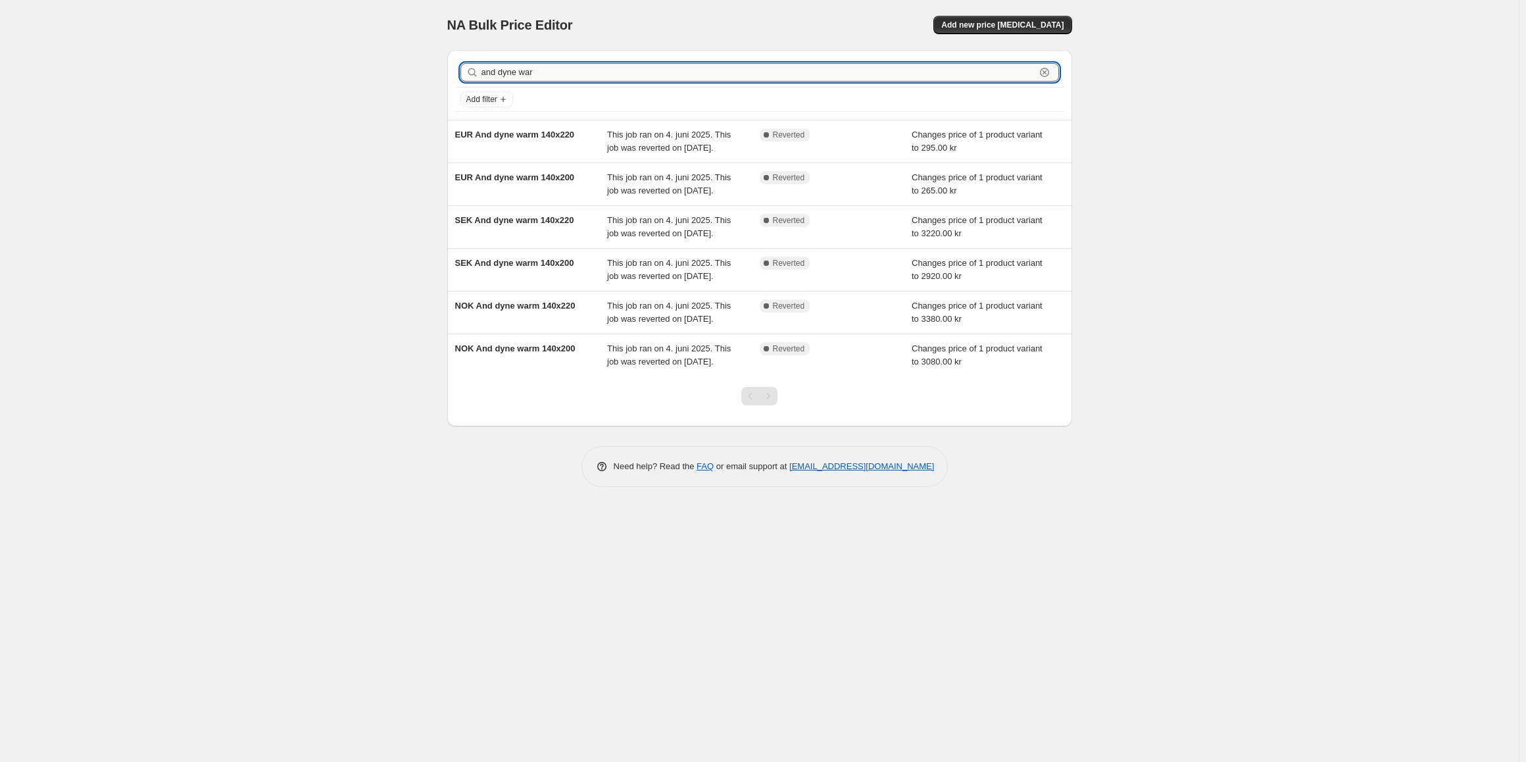
type input "and dyne"
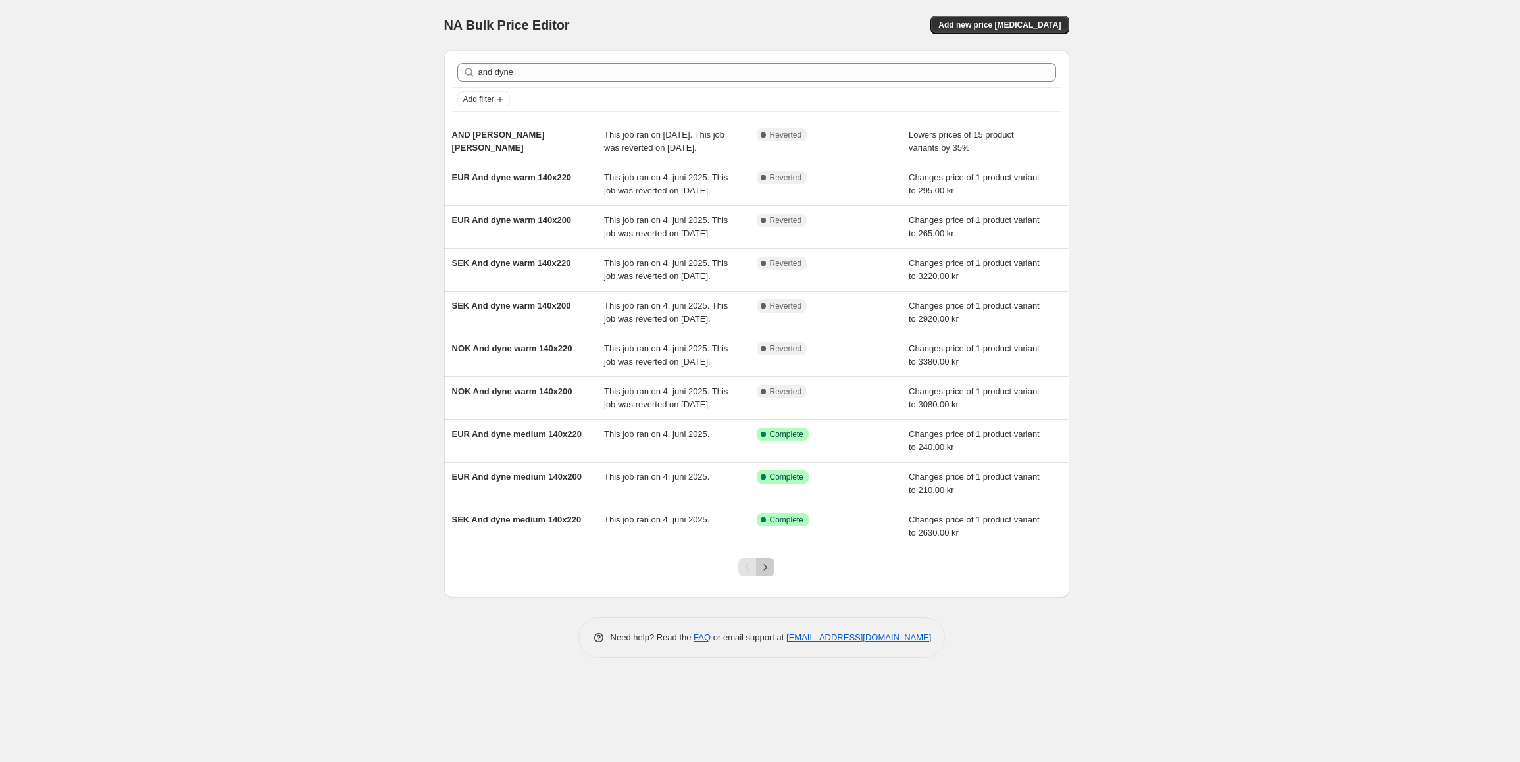
click at [768, 574] on icon "Next" at bounding box center [765, 566] width 13 height 13
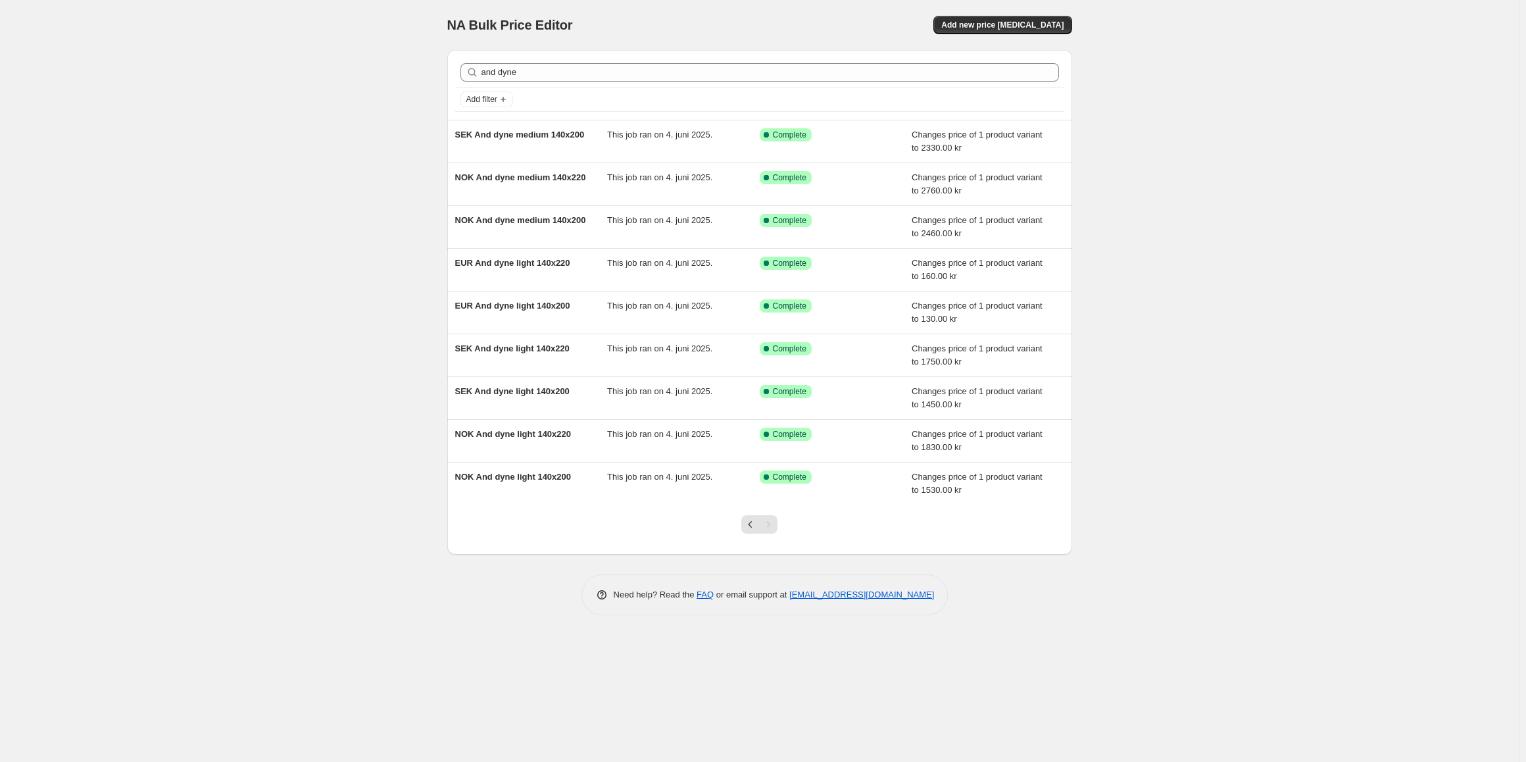
click at [770, 526] on div "Pagination" at bounding box center [768, 524] width 18 height 18
click at [739, 526] on div at bounding box center [759, 530] width 53 height 50
click at [751, 526] on icon "Previous" at bounding box center [750, 524] width 13 height 13
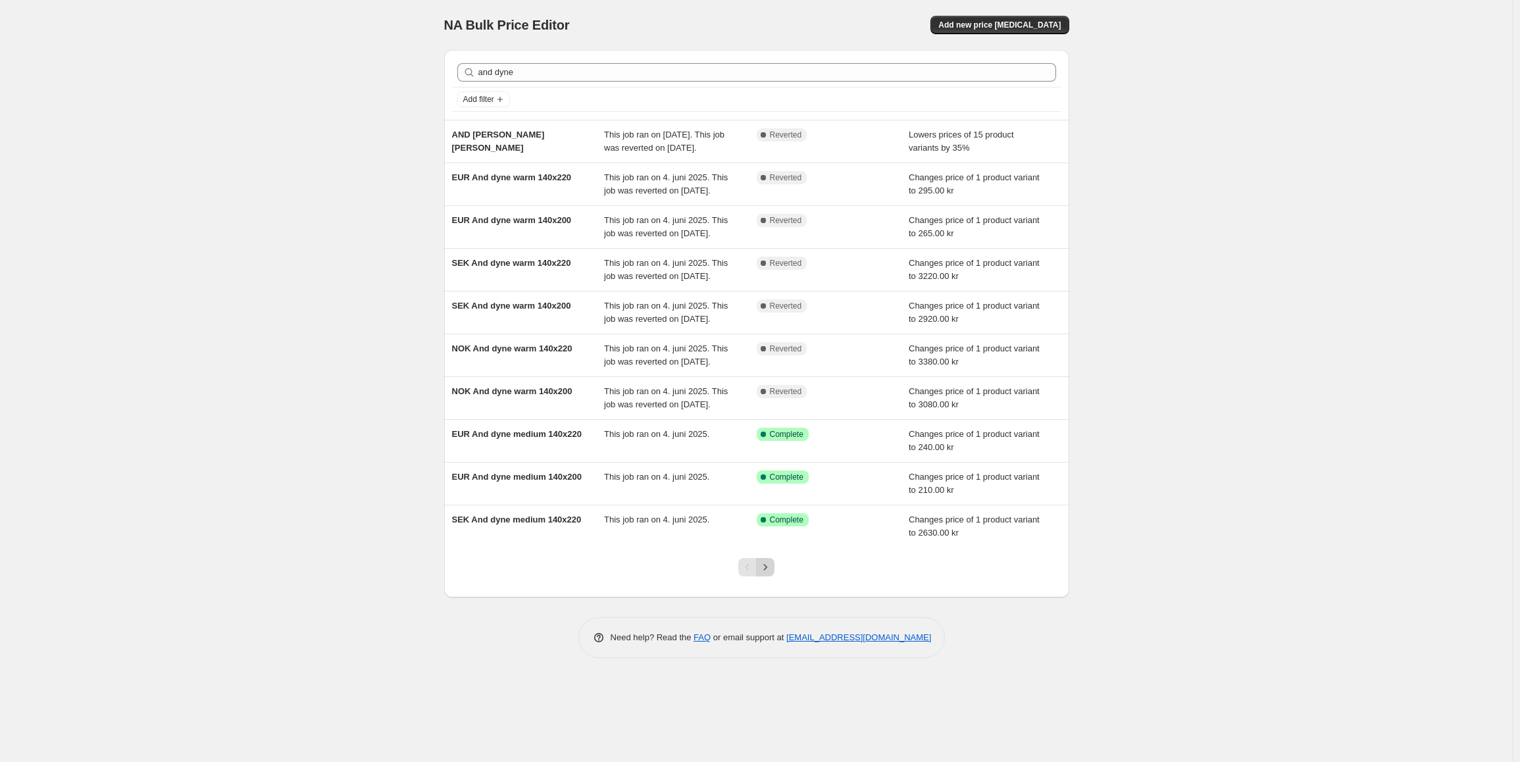
click at [764, 574] on icon "Next" at bounding box center [765, 566] width 13 height 13
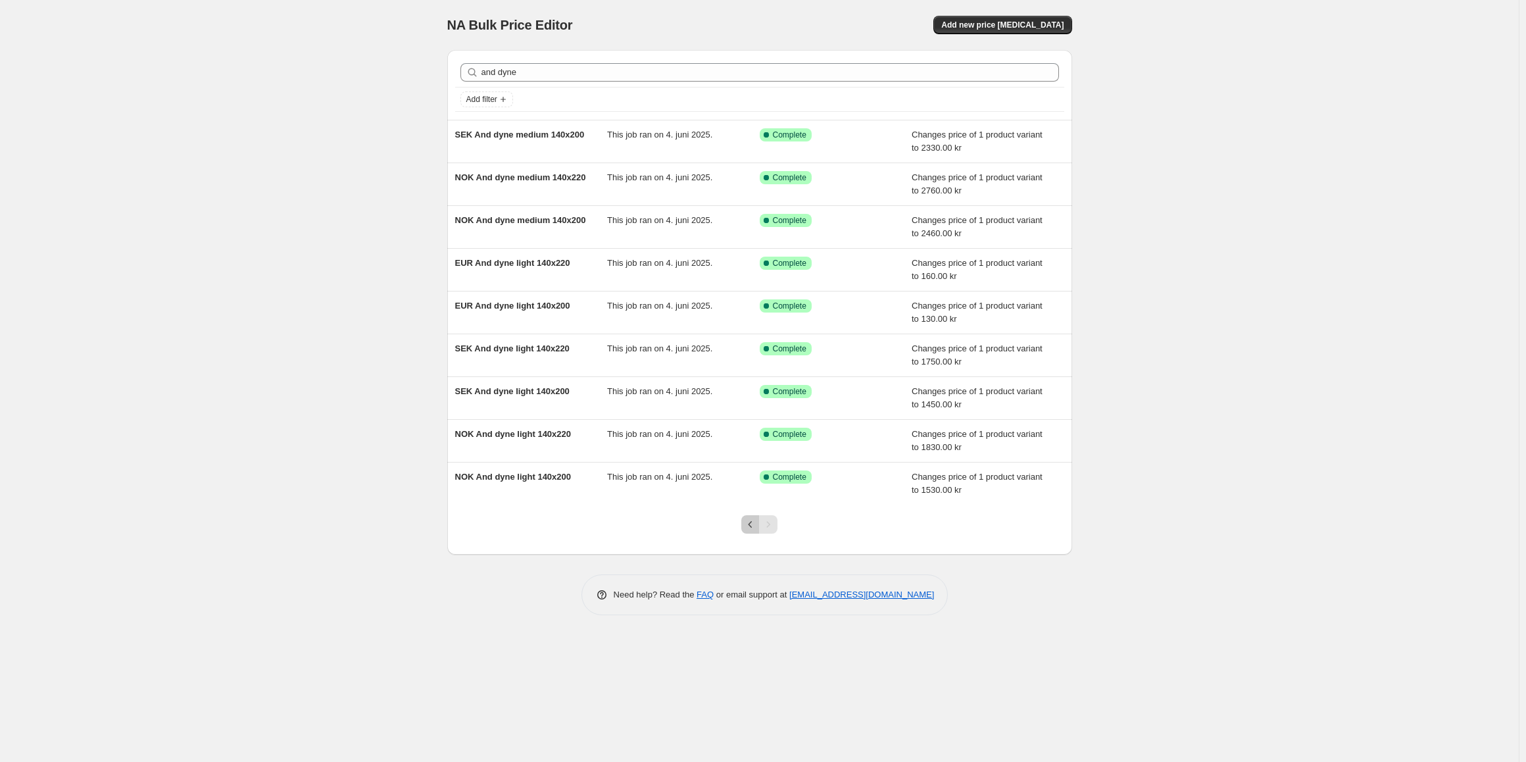
click at [751, 522] on icon "Previous" at bounding box center [751, 524] width 4 height 7
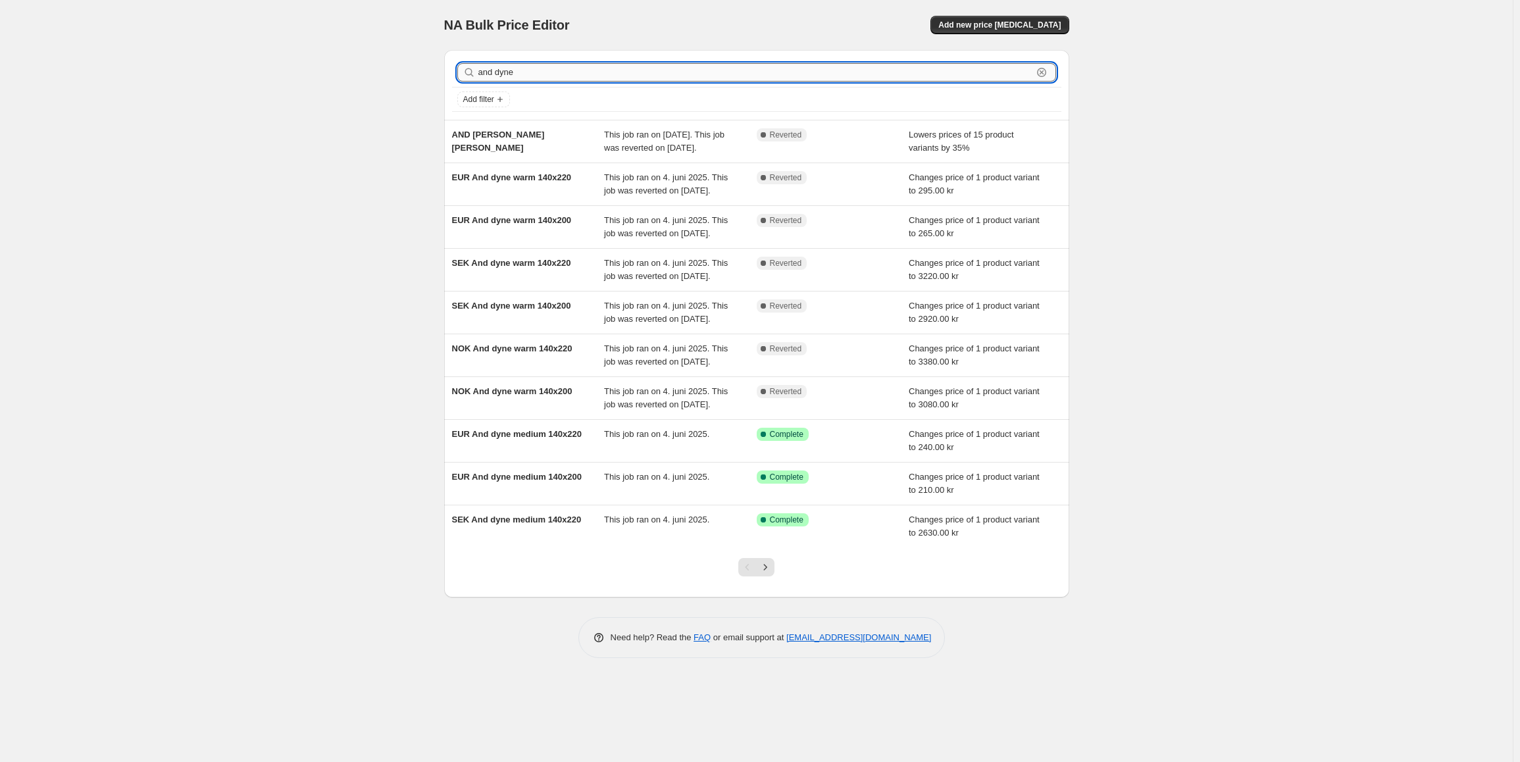
click at [501, 70] on input "and dyne" at bounding box center [755, 72] width 554 height 18
type input "dkk"
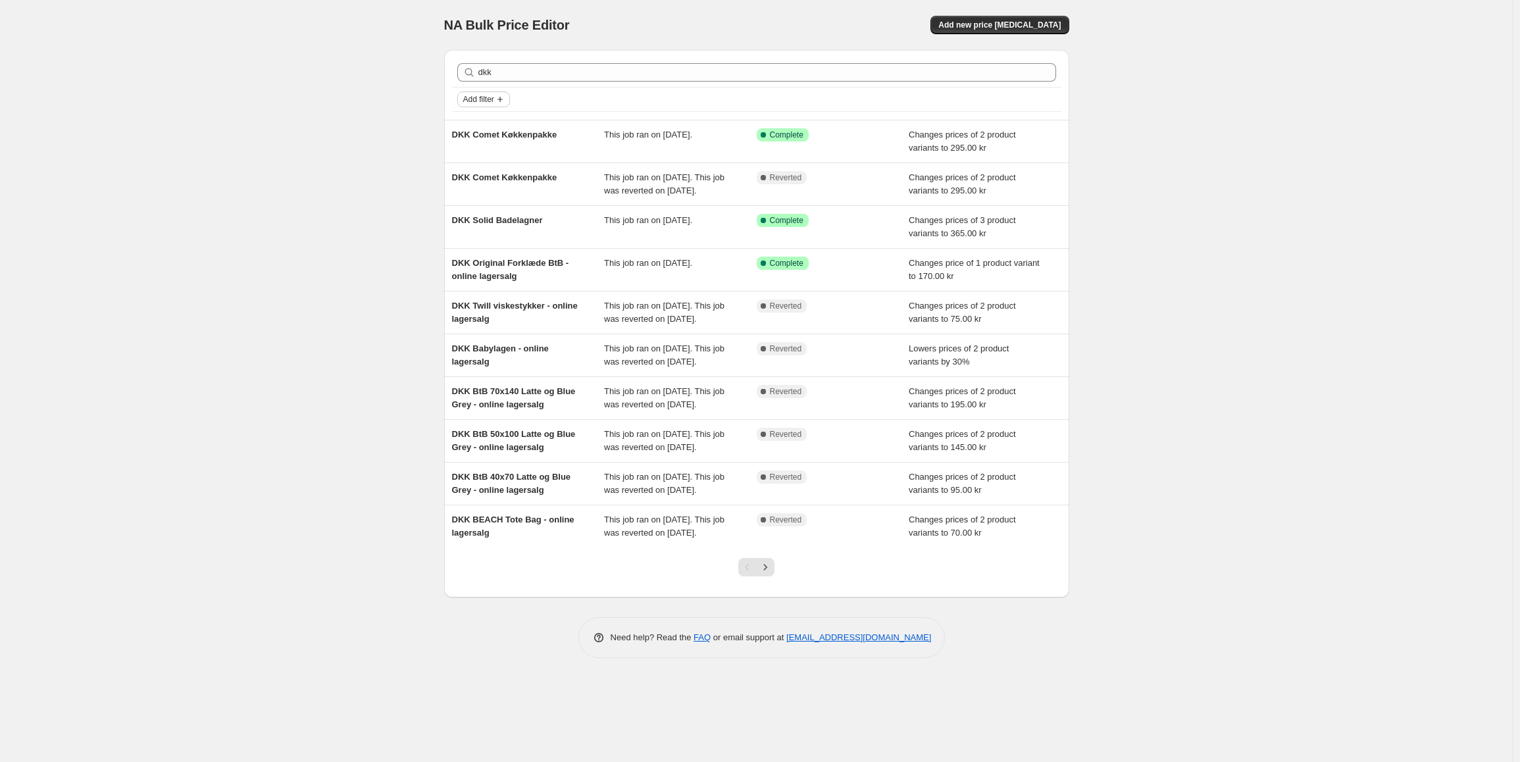
click at [482, 98] on span "Add filter" at bounding box center [478, 99] width 31 height 11
click at [484, 120] on span "Job status" at bounding box center [487, 125] width 39 height 10
click at [492, 182] on span "Complete" at bounding box center [503, 183] width 37 height 10
click at [480, 182] on input "Complete" at bounding box center [474, 183] width 11 height 11
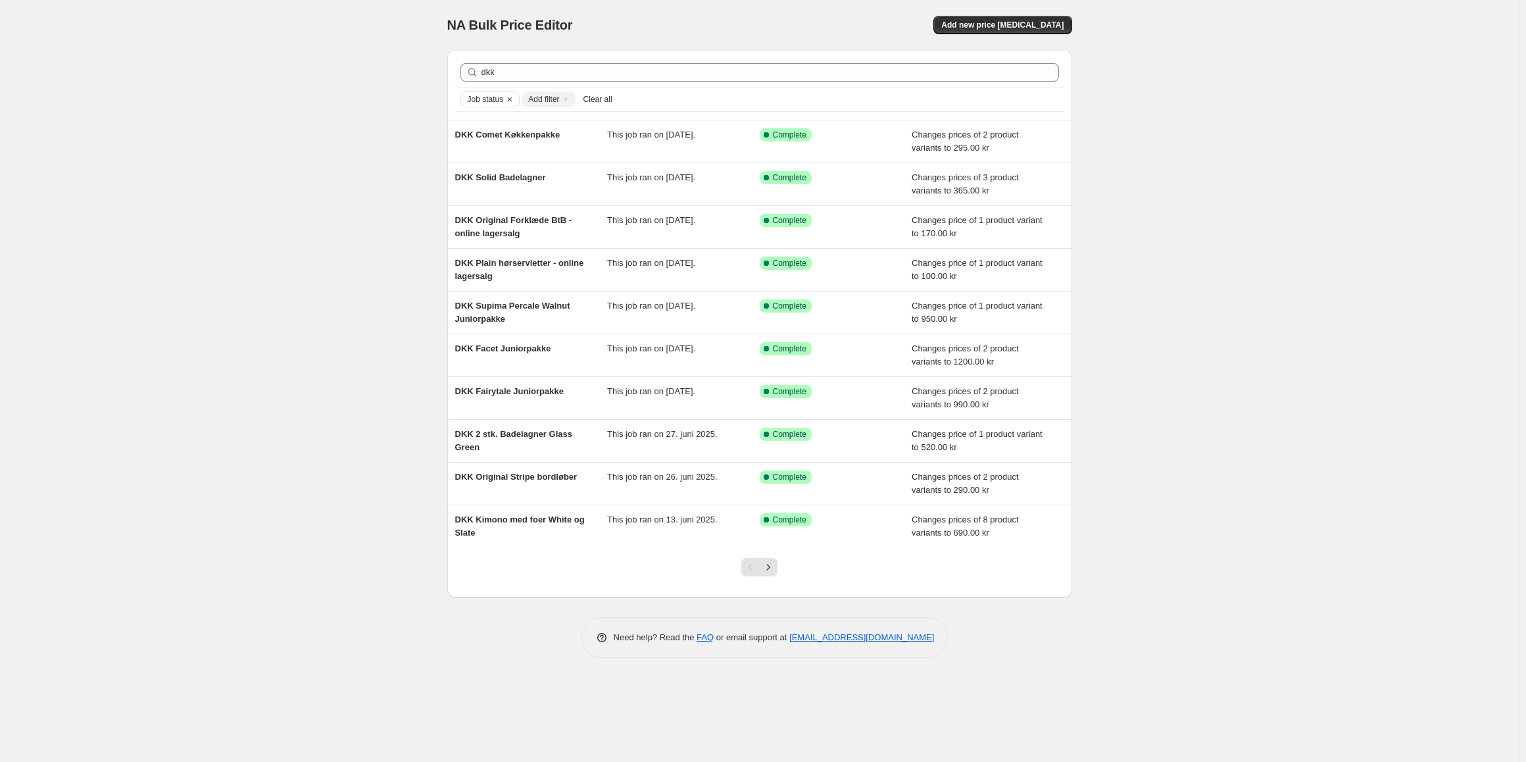
click at [762, 568] on button "Next" at bounding box center [768, 567] width 18 height 18
click at [772, 578] on div at bounding box center [759, 572] width 53 height 50
click at [769, 572] on icon "Next" at bounding box center [768, 566] width 13 height 13
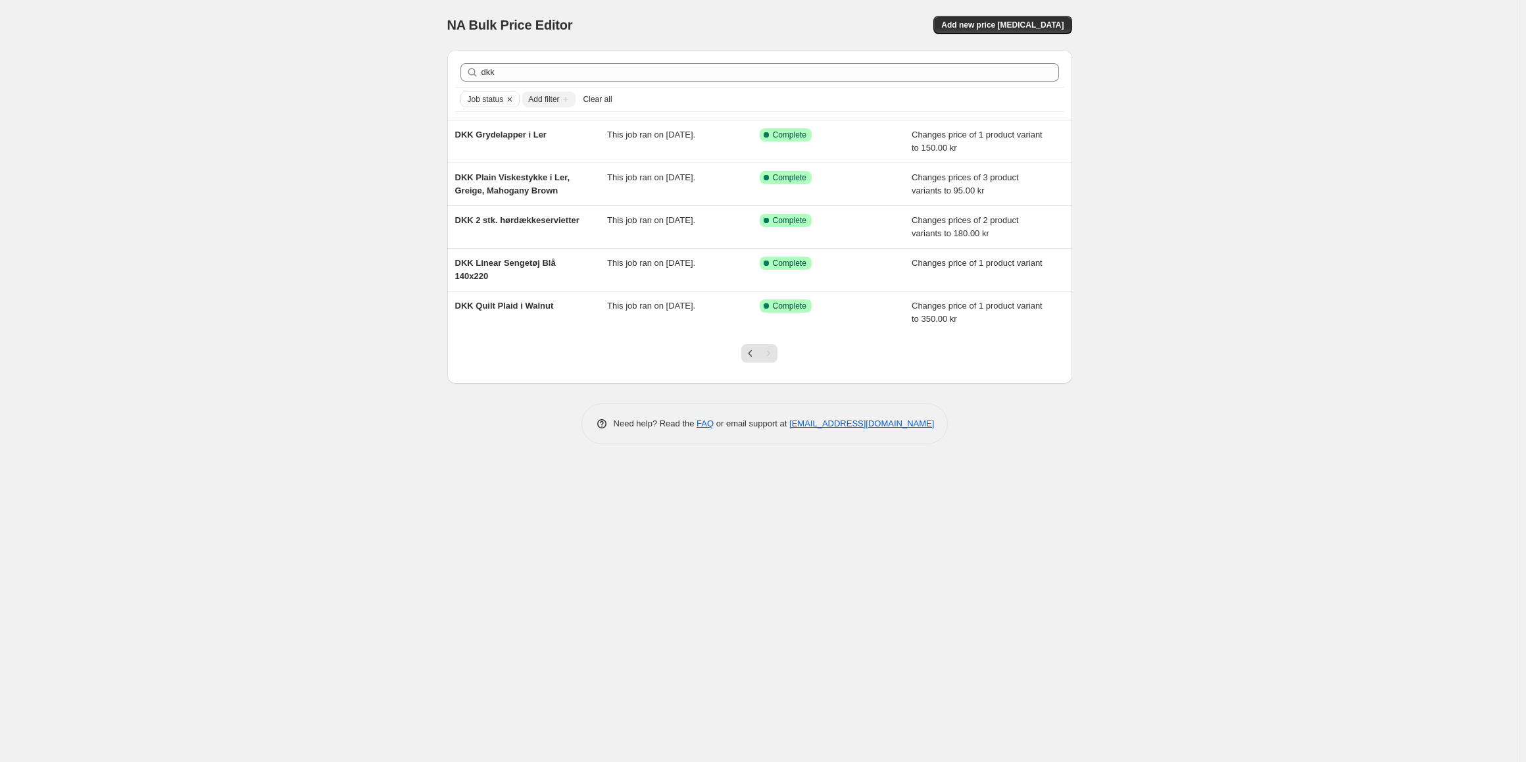
click at [591, 99] on span "Clear all" at bounding box center [598, 99] width 29 height 11
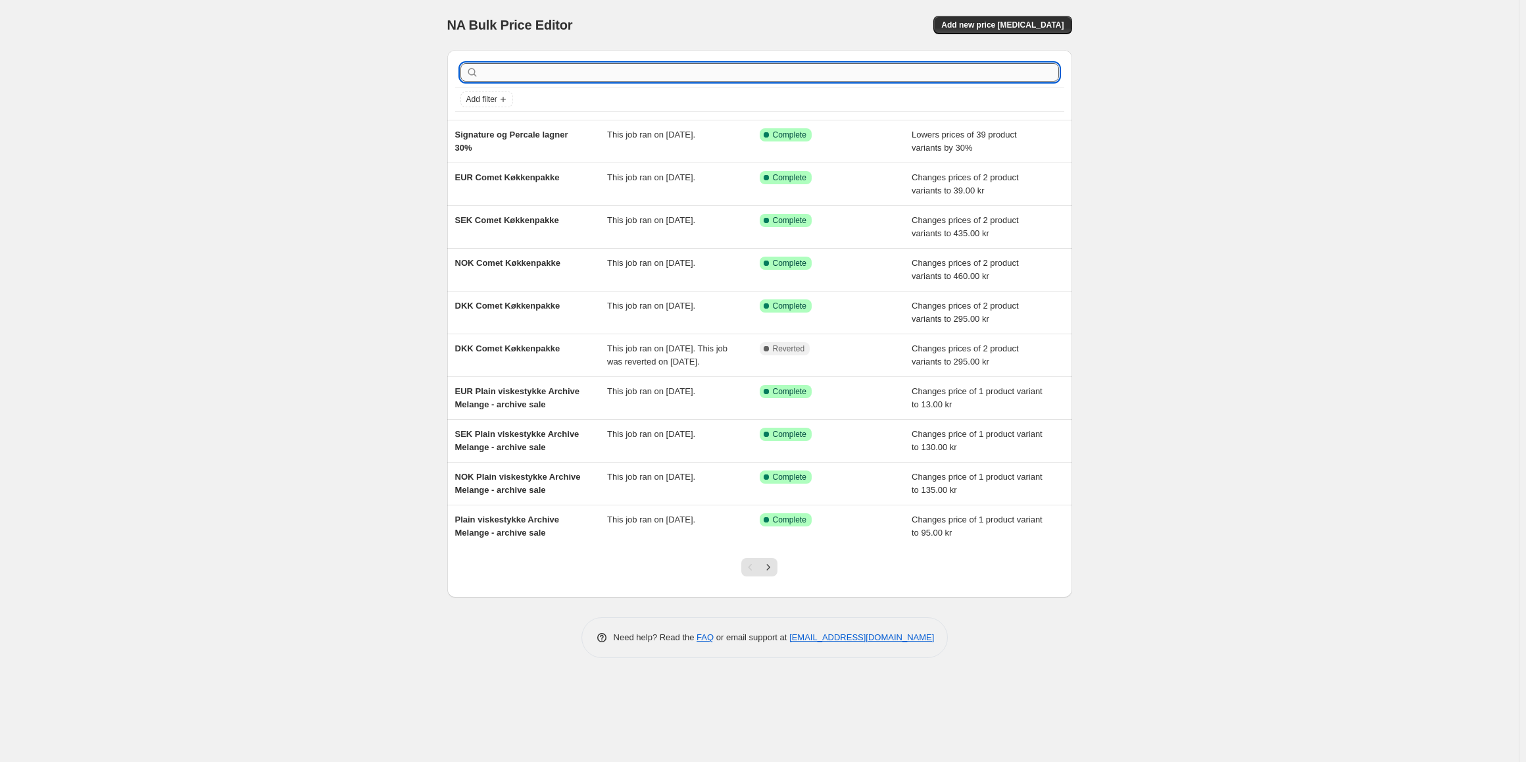
click at [503, 81] on input "text" at bounding box center [771, 72] width 578 height 18
type input "and"
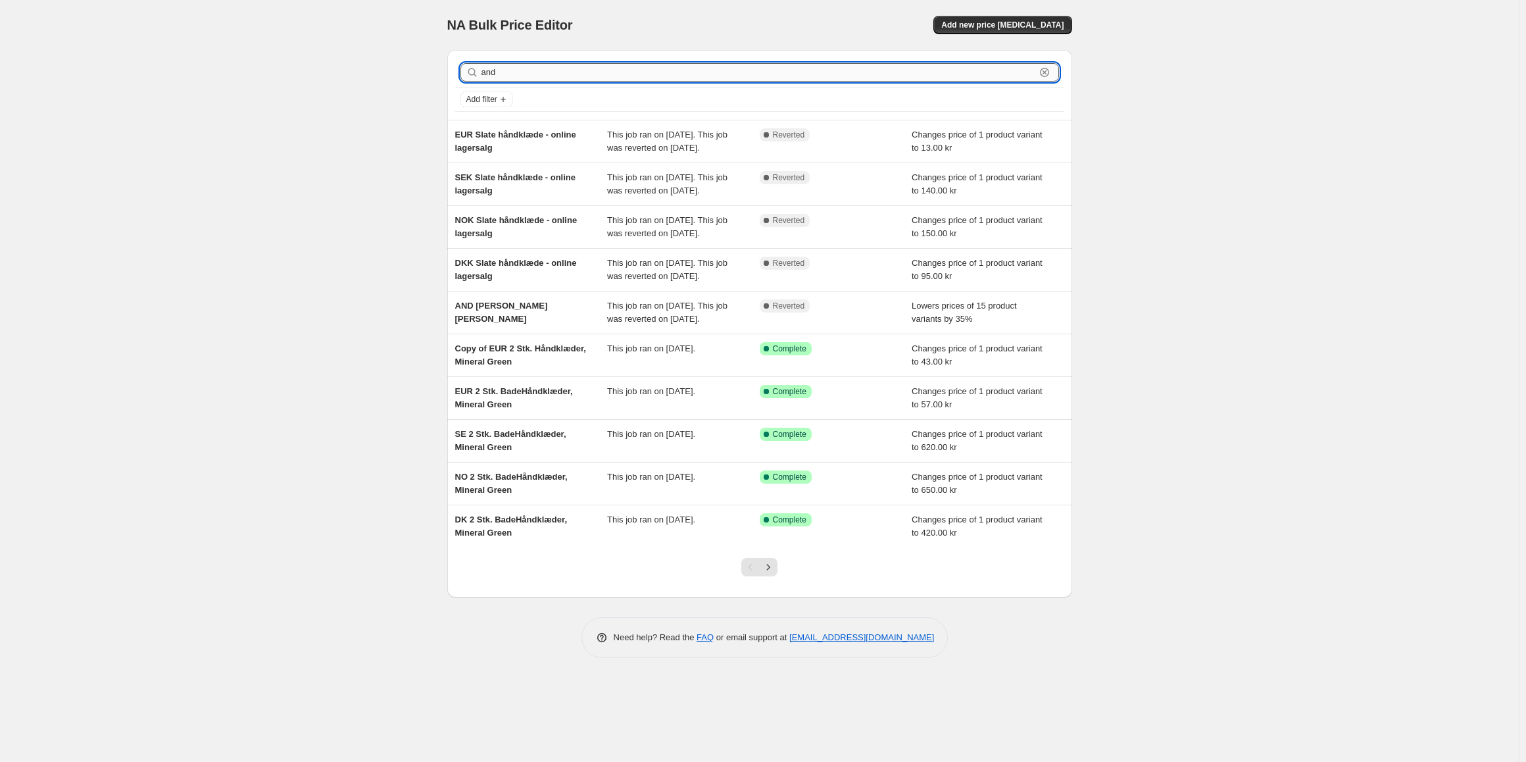
click at [494, 73] on input "and" at bounding box center [759, 72] width 554 height 18
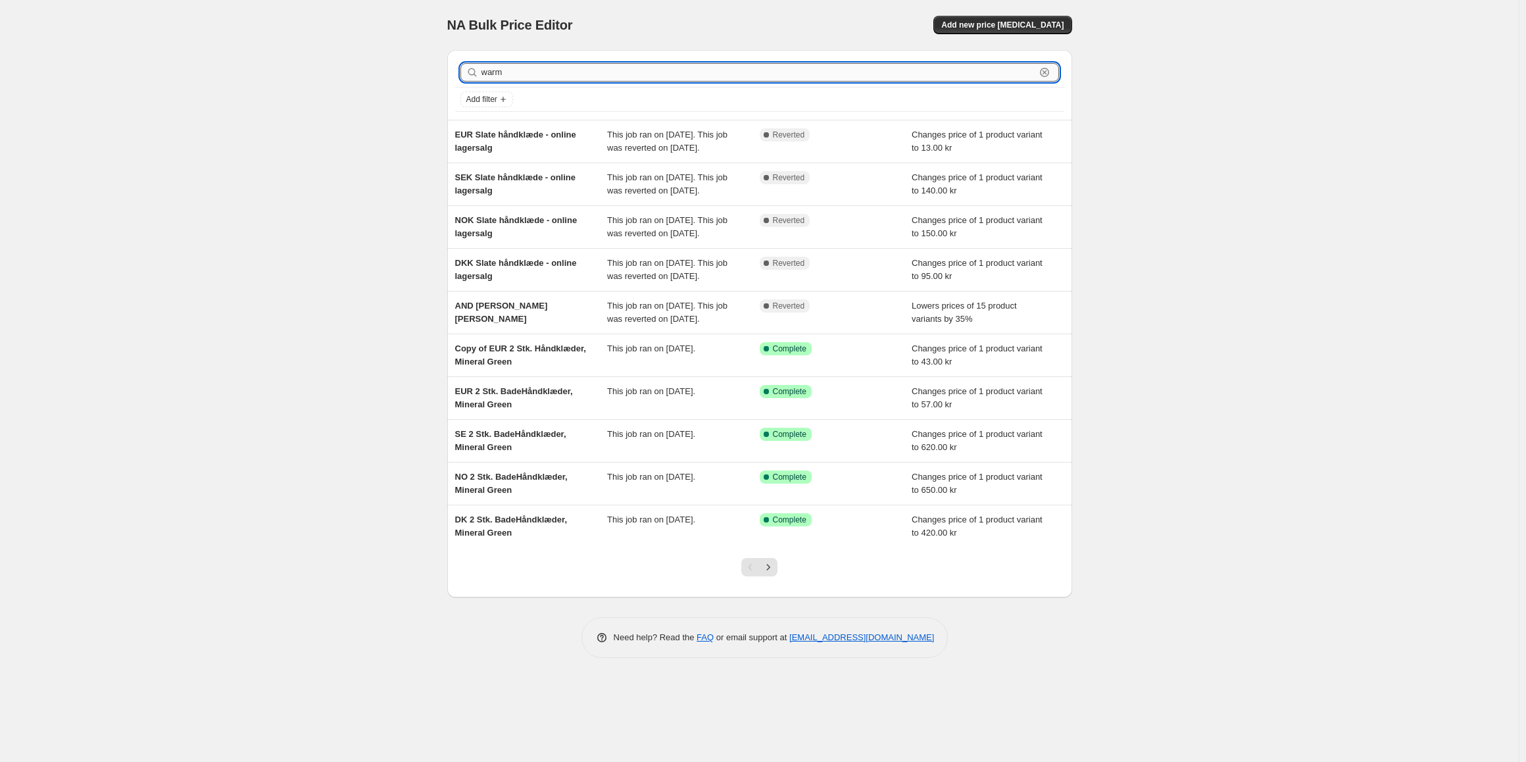
type input "warm"
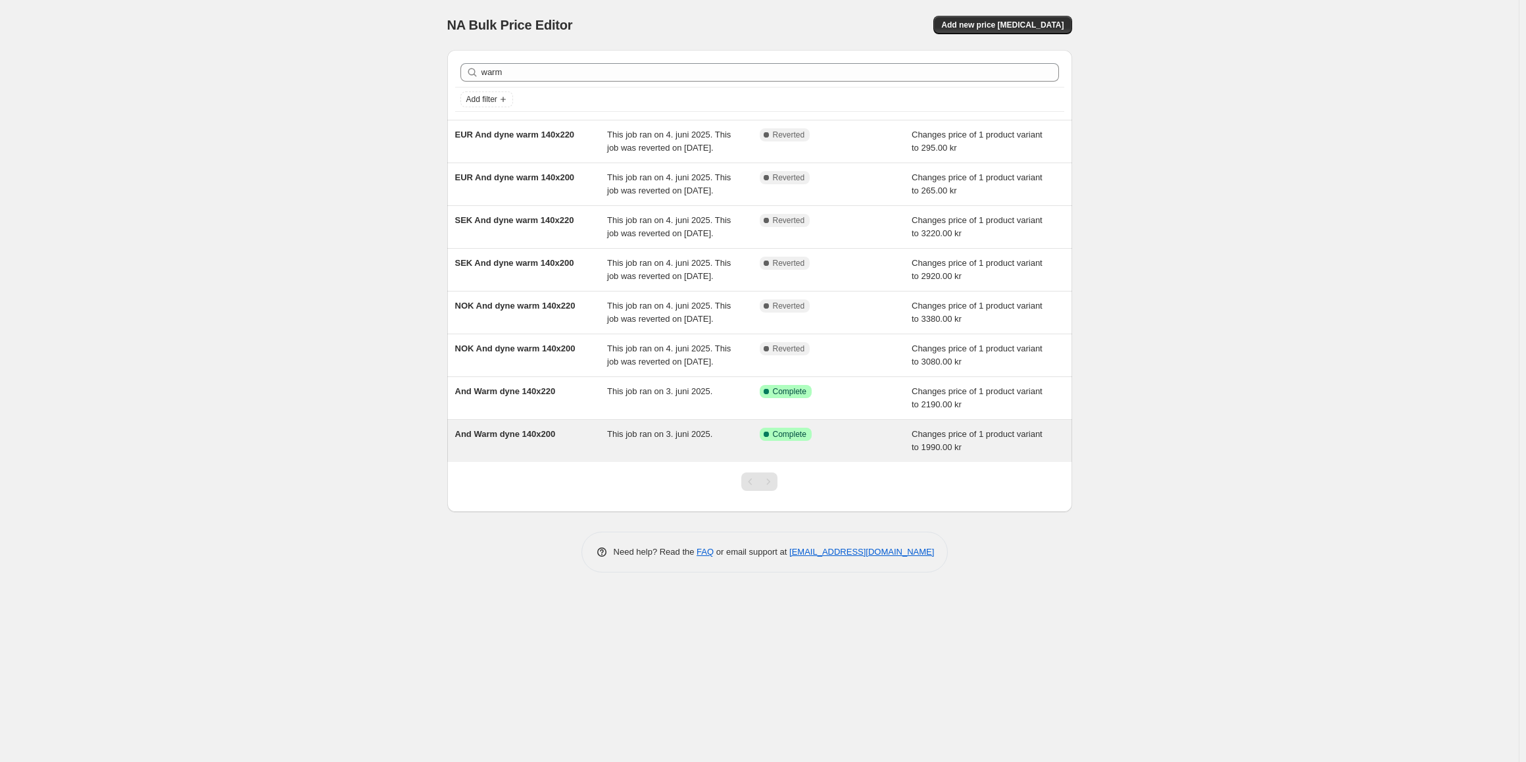
click at [572, 454] on div "And Warm dyne 140x200" at bounding box center [531, 441] width 153 height 26
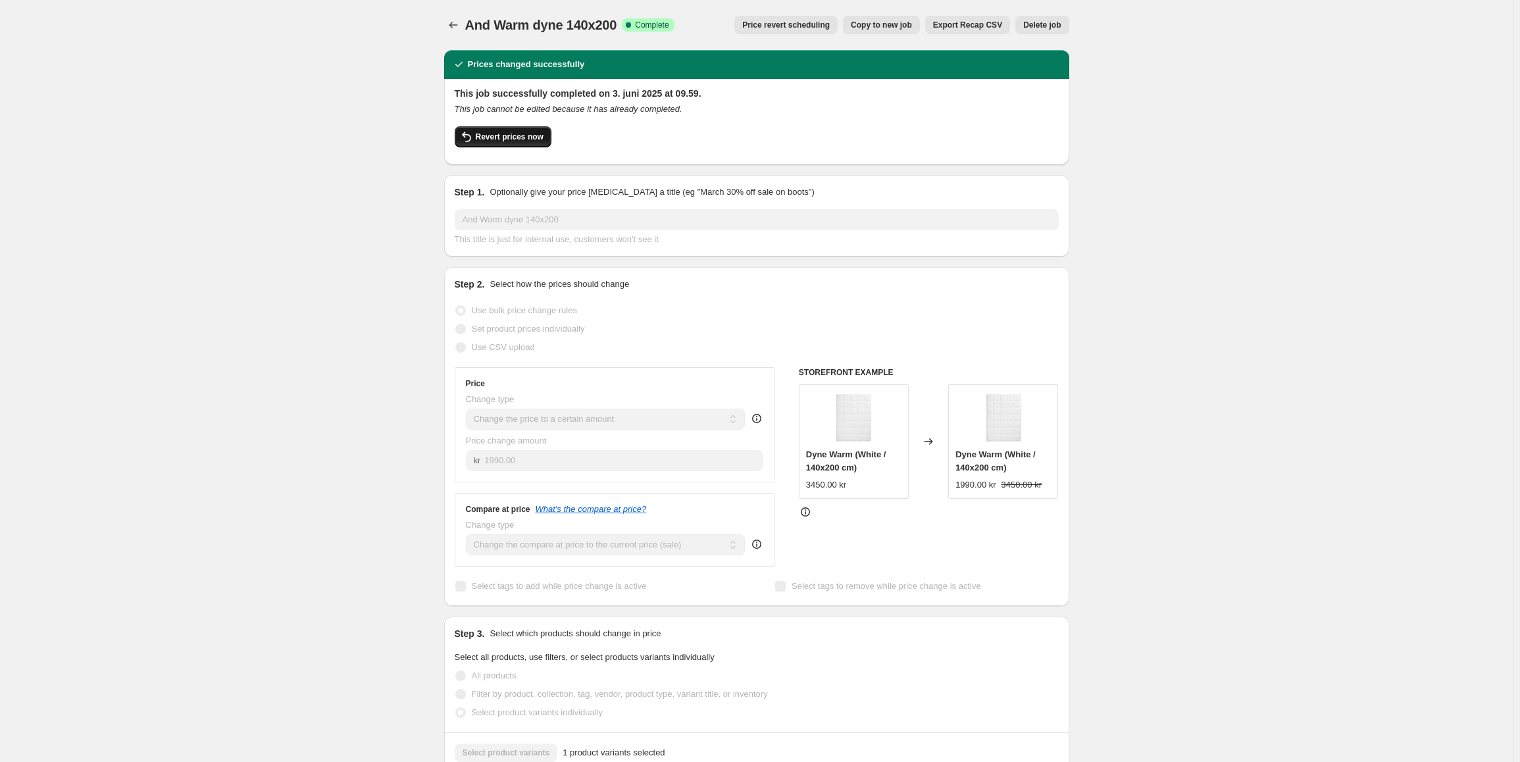
click at [520, 135] on span "Revert prices now" at bounding box center [510, 137] width 68 height 11
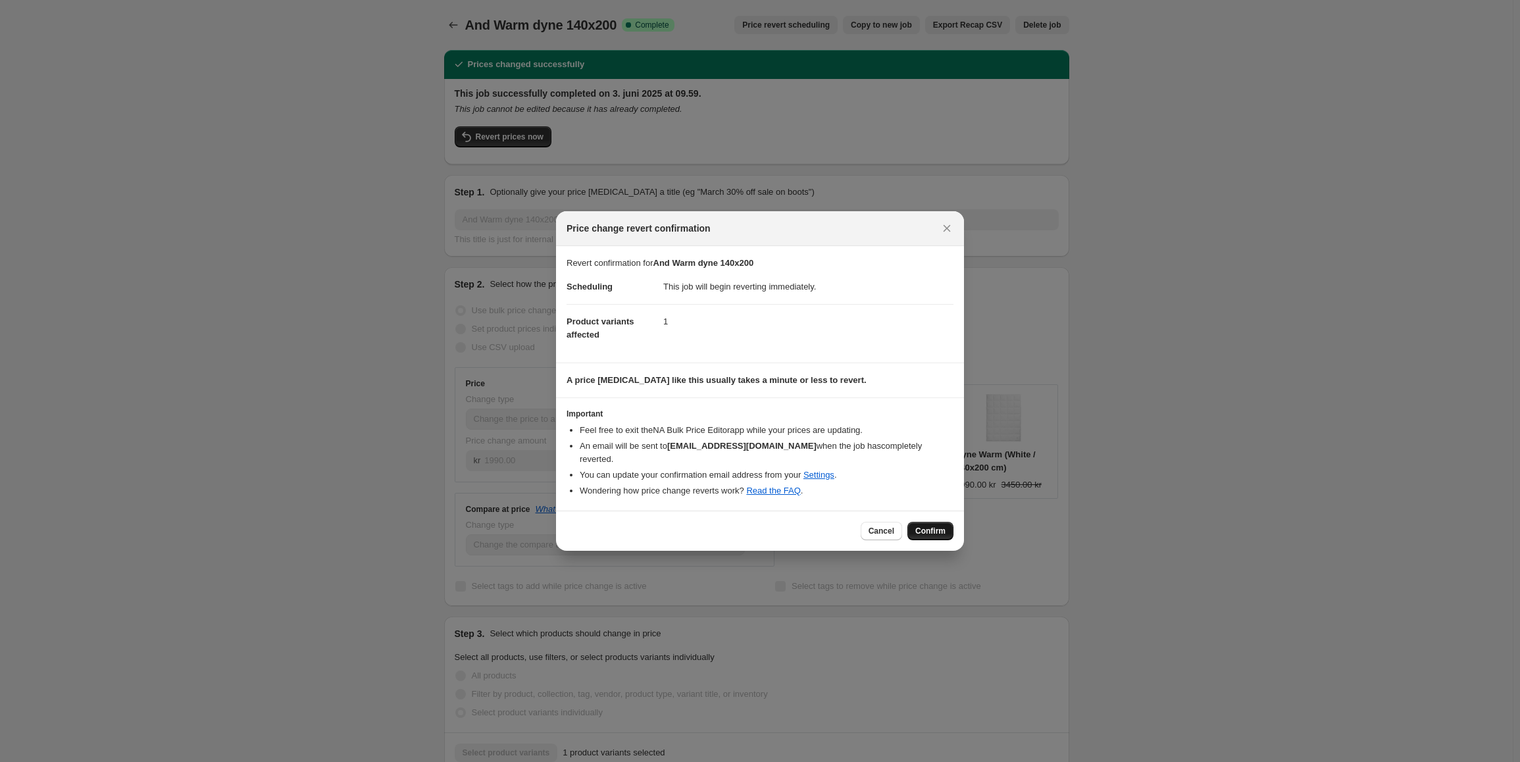
click at [928, 530] on button "Confirm" at bounding box center [930, 531] width 46 height 18
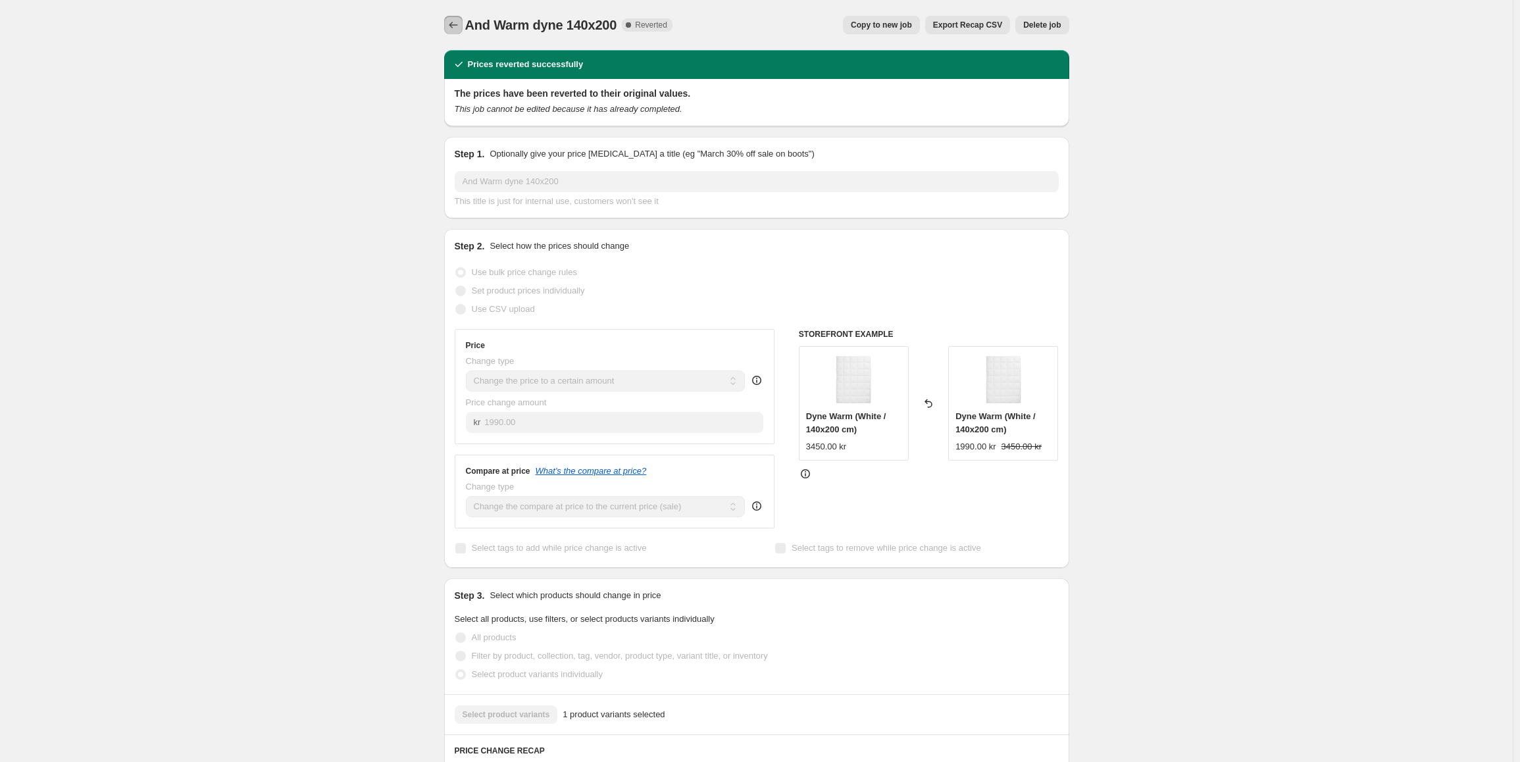
click at [462, 29] on button "Price change jobs" at bounding box center [453, 25] width 18 height 18
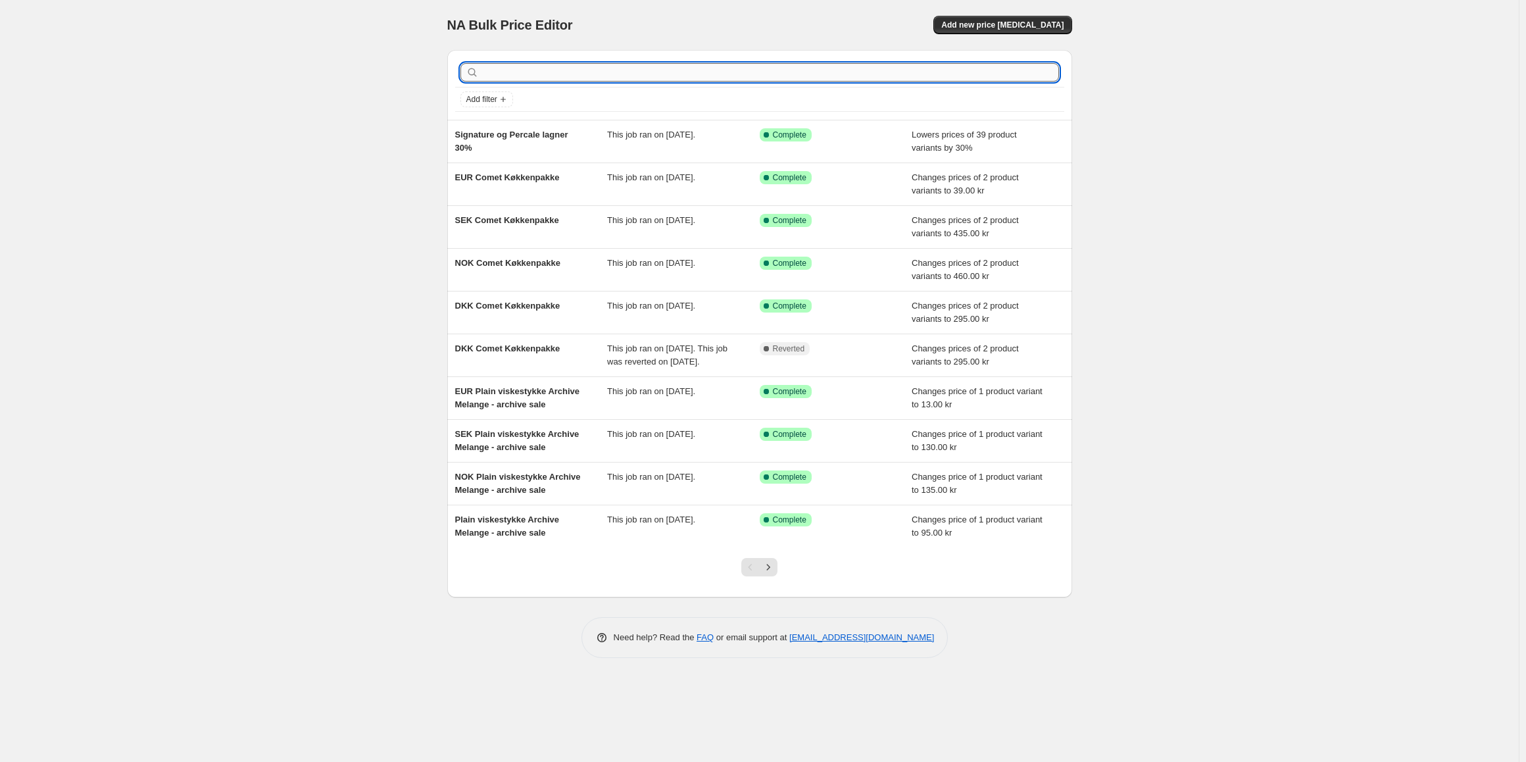
click at [509, 71] on input "text" at bounding box center [771, 72] width 578 height 18
type input "a"
type input "warm"
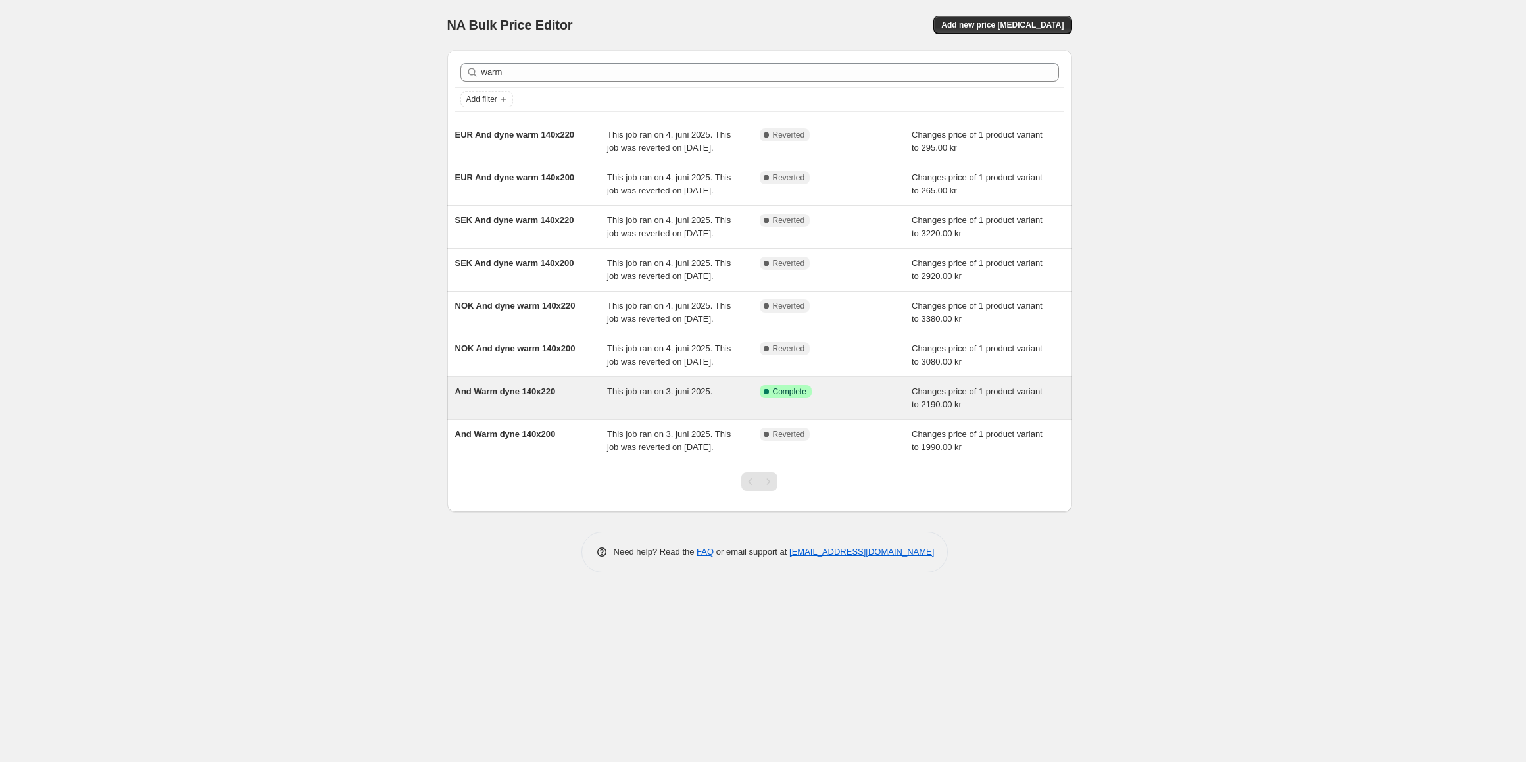
click at [580, 411] on div "And Warm dyne 140x220" at bounding box center [531, 398] width 153 height 26
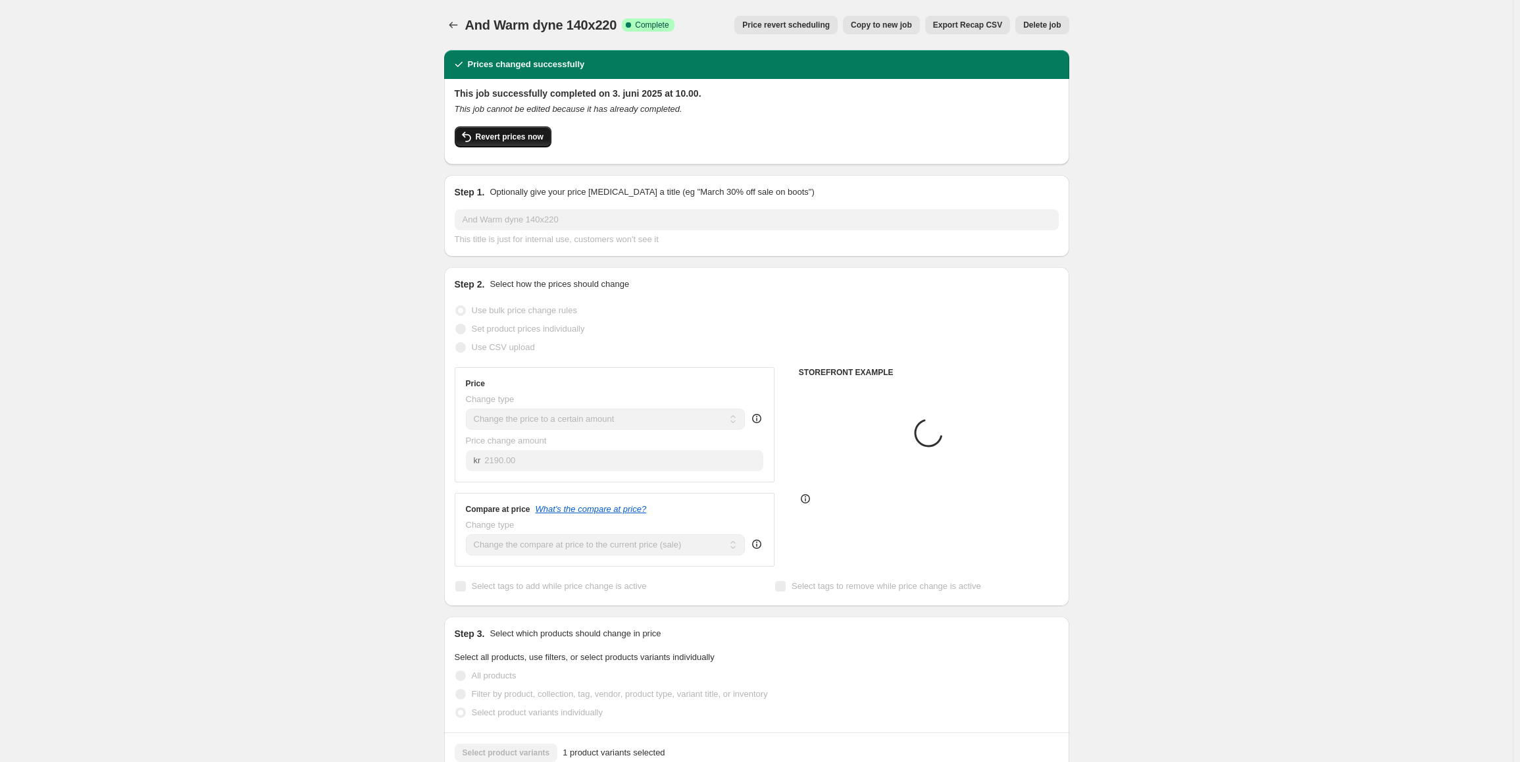
click at [515, 136] on span "Revert prices now" at bounding box center [510, 137] width 68 height 11
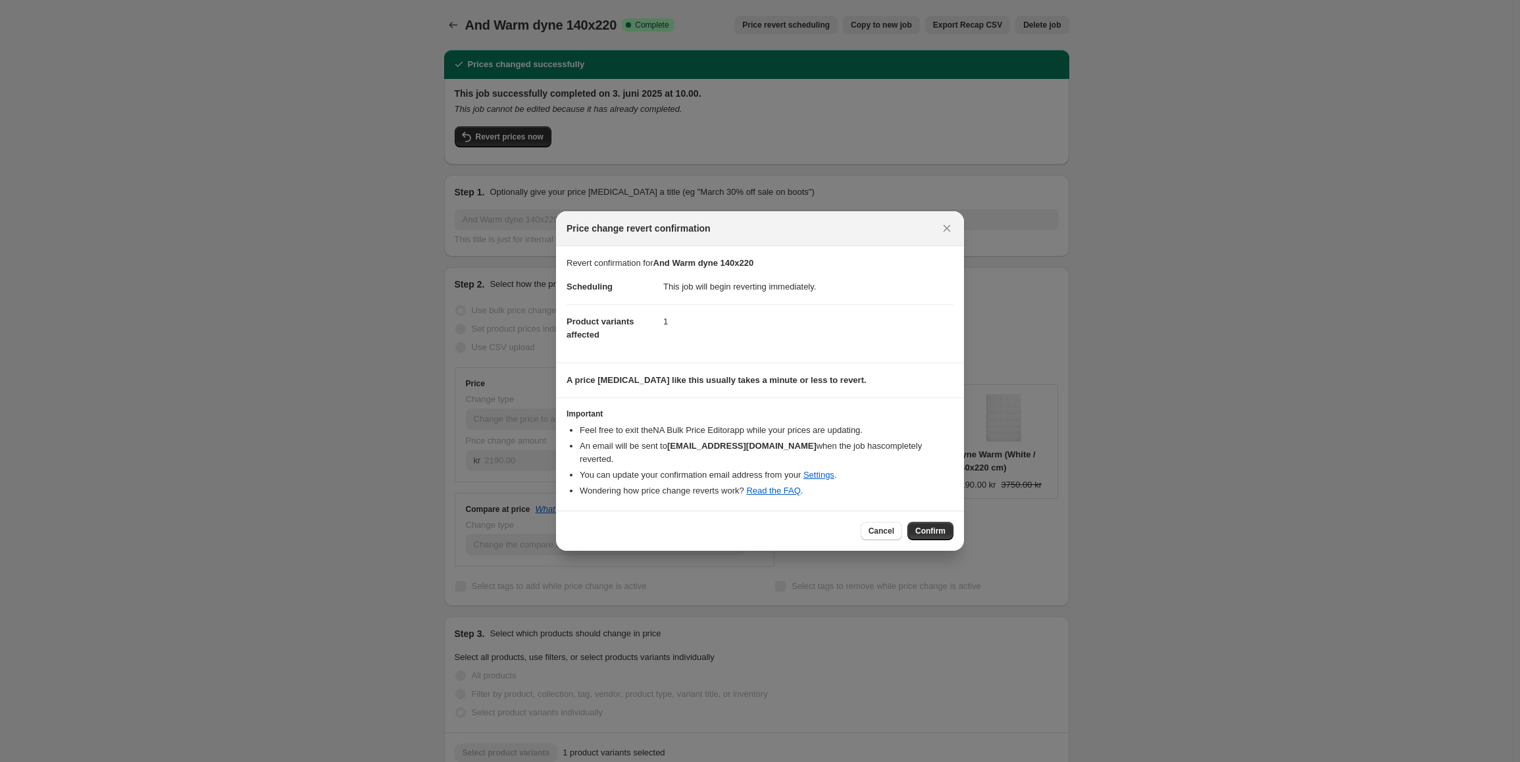
click at [914, 522] on button "Confirm" at bounding box center [930, 531] width 46 height 18
